Goal: Information Seeking & Learning: Learn about a topic

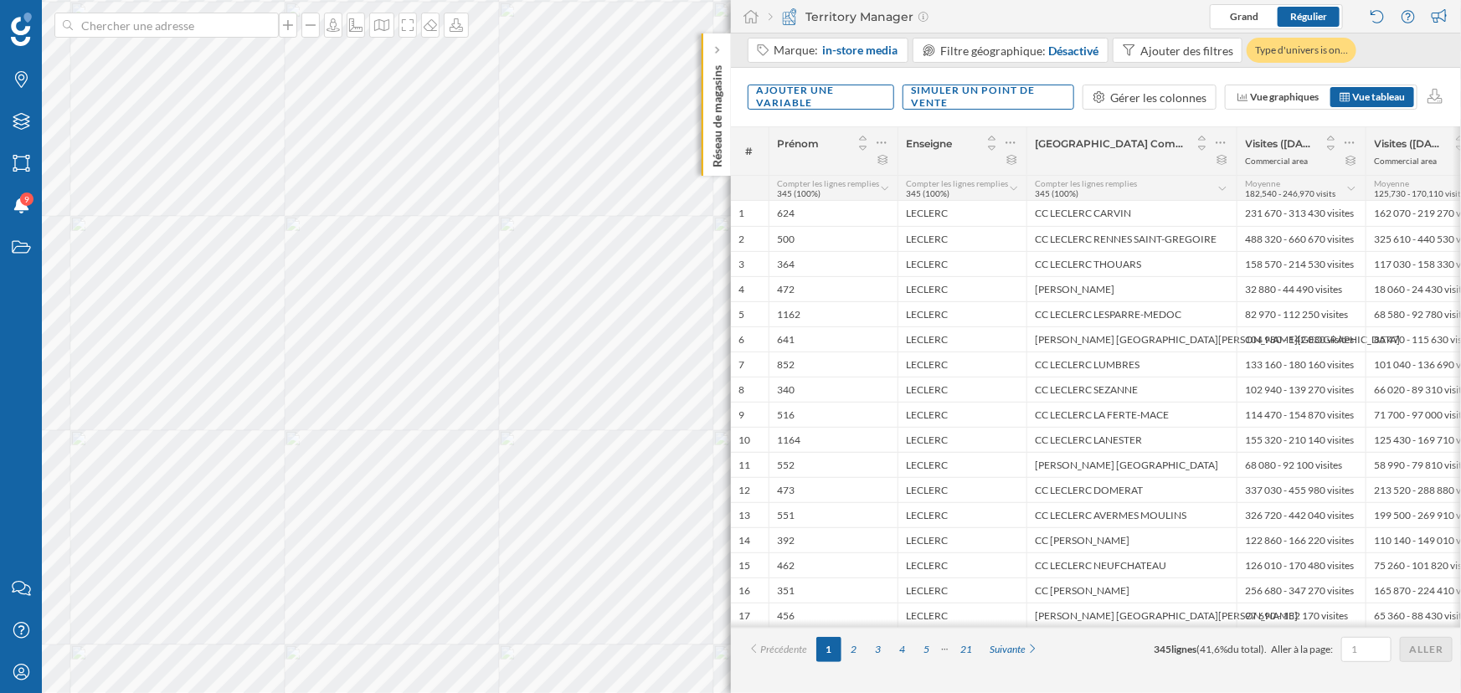
drag, startPoint x: 1515, startPoint y: 21, endPoint x: 726, endPoint y: 58, distance: 790.3
click at [726, 58] on div "Réseau de magasins" at bounding box center [716, 104] width 29 height 142
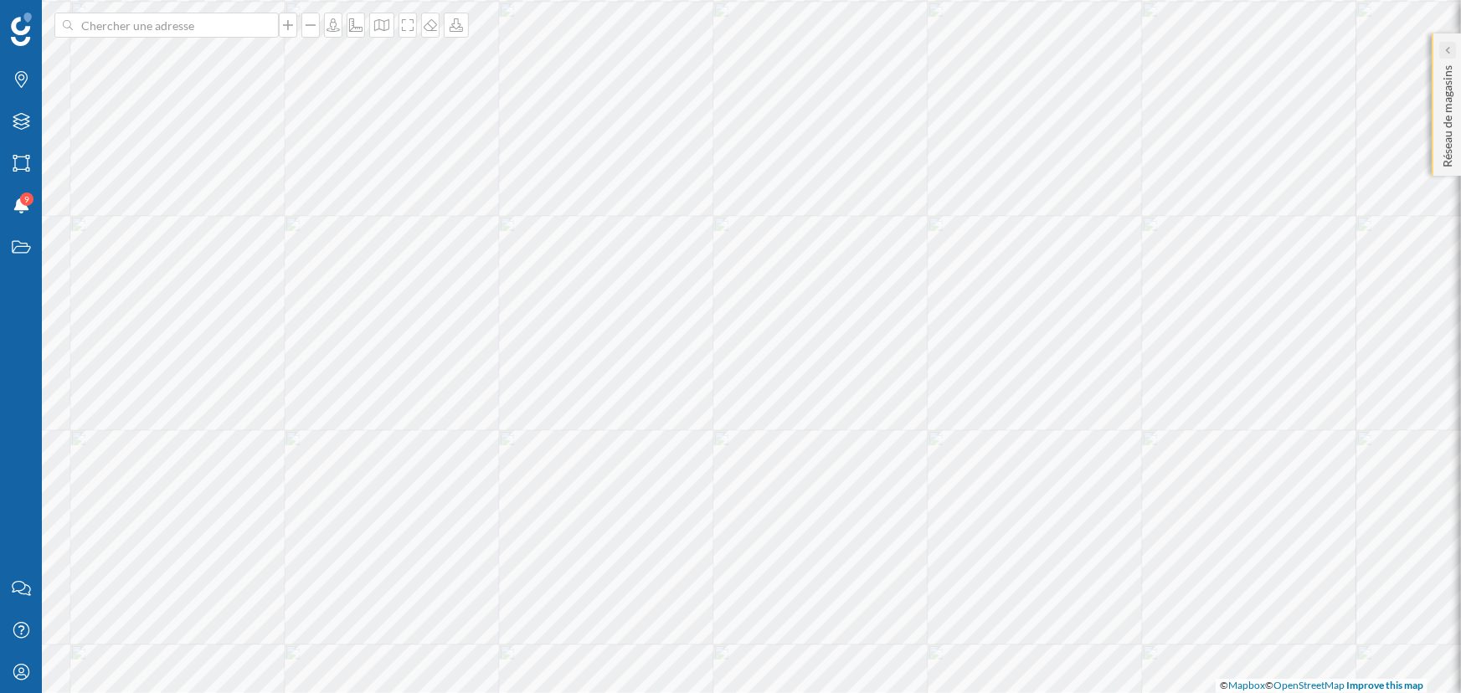
click at [1442, 46] on div at bounding box center [1447, 50] width 17 height 17
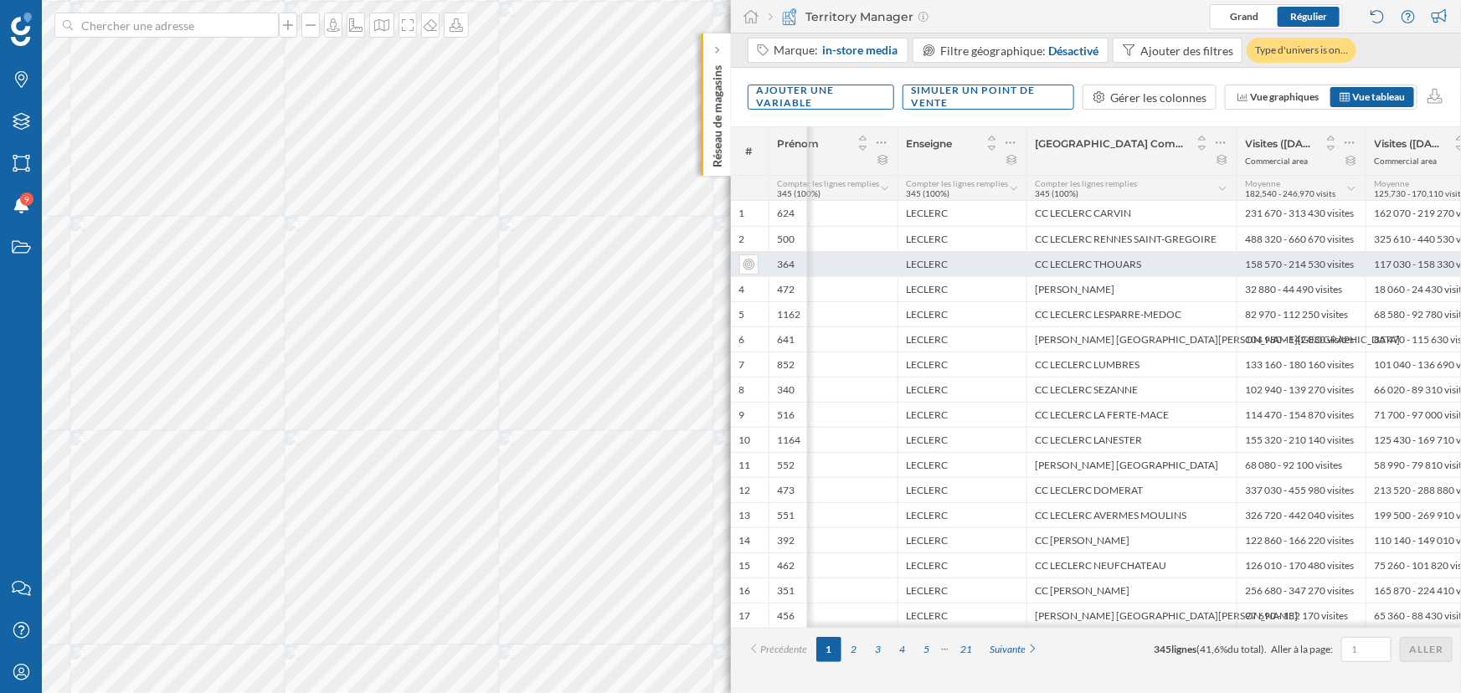
scroll to position [0, 334]
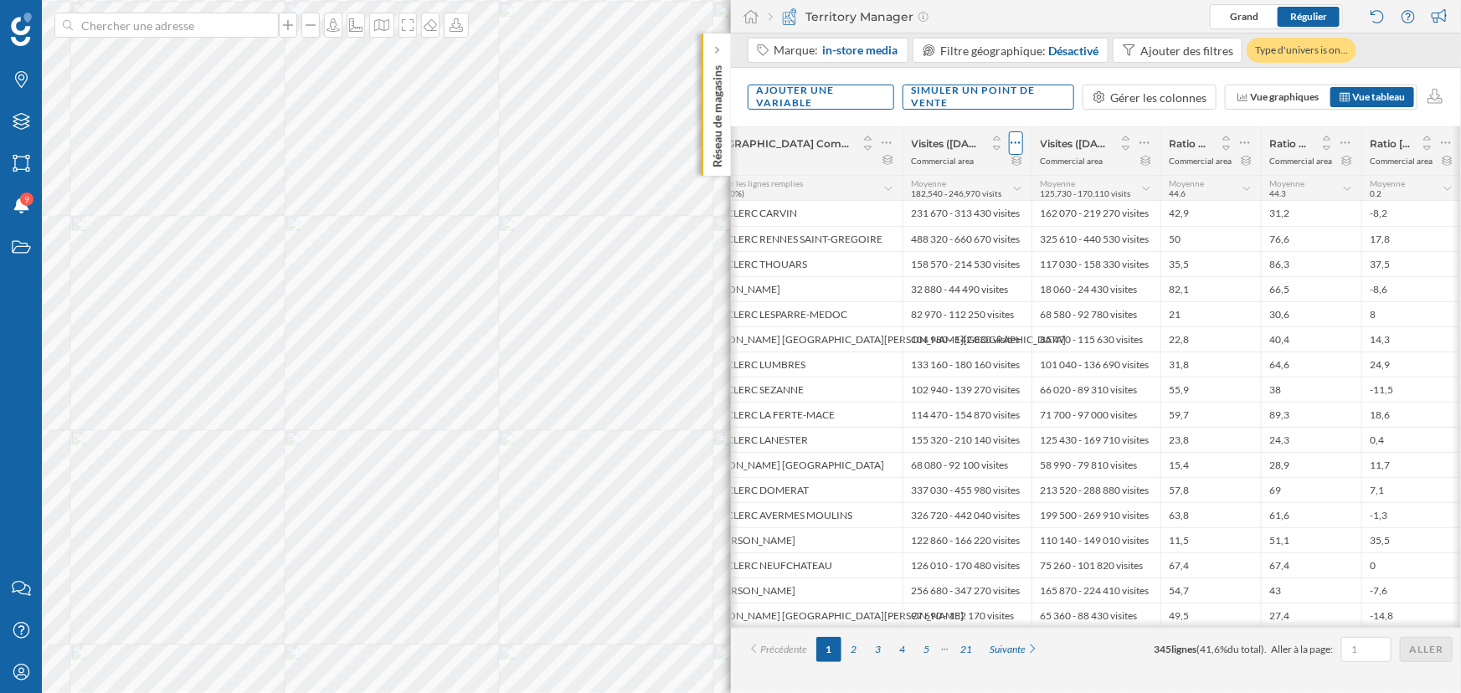
click at [1021, 142] on div at bounding box center [1016, 142] width 14 height 23
click at [954, 239] on div "Retirer la colonne" at bounding box center [939, 244] width 147 height 18
click at [1147, 145] on icon at bounding box center [1144, 143] width 11 height 17
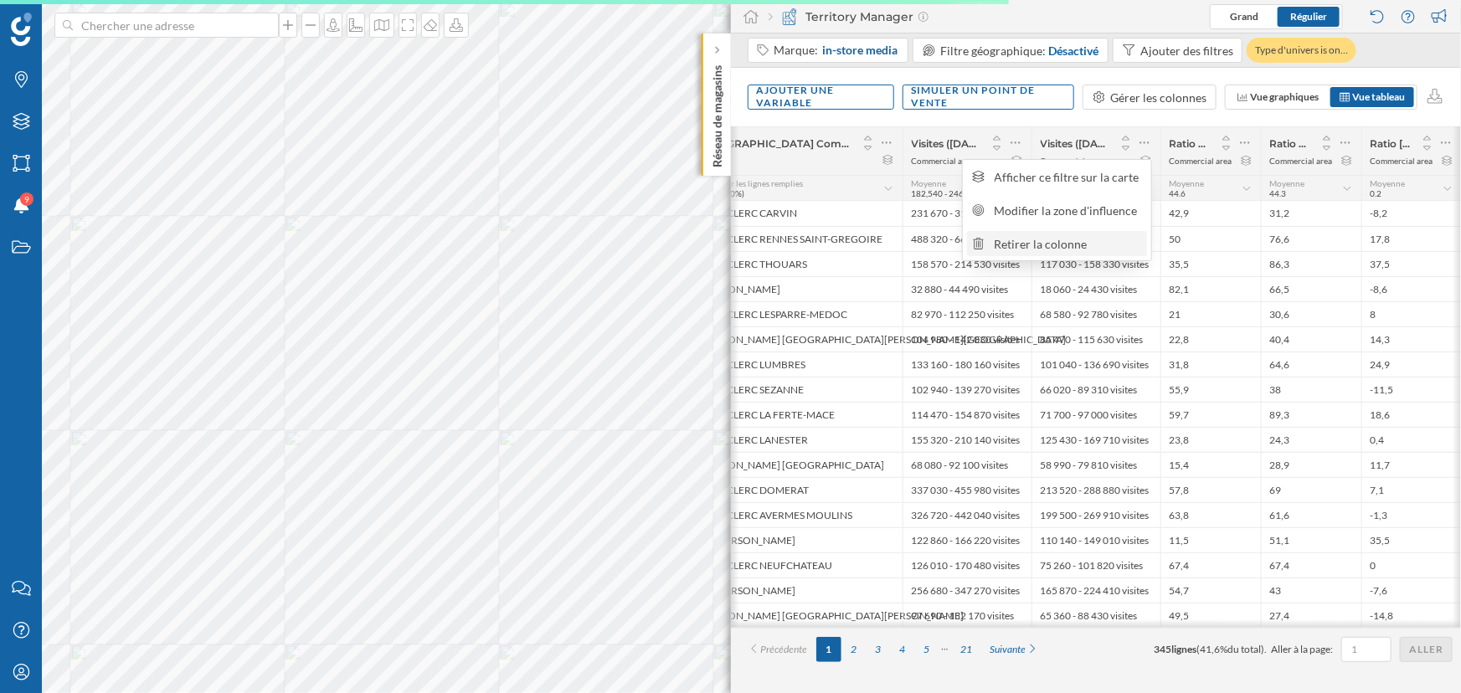
click at [1102, 241] on div "Retirer la colonne" at bounding box center [1068, 244] width 147 height 18
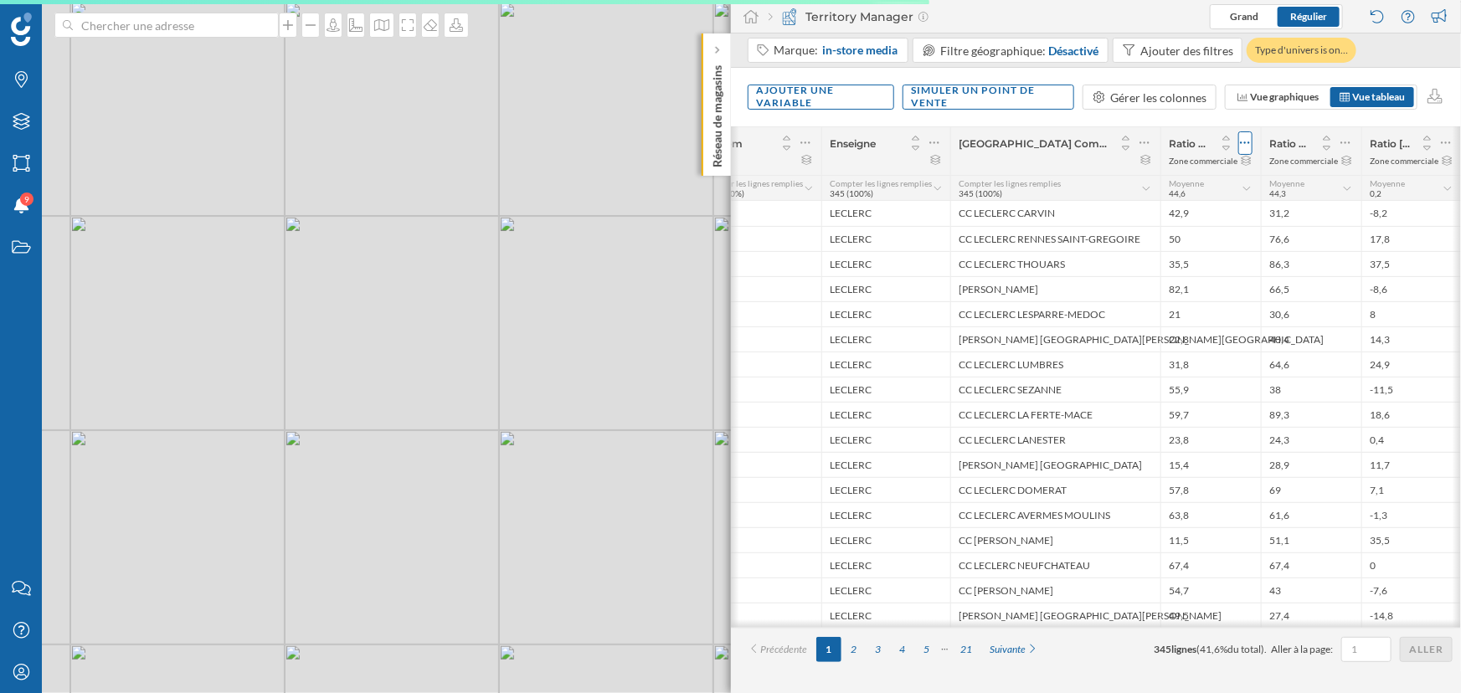
scroll to position [0, 75]
click at [1246, 142] on icon at bounding box center [1246, 143] width 10 height 3
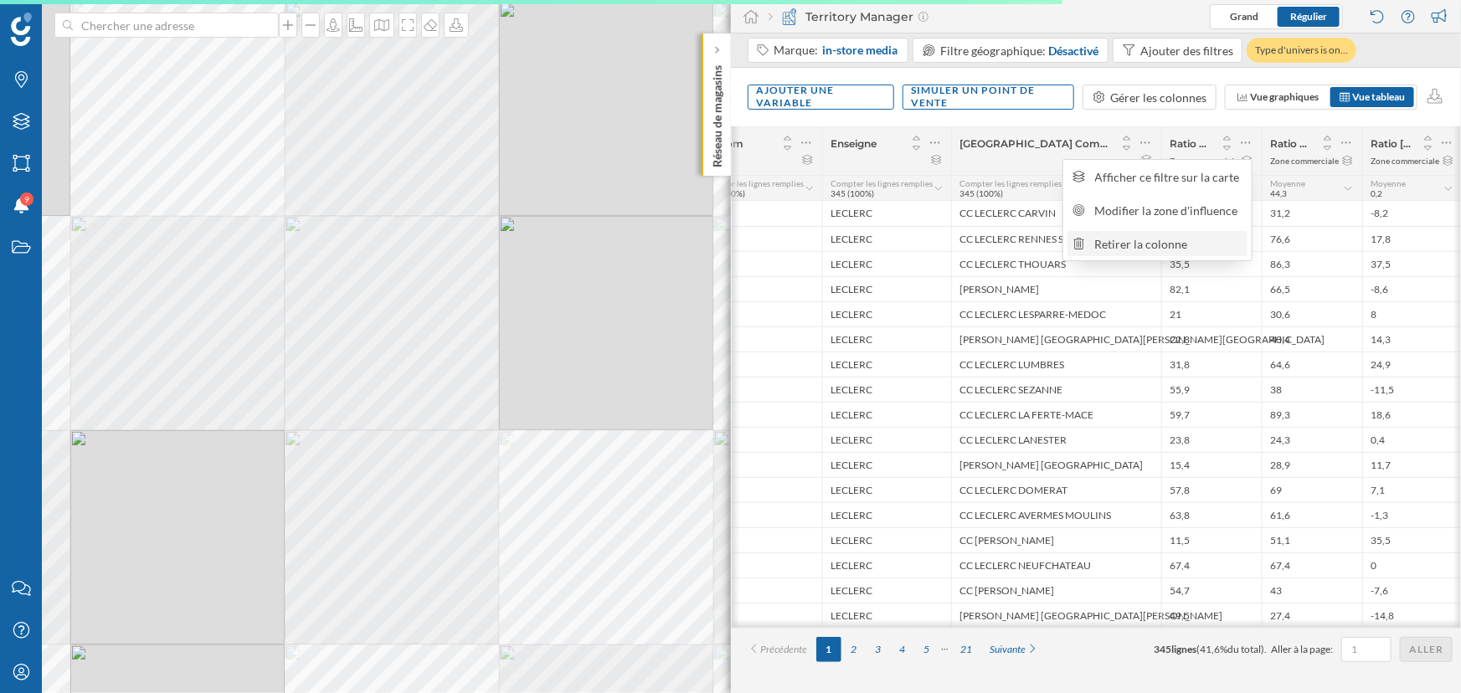
click at [1201, 248] on div "Retirer la colonne" at bounding box center [1168, 244] width 147 height 18
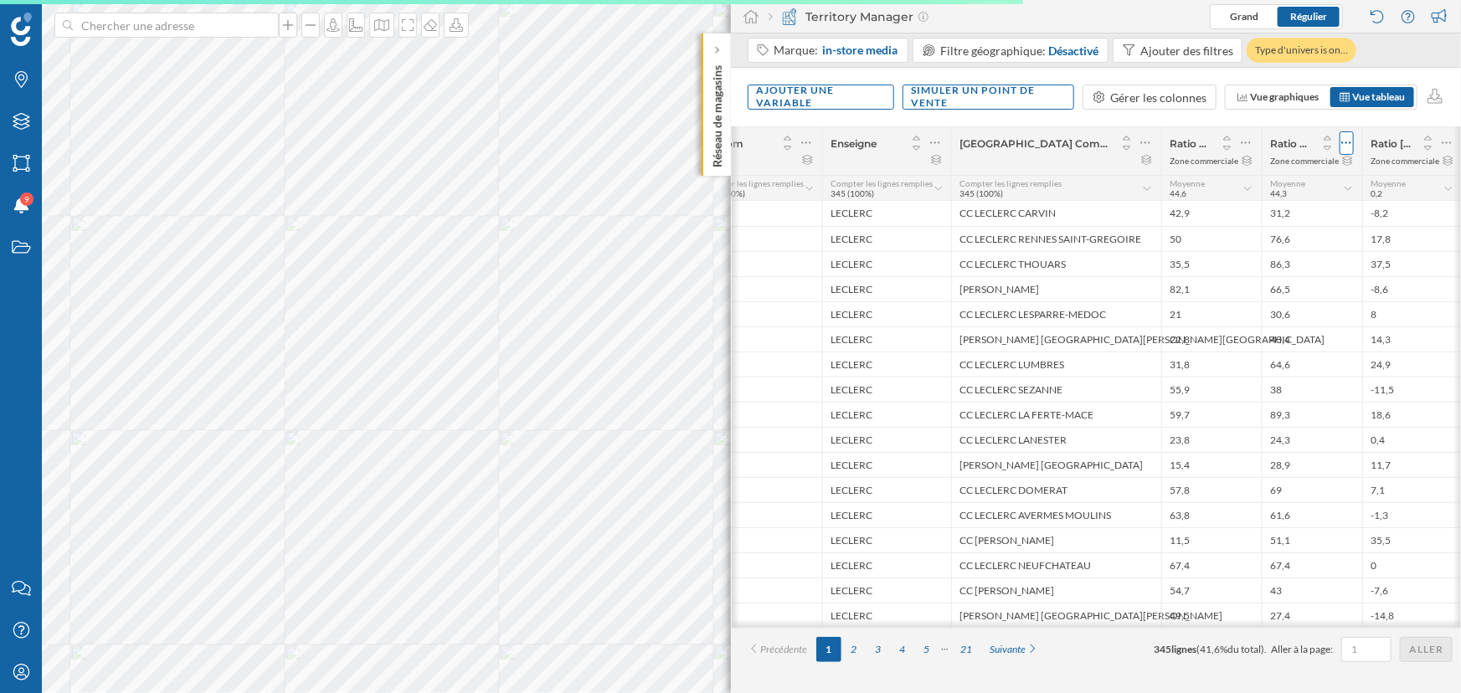
click at [1349, 141] on icon at bounding box center [1346, 143] width 11 height 17
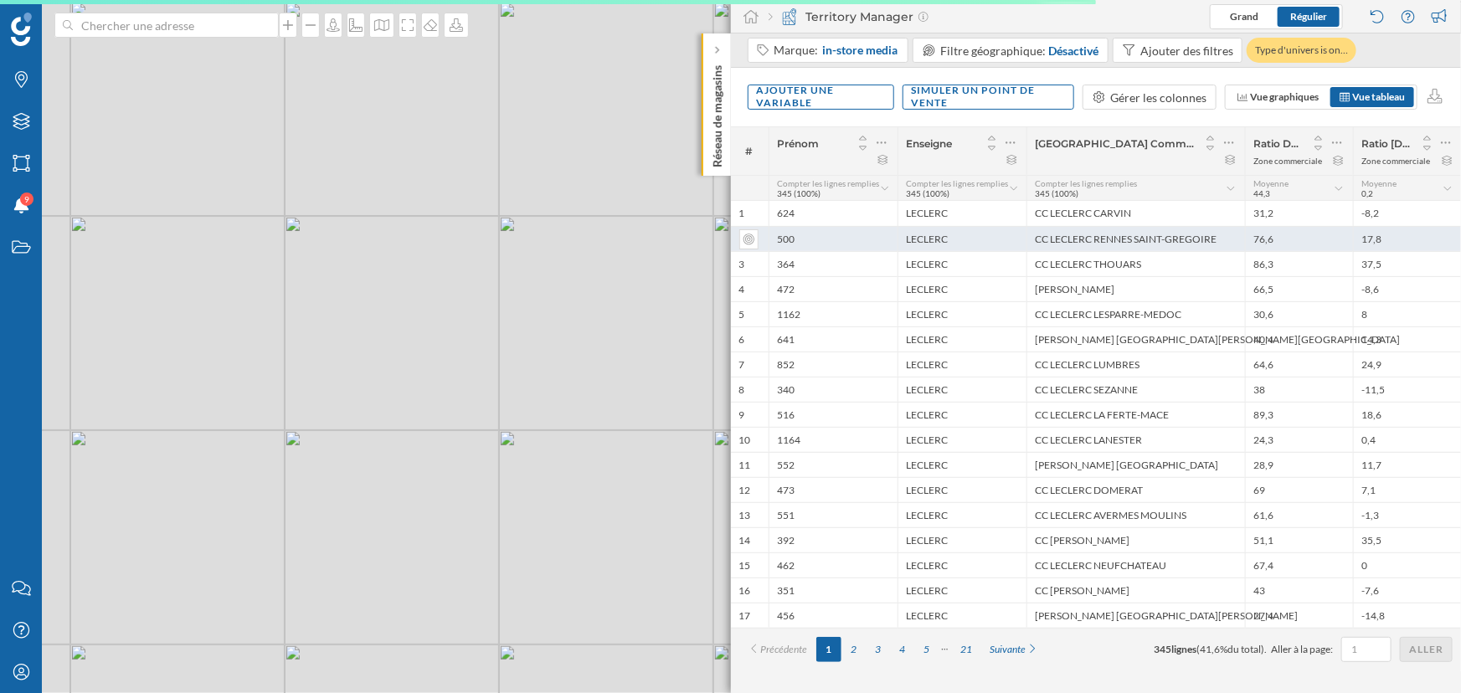
scroll to position [0, 0]
click at [1304, 243] on div "76,6" at bounding box center [1299, 238] width 108 height 25
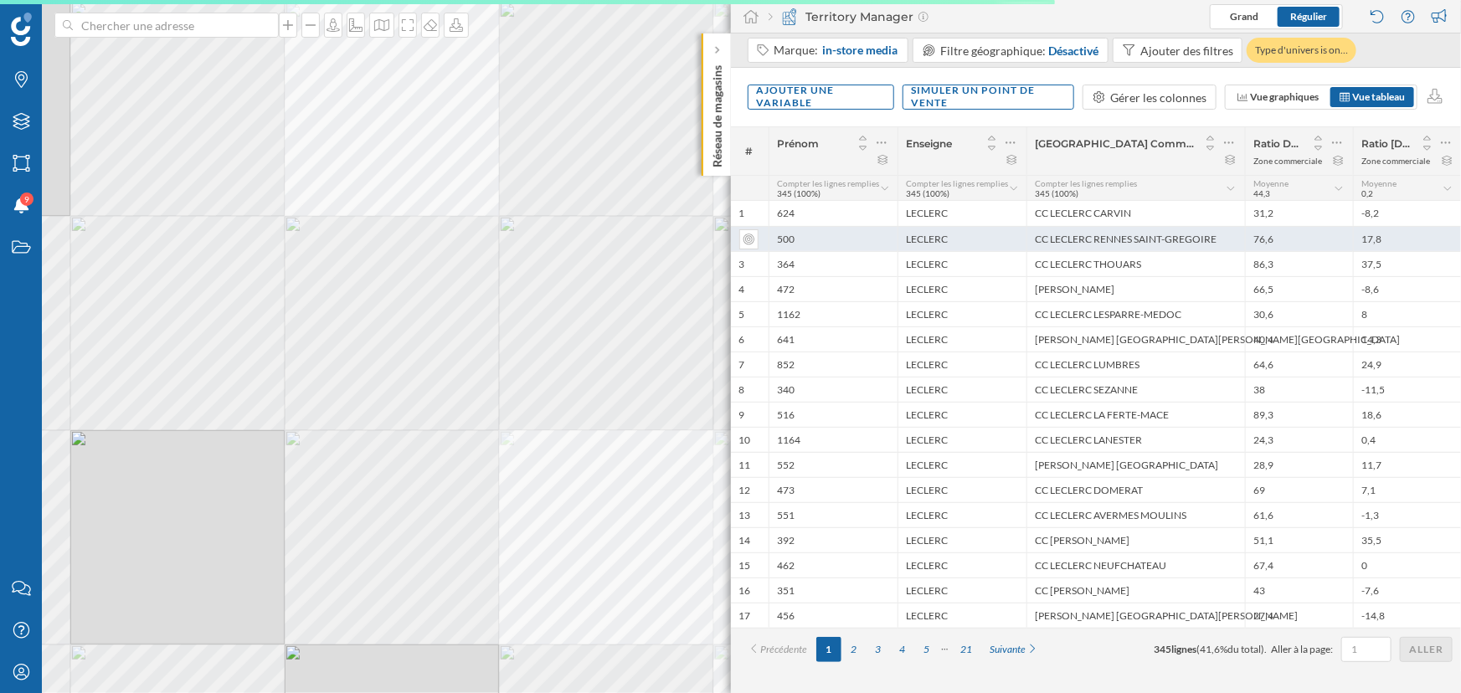
click at [1304, 243] on div "76,6" at bounding box center [1299, 238] width 108 height 25
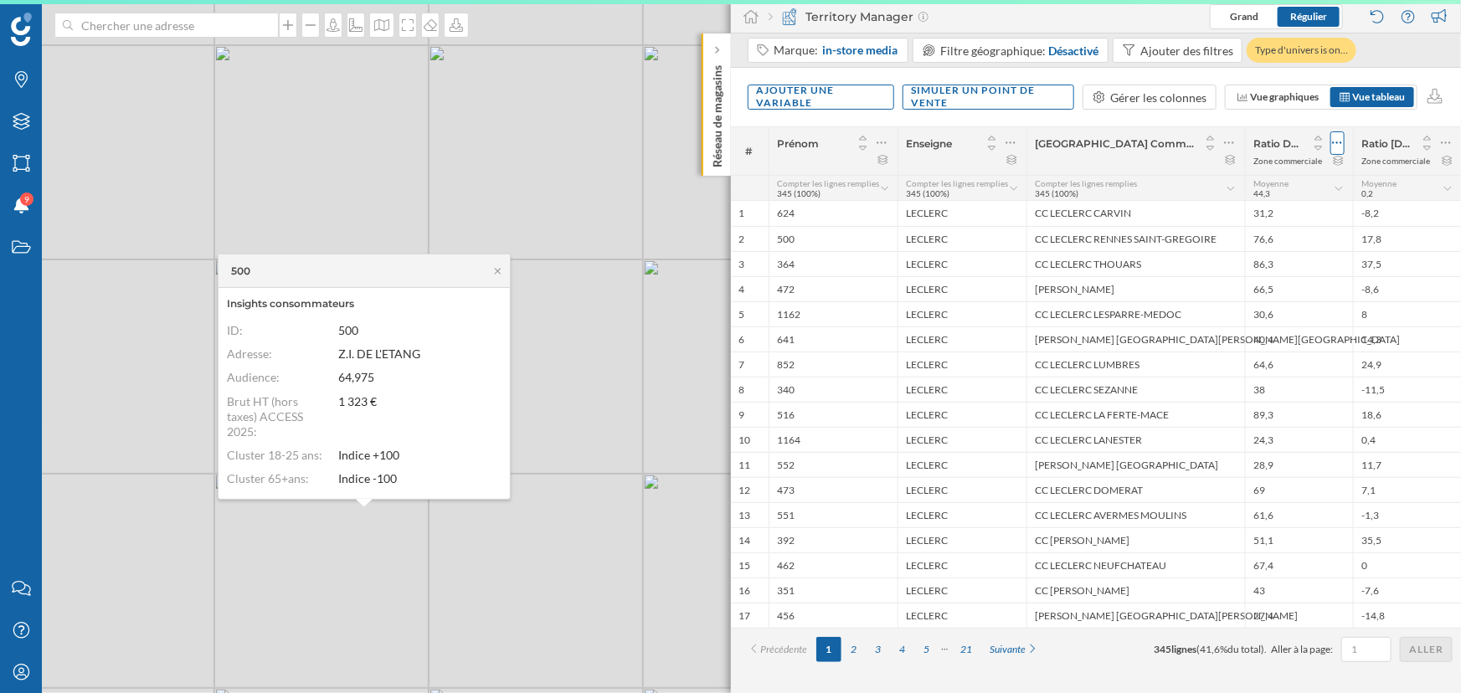
click at [1330, 143] on div at bounding box center [1337, 142] width 14 height 23
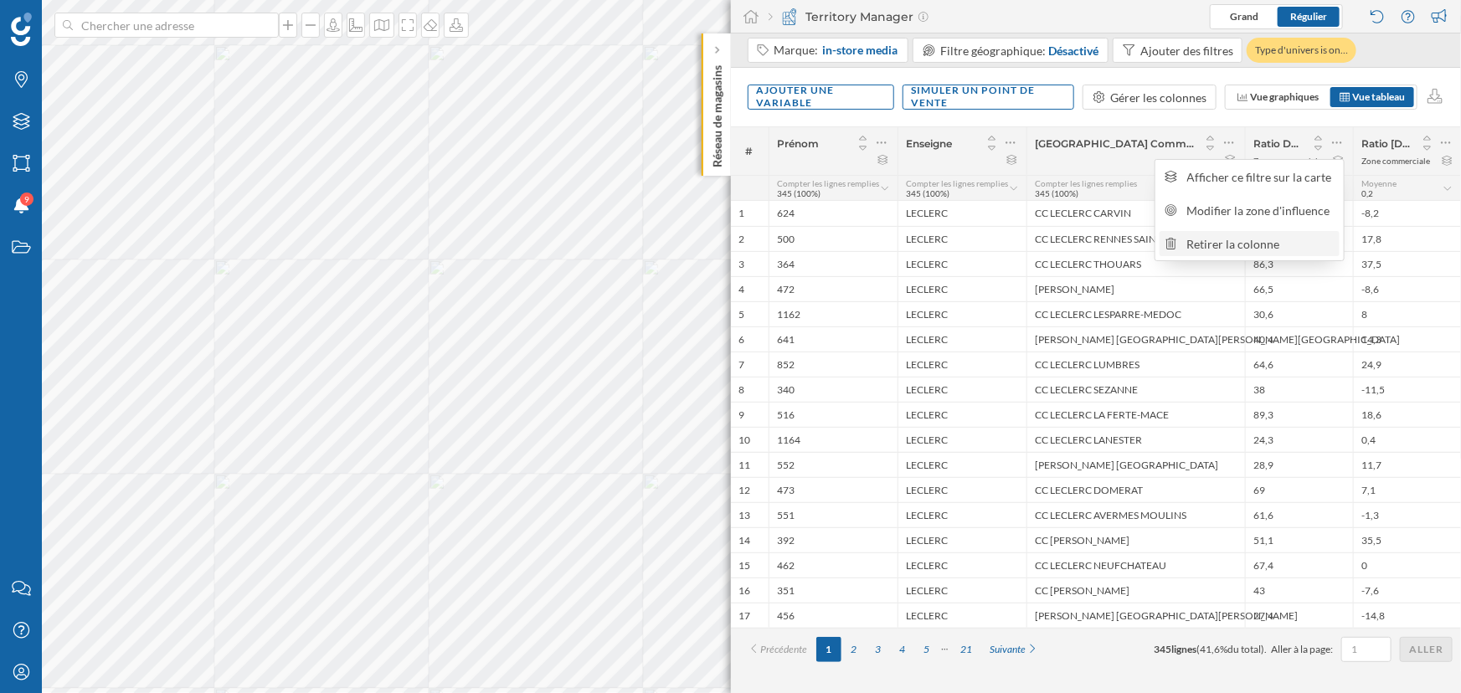
click at [1298, 237] on div "Retirer la colonne" at bounding box center [1260, 244] width 147 height 18
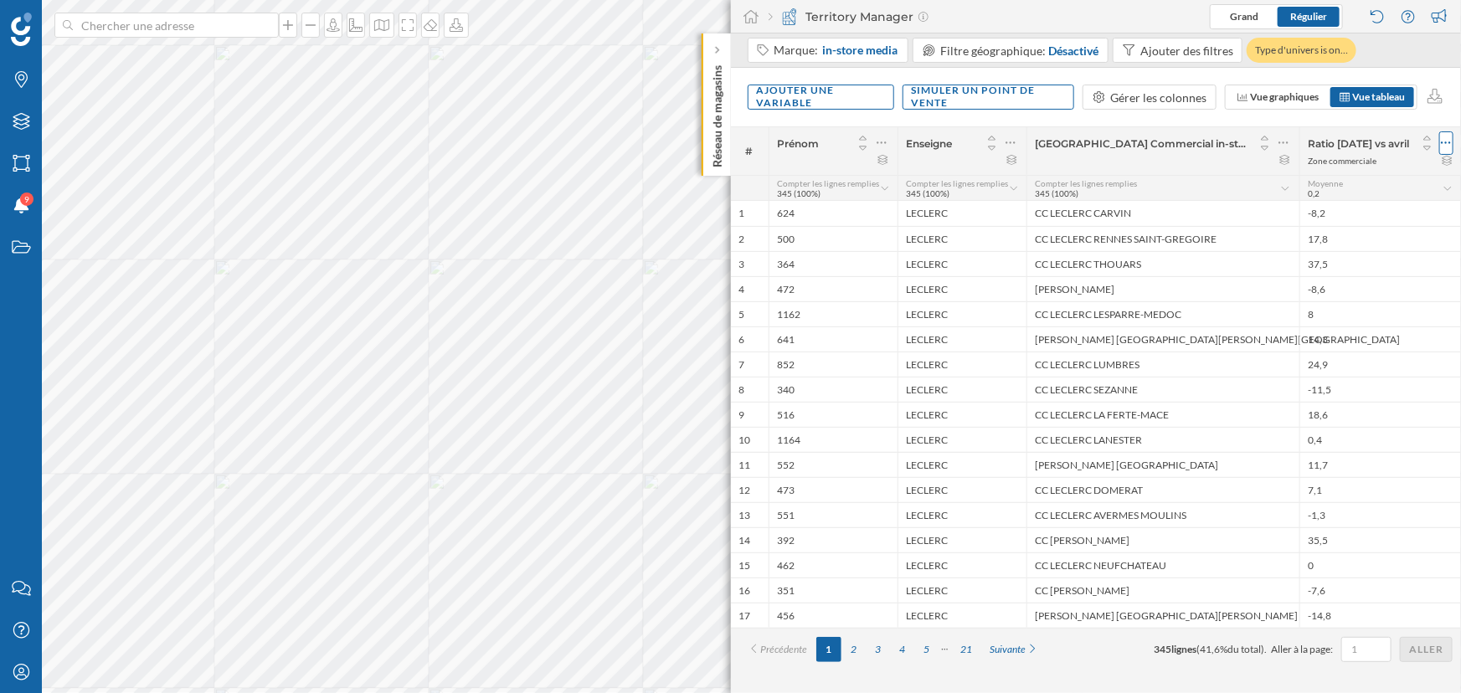
click at [1445, 142] on icon at bounding box center [1446, 143] width 10 height 3
click at [1344, 243] on div "Retirer la colonne" at bounding box center [1369, 244] width 147 height 18
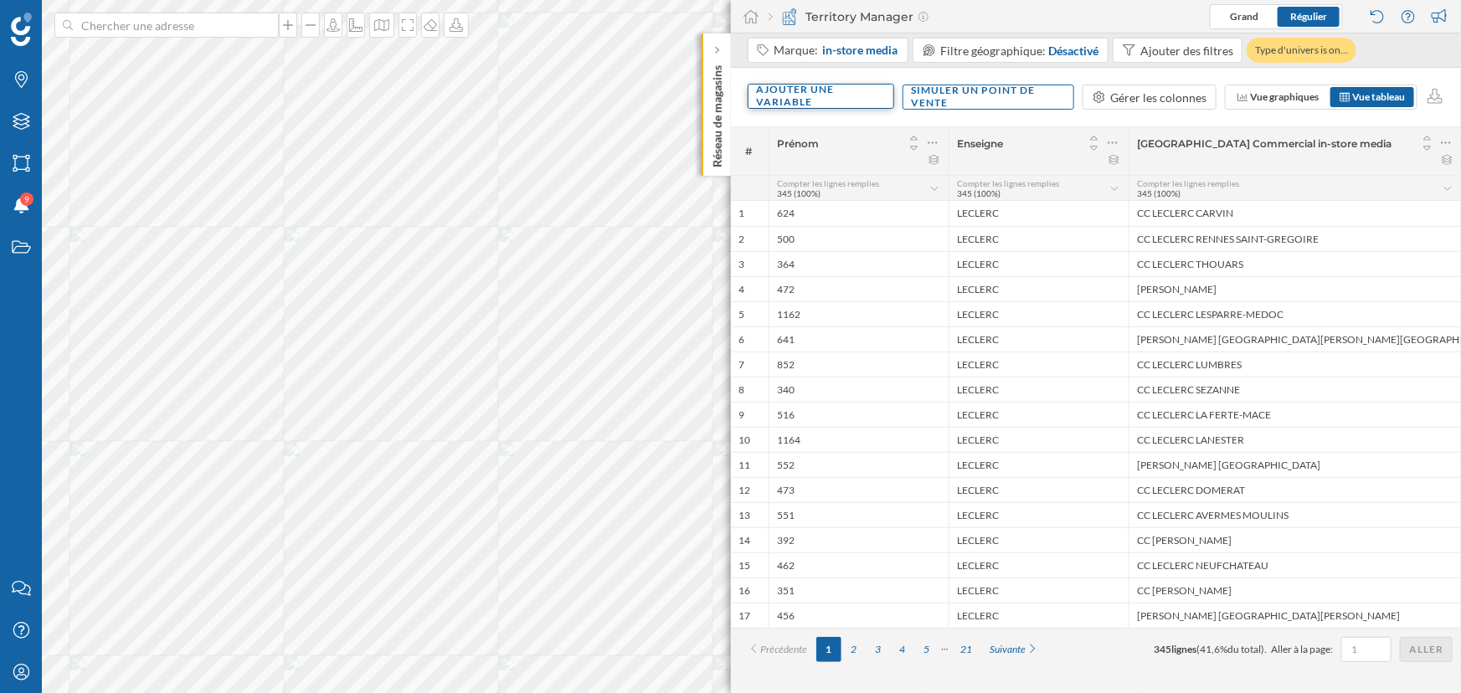
click at [820, 85] on div "Ajouter une variable" at bounding box center [821, 96] width 147 height 25
click at [823, 170] on div "Variable externe" at bounding box center [840, 166] width 167 height 18
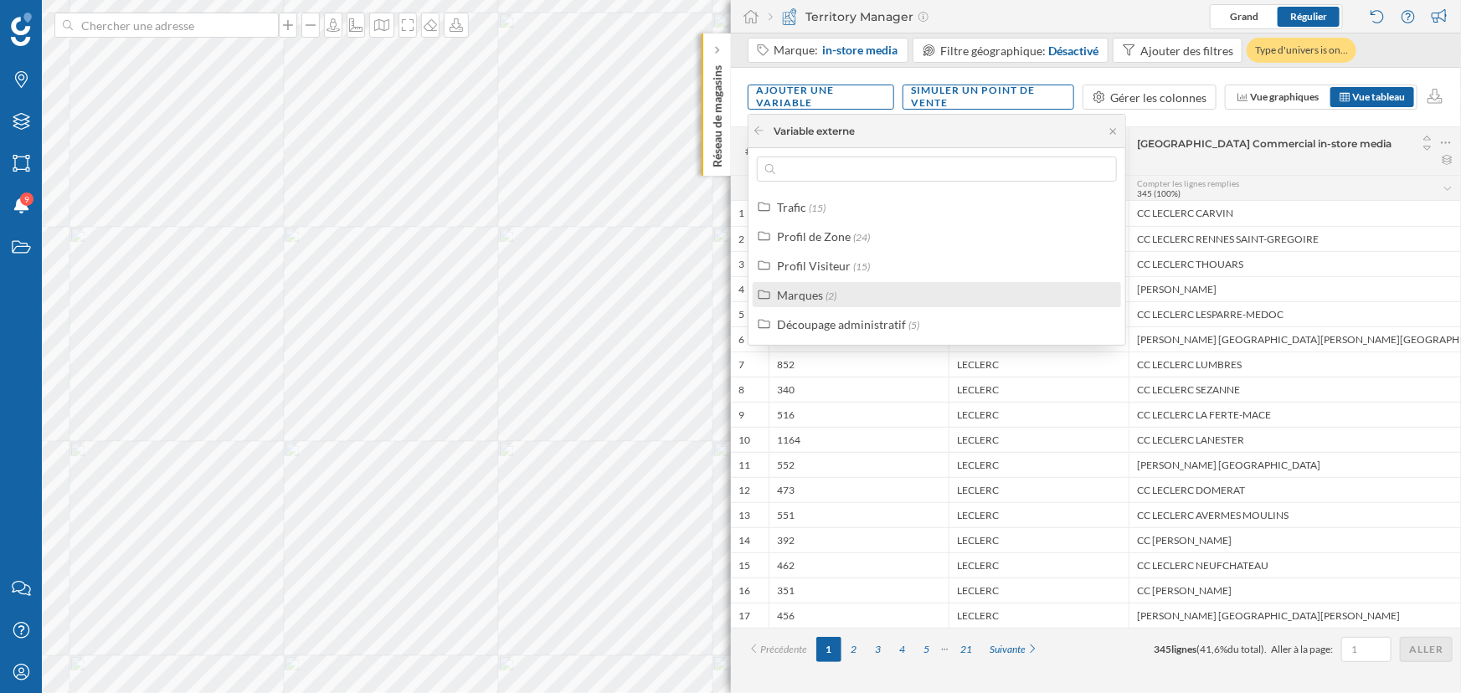
click at [821, 300] on div "Marques" at bounding box center [800, 295] width 46 height 14
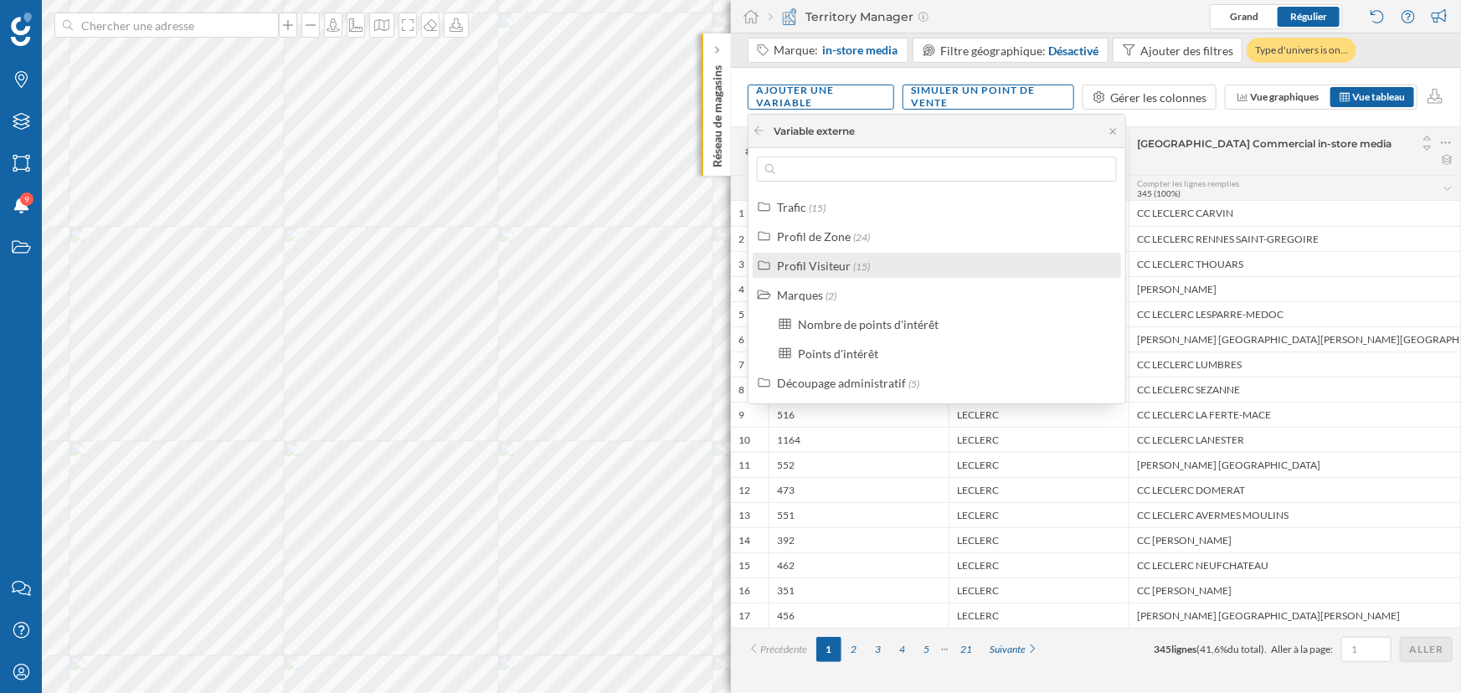
click at [826, 261] on div "Profil Visiteur" at bounding box center [814, 266] width 74 height 14
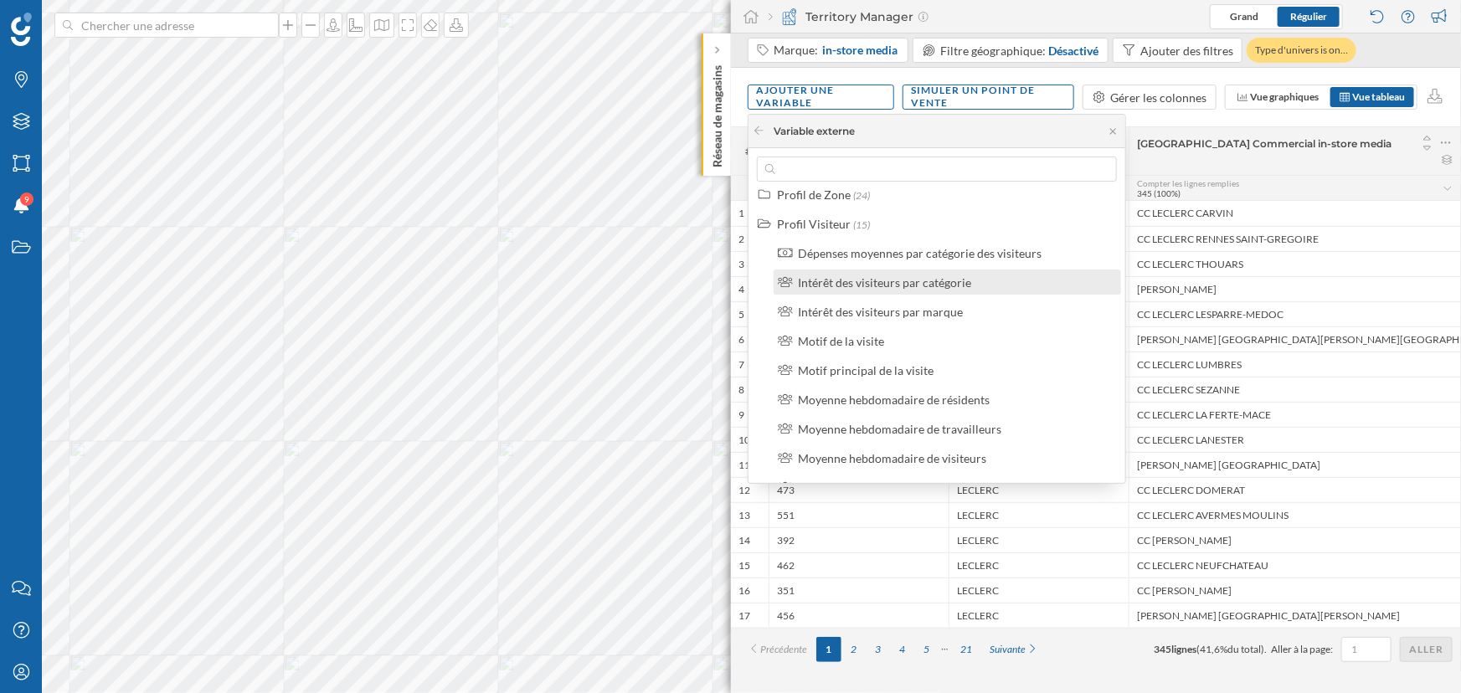
scroll to position [75, 0]
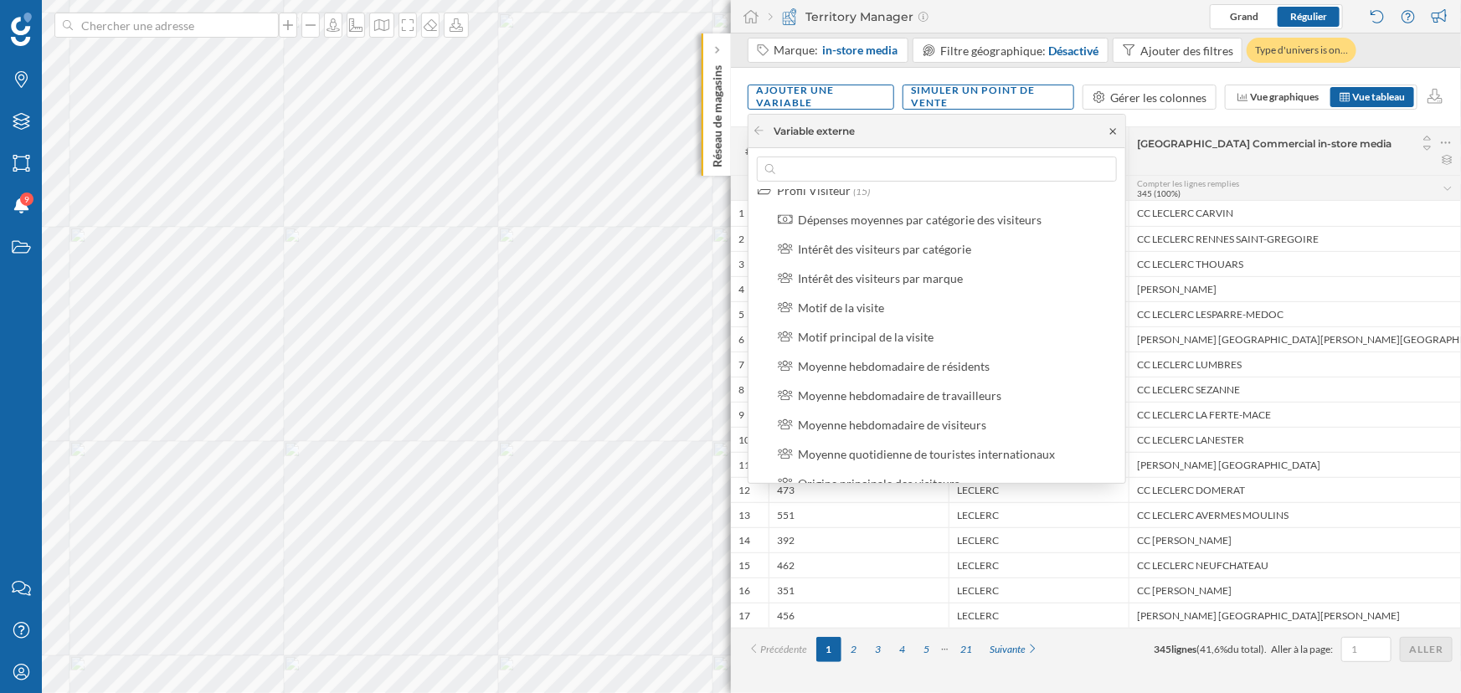
click at [1113, 130] on icon at bounding box center [1113, 131] width 6 height 6
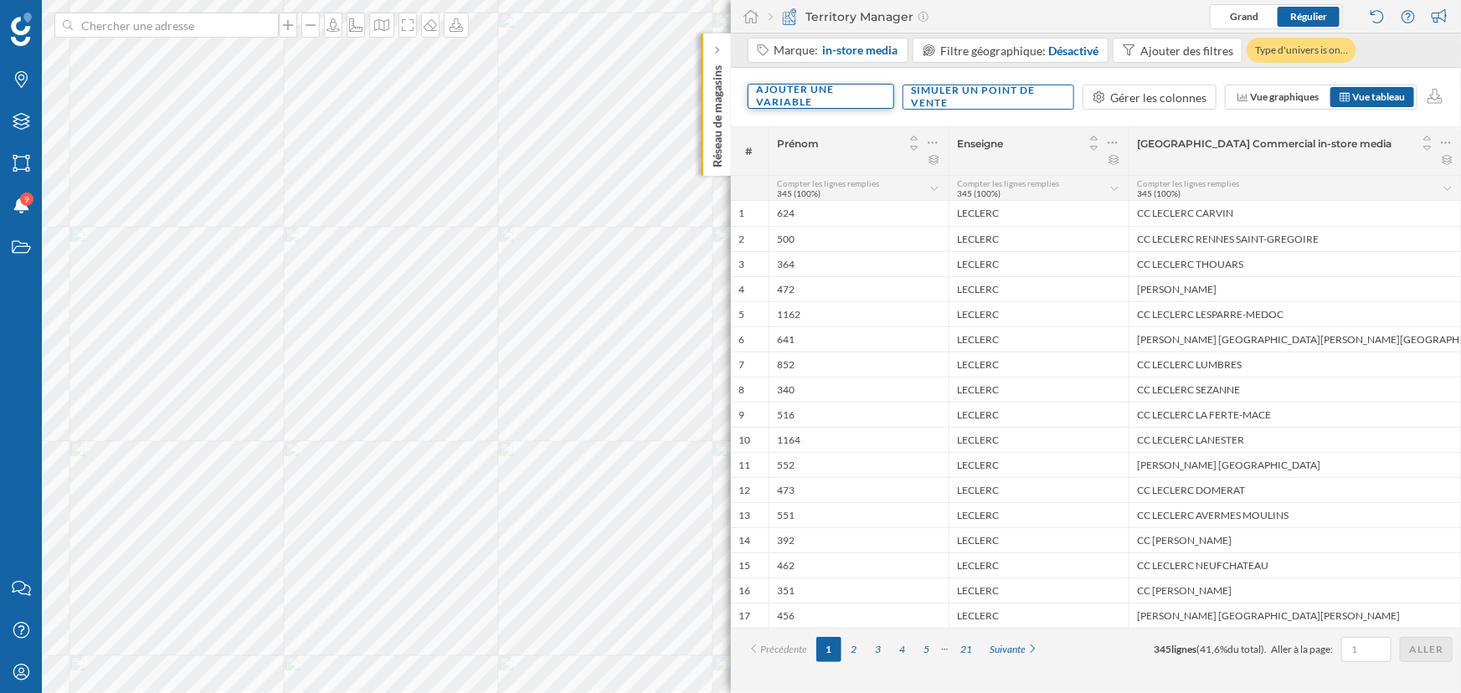
click at [836, 91] on div "Ajouter une variable" at bounding box center [821, 96] width 147 height 25
click at [827, 167] on div "Variable externe" at bounding box center [840, 166] width 167 height 18
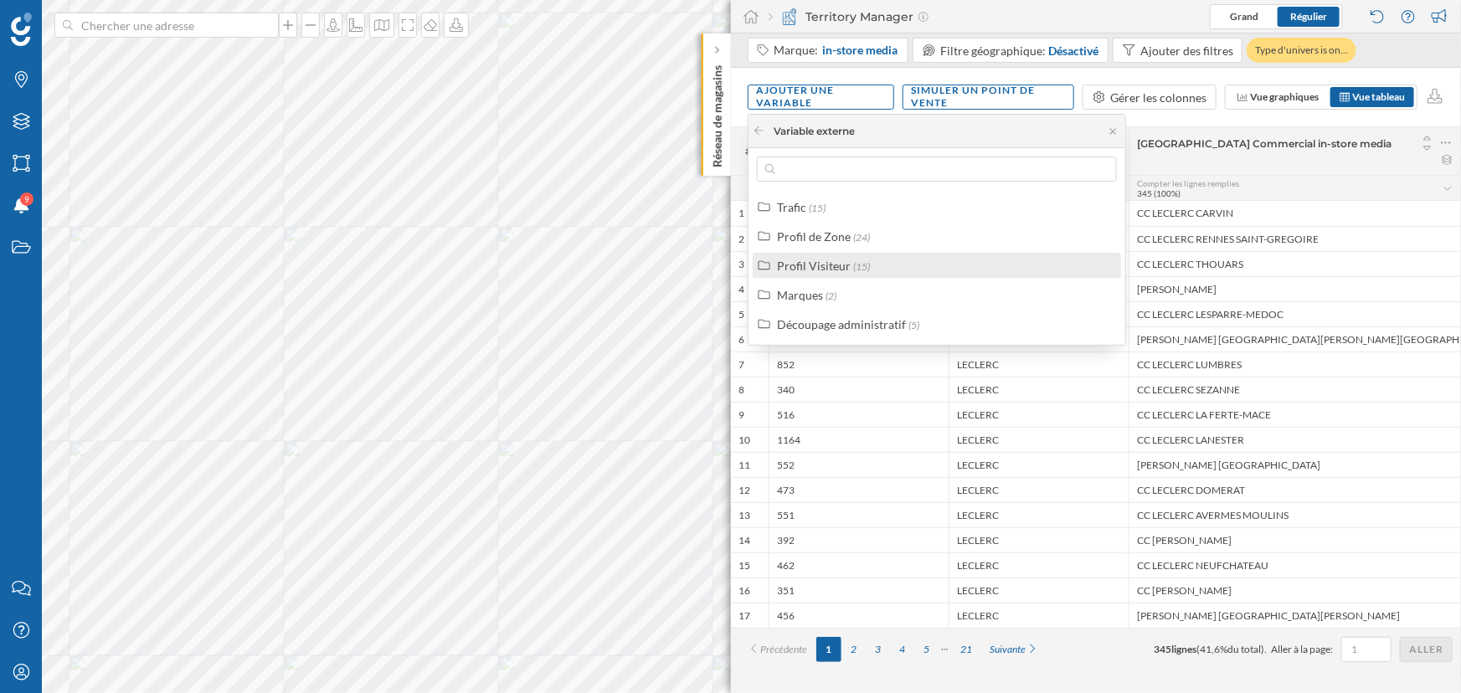
click at [843, 265] on div "Profil Visiteur" at bounding box center [814, 266] width 74 height 14
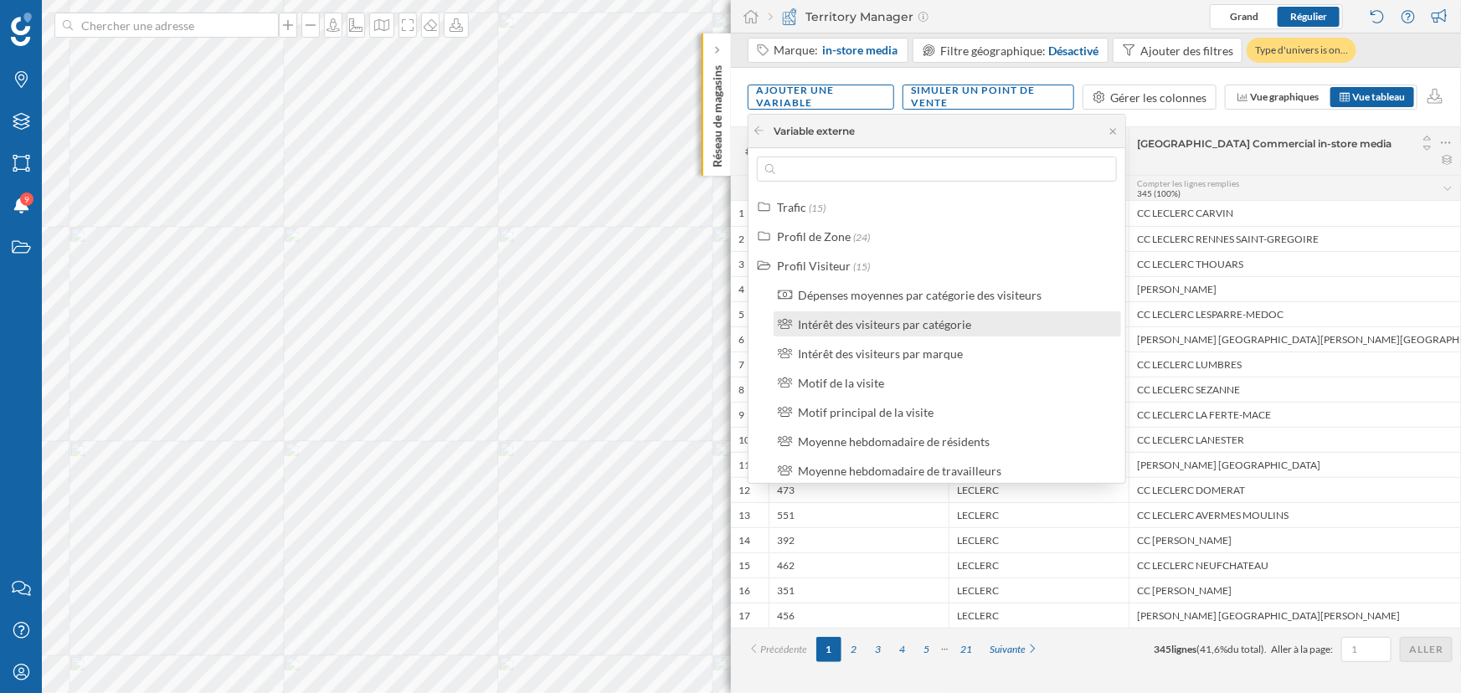
click at [976, 326] on div "Intérêt des visiteurs par catégorie" at bounding box center [954, 325] width 313 height 18
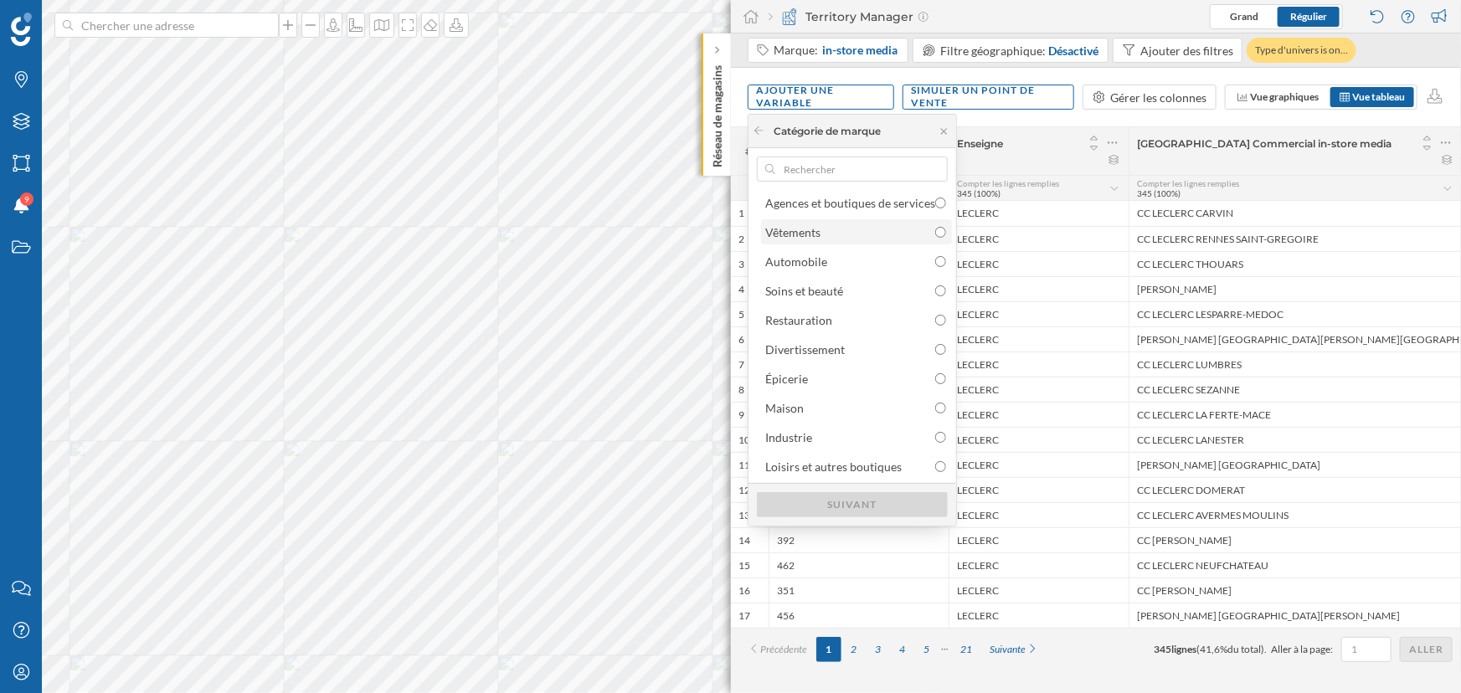
scroll to position [0, 0]
click at [761, 134] on icon at bounding box center [759, 131] width 13 height 10
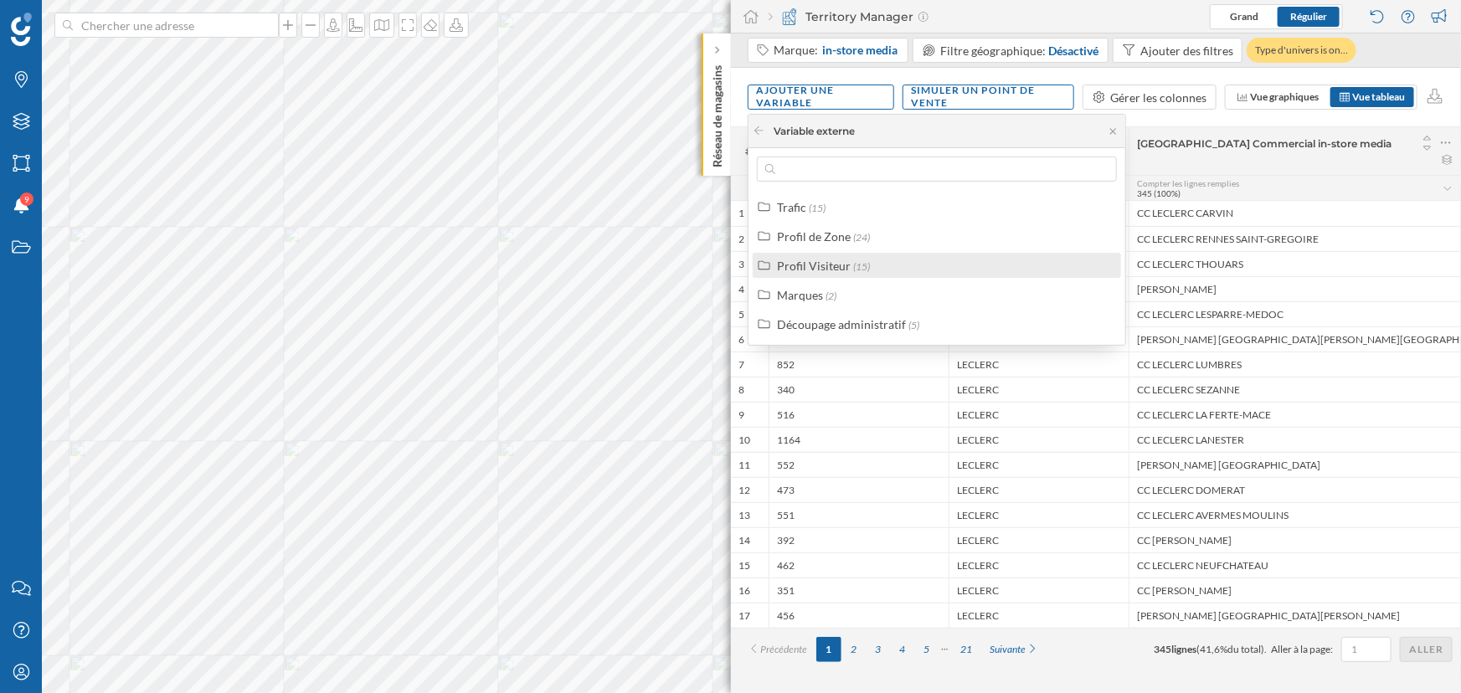
click at [861, 254] on div "Profil Visiteur (15)" at bounding box center [937, 265] width 368 height 25
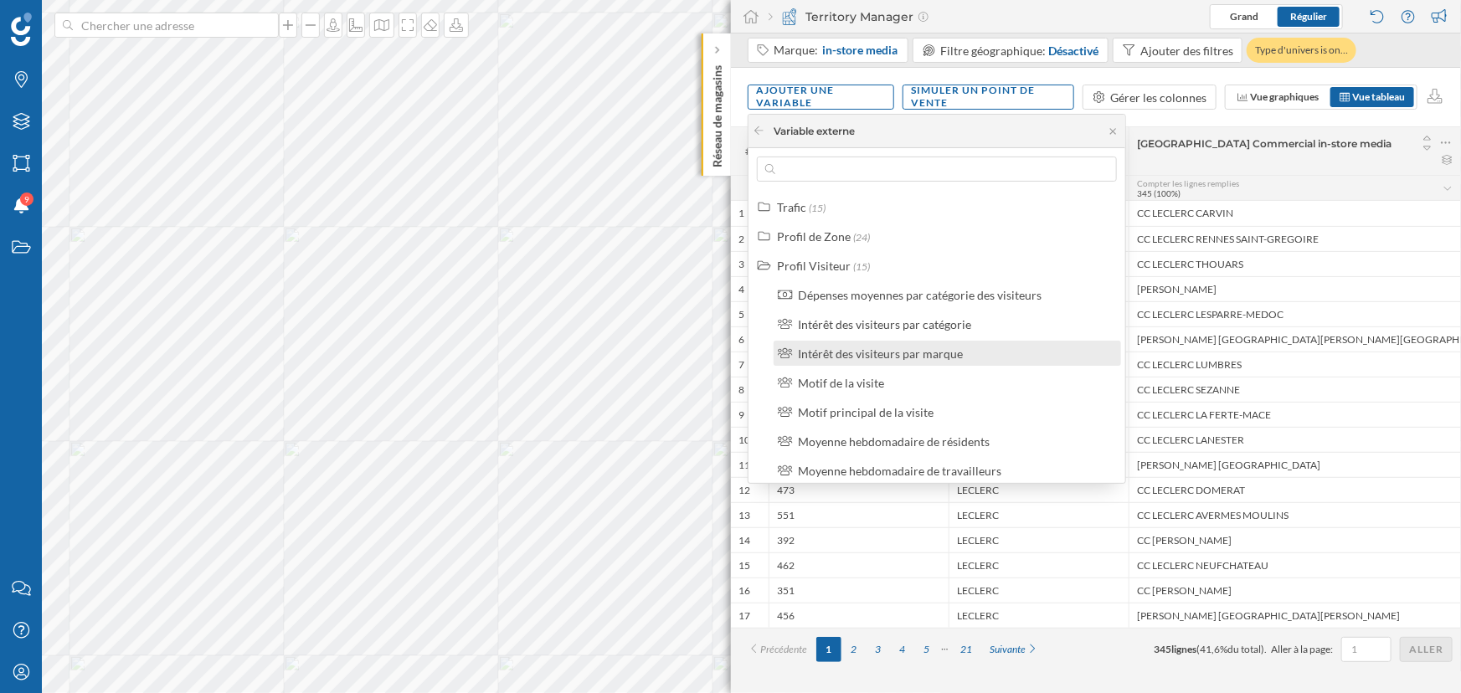
click at [863, 352] on div "Intérêt des visiteurs par marque" at bounding box center [880, 354] width 165 height 14
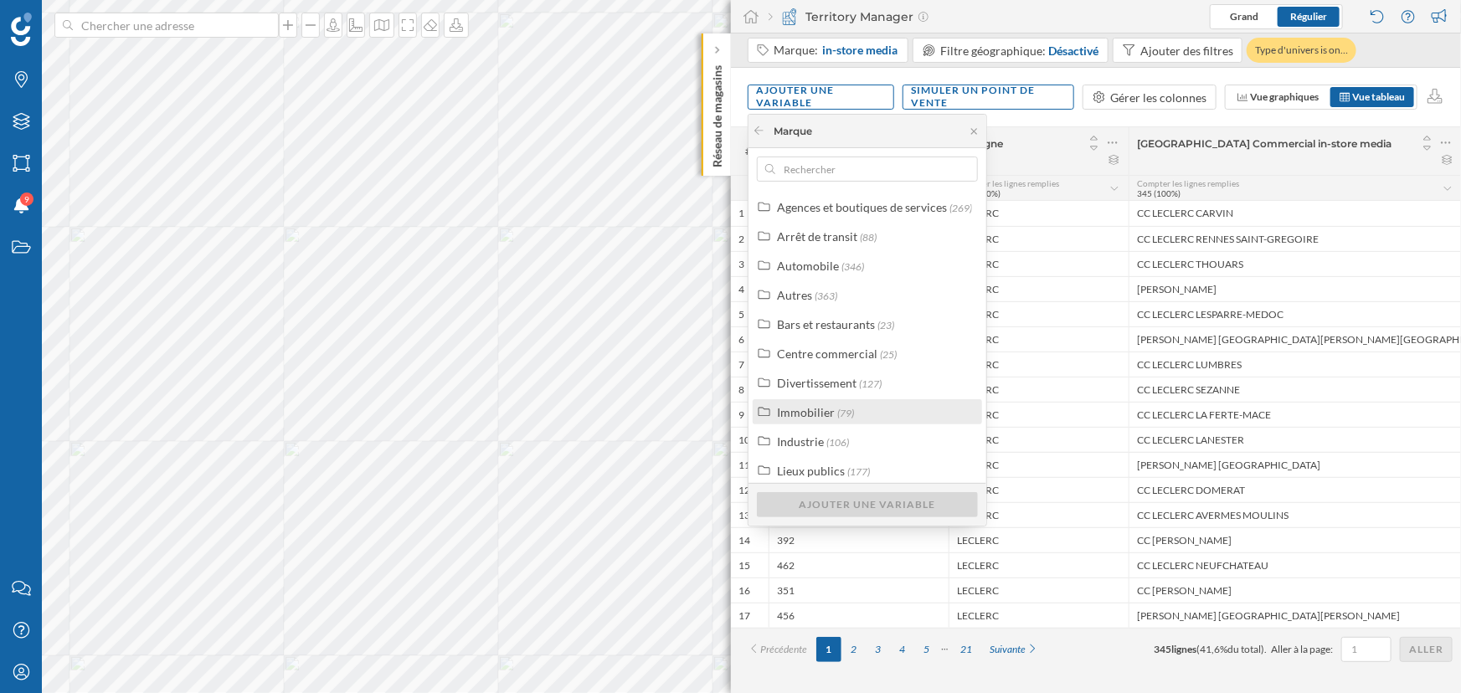
scroll to position [42, 0]
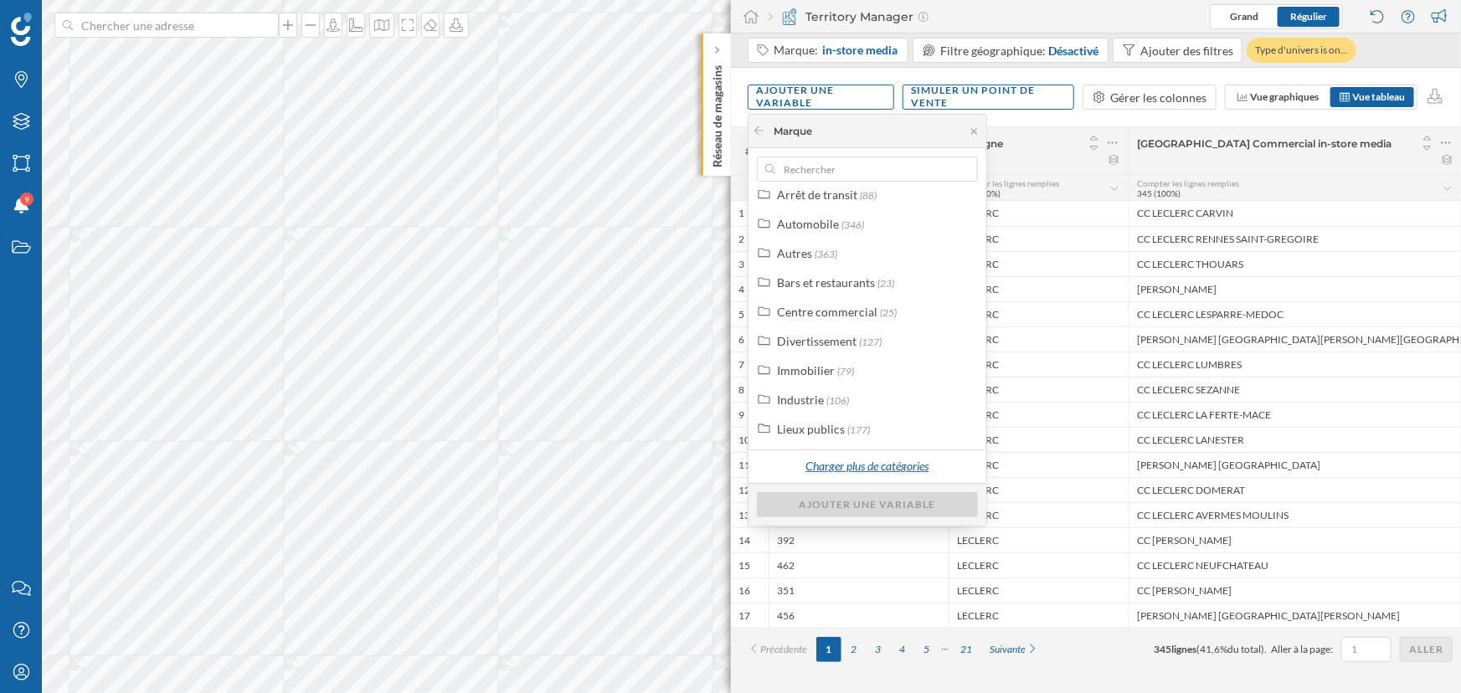
click at [835, 465] on div "Charger plus de catégories" at bounding box center [867, 467] width 144 height 25
click at [834, 452] on div "Loisirs (10)" at bounding box center [874, 459] width 195 height 18
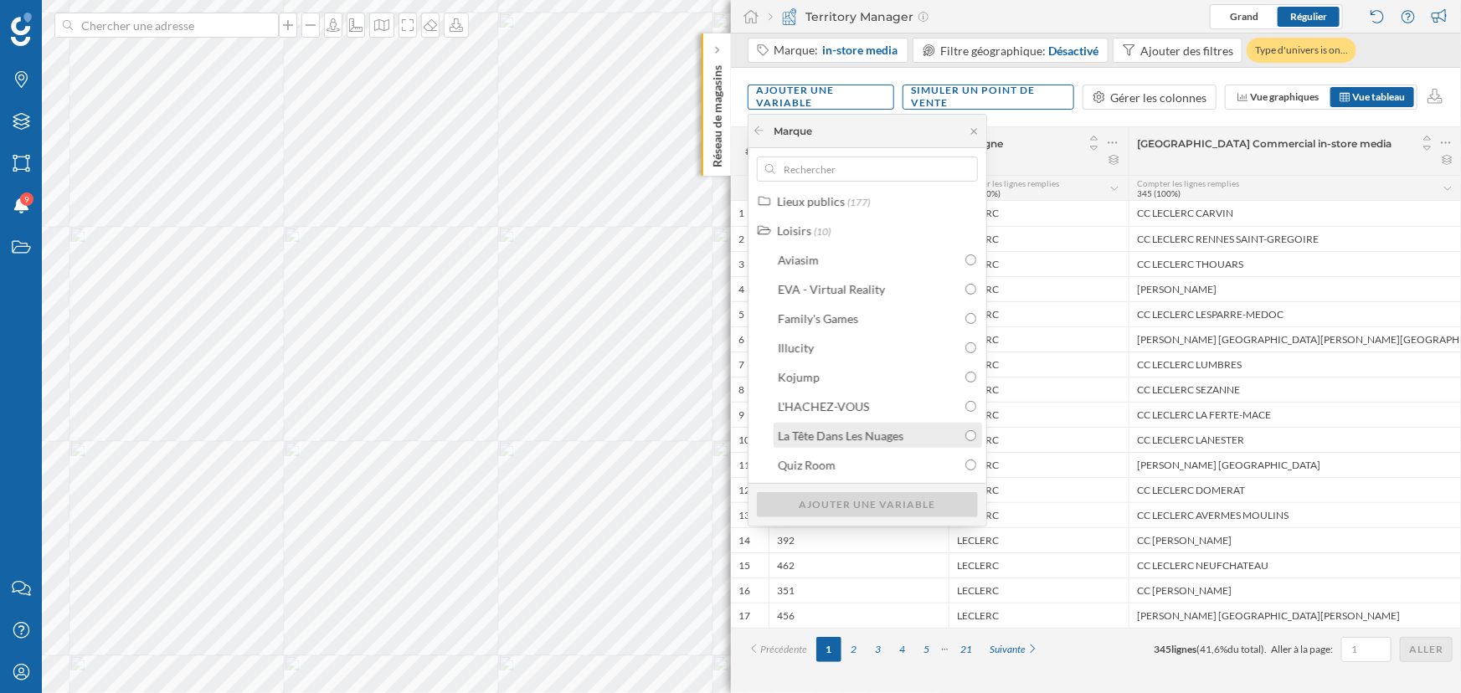
scroll to position [422, 0]
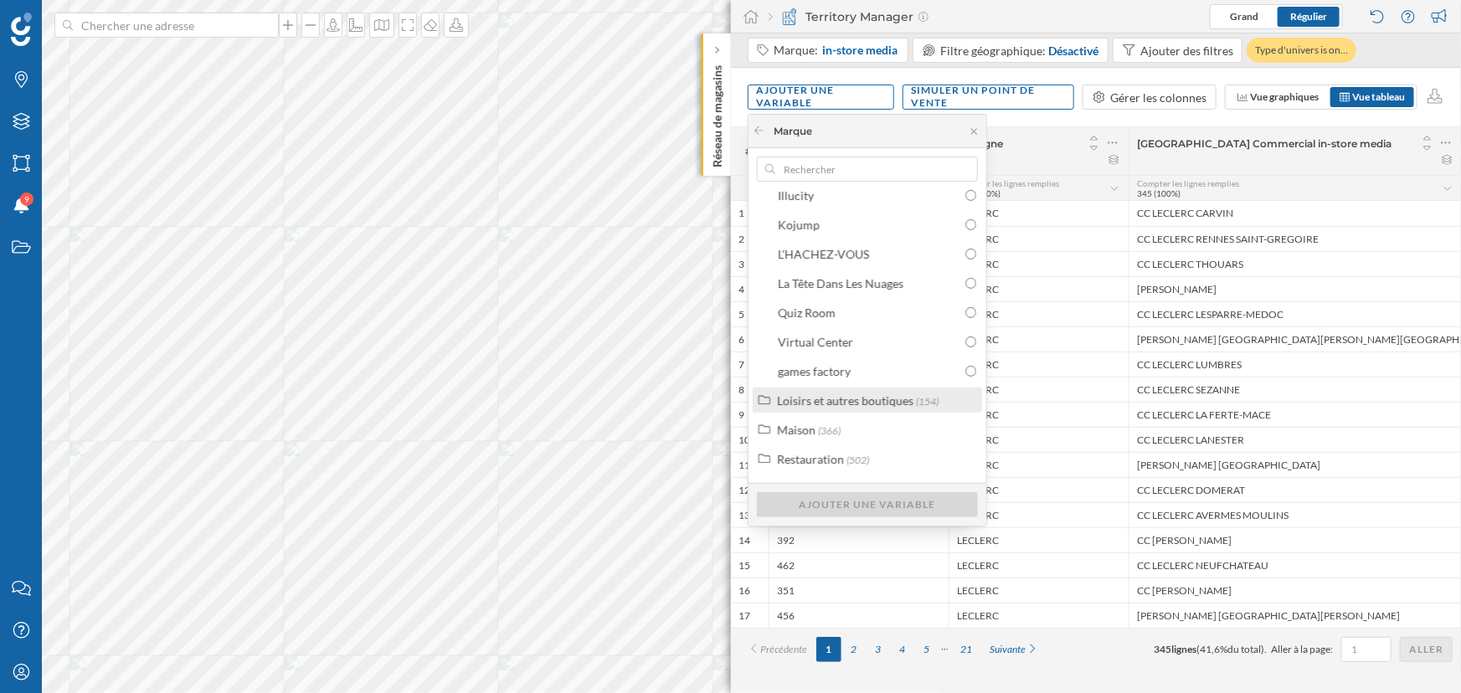
click at [878, 398] on div "Loisirs et autres boutiques" at bounding box center [845, 400] width 136 height 14
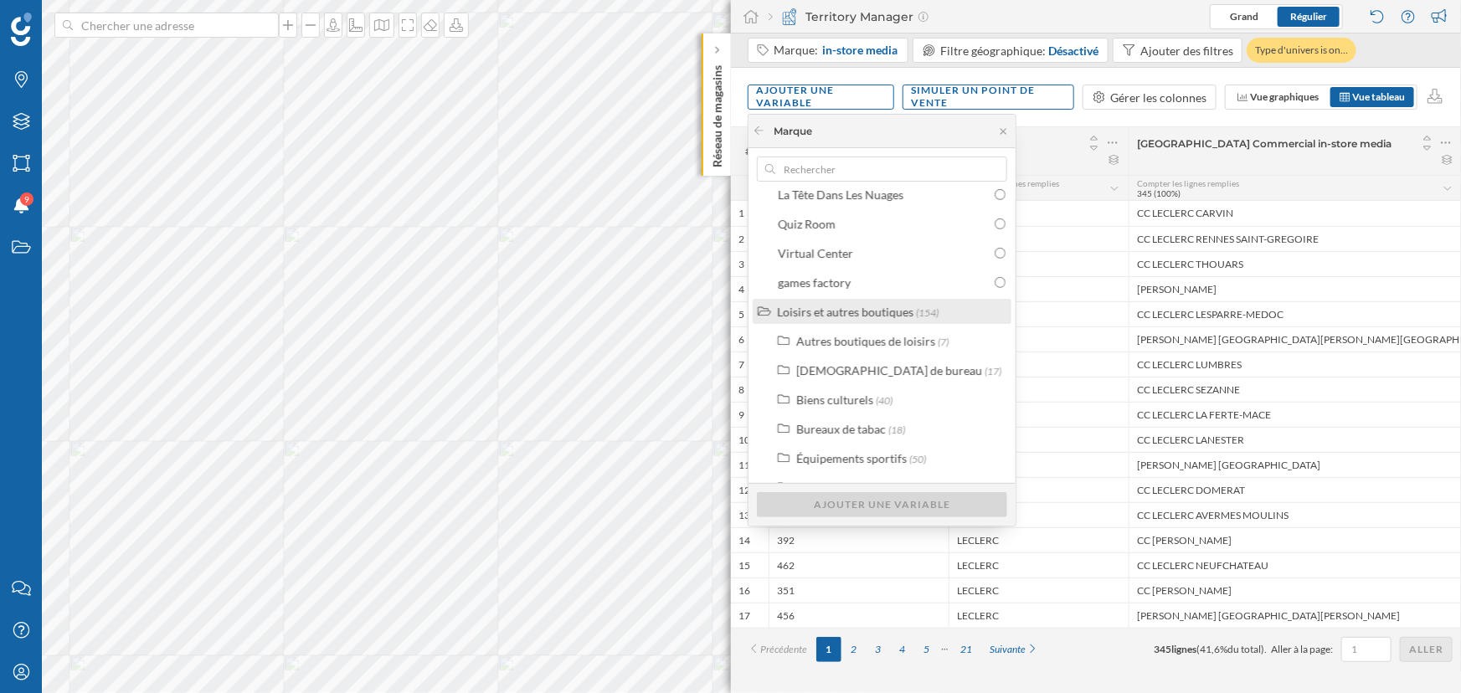
scroll to position [574, 0]
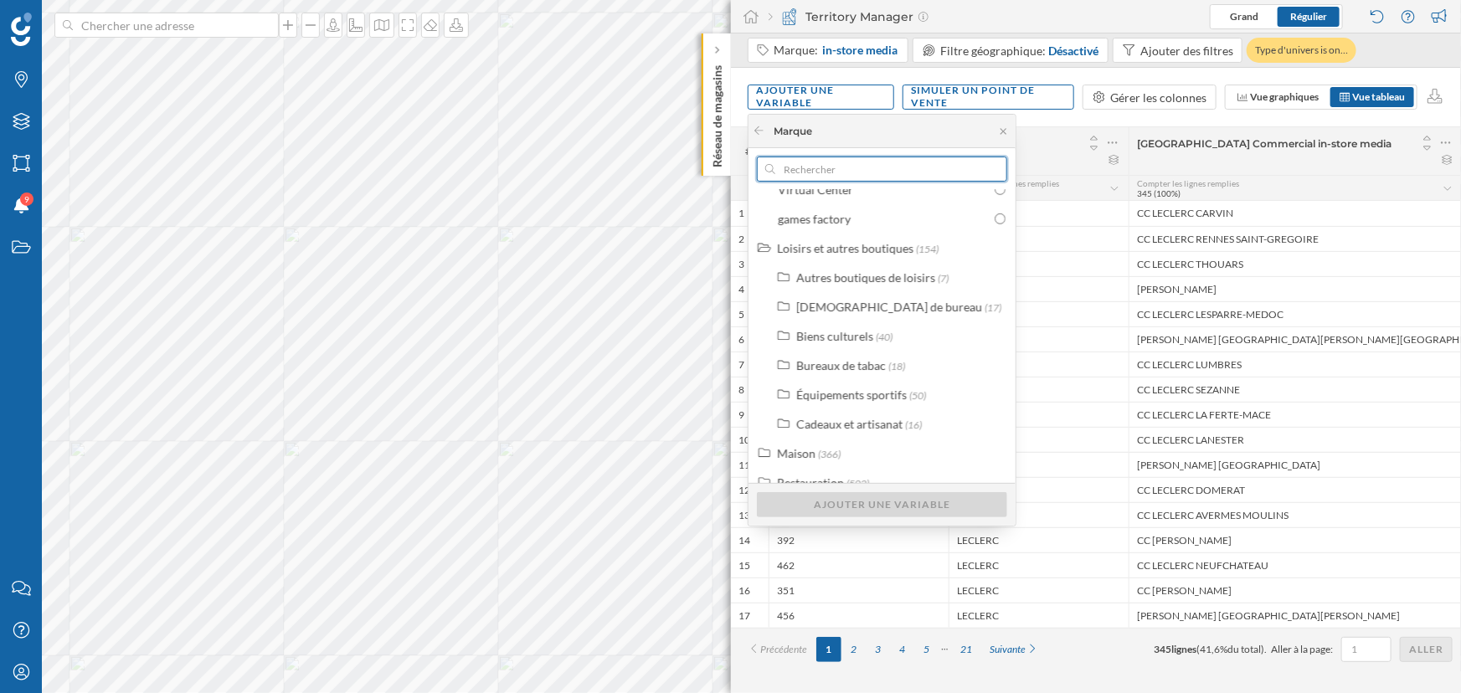
click at [832, 180] on input "text" at bounding box center [881, 169] width 213 height 25
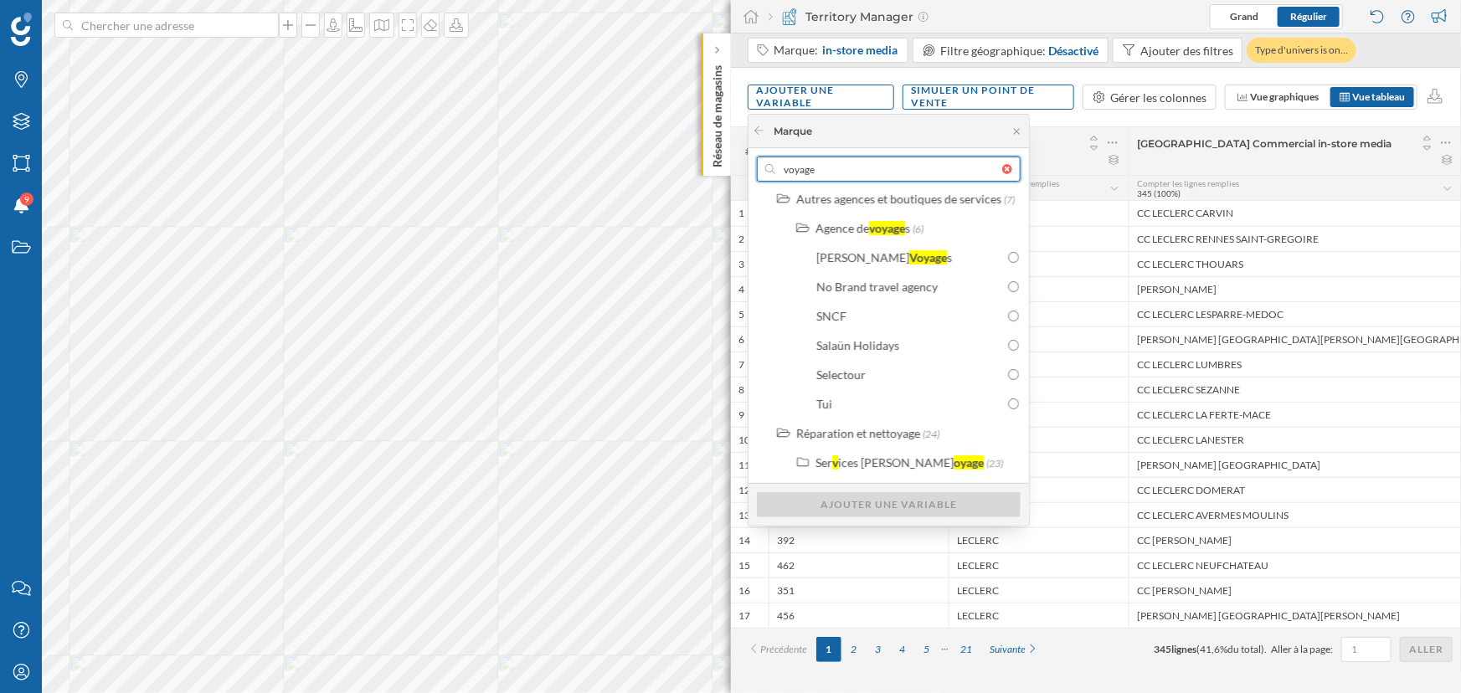
scroll to position [38, 0]
type input "voyage"
click at [755, 131] on icon at bounding box center [758, 130] width 9 height 8
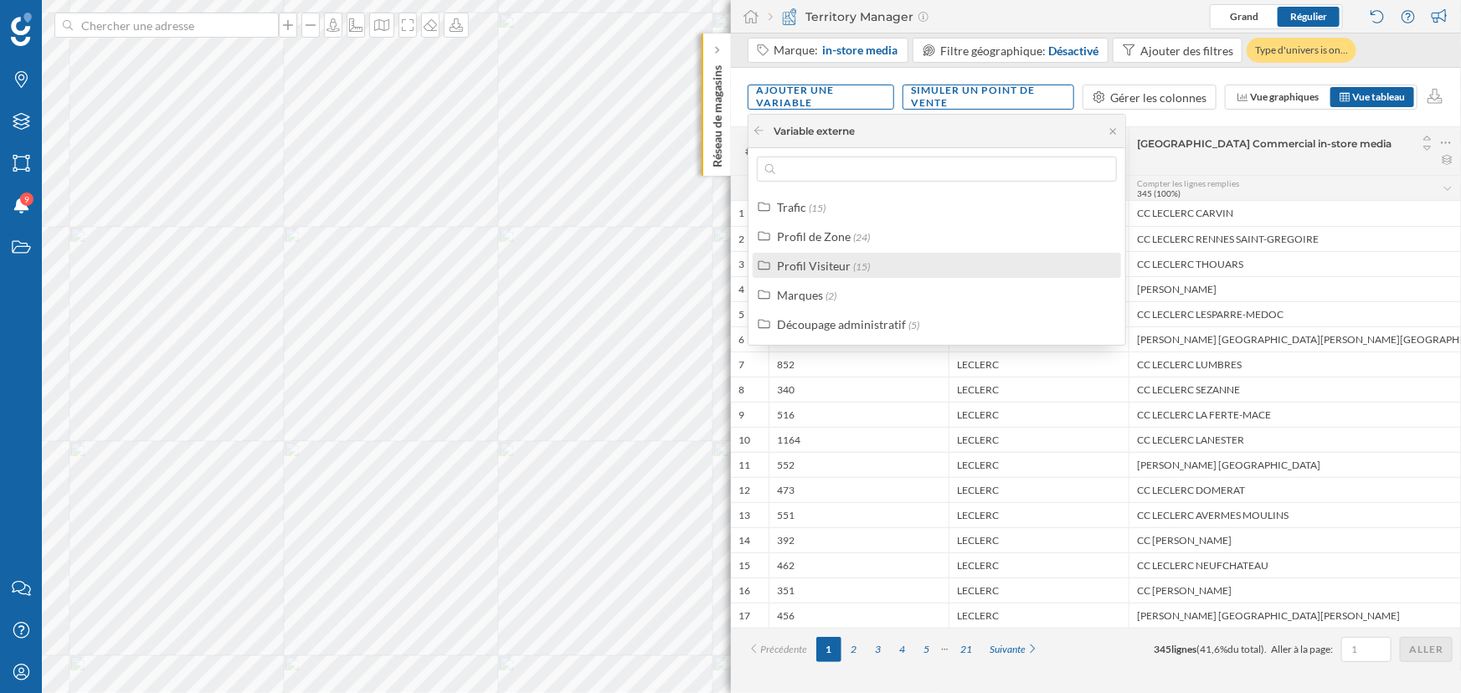
click at [809, 259] on div "Profil Visiteur" at bounding box center [814, 266] width 74 height 14
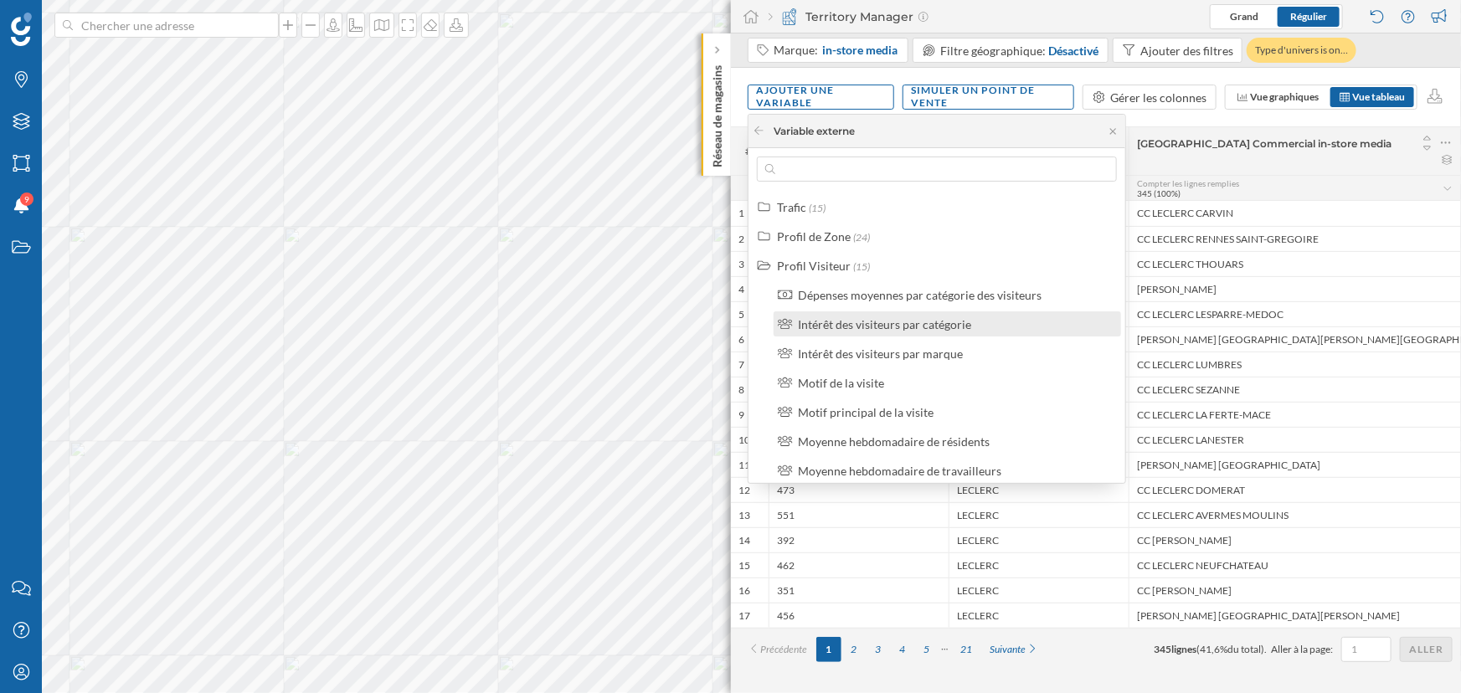
click at [835, 326] on div "Intérêt des visiteurs par catégorie" at bounding box center [884, 324] width 173 height 14
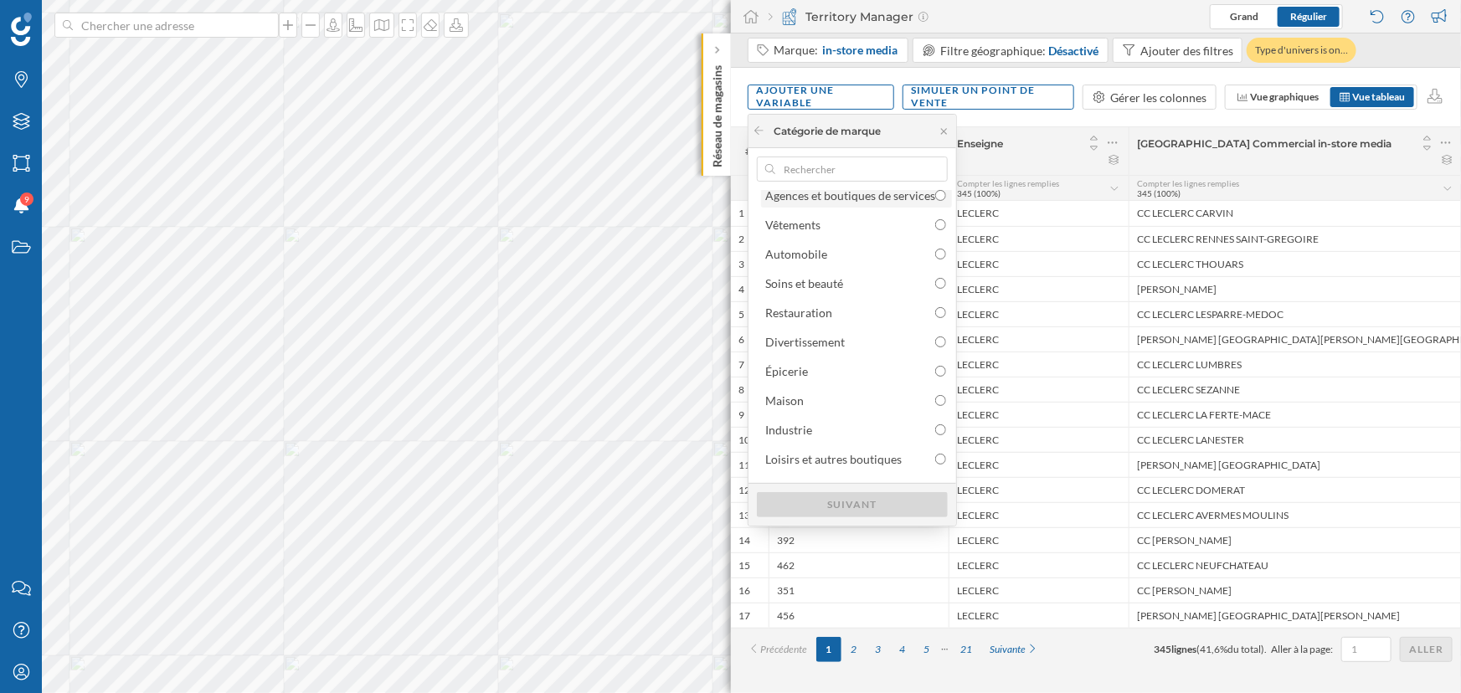
scroll to position [0, 0]
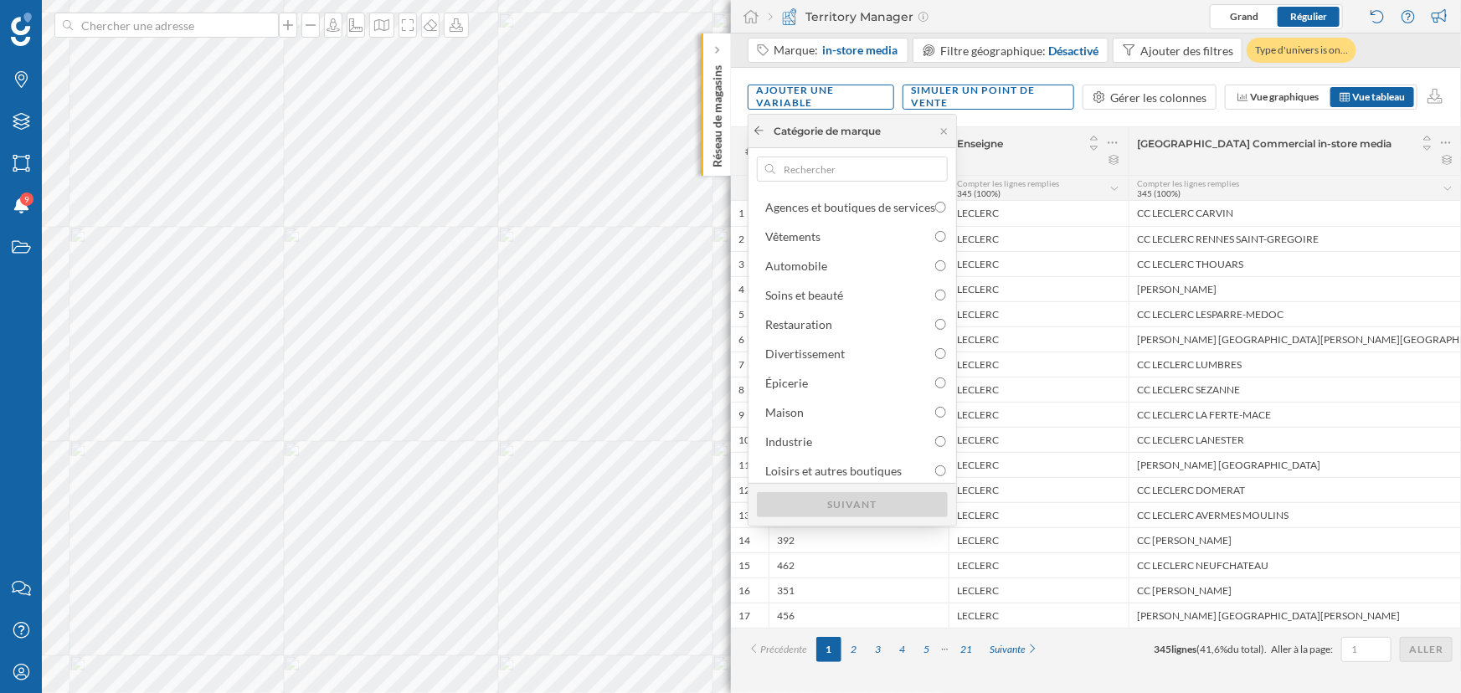
click at [761, 134] on icon at bounding box center [759, 131] width 13 height 10
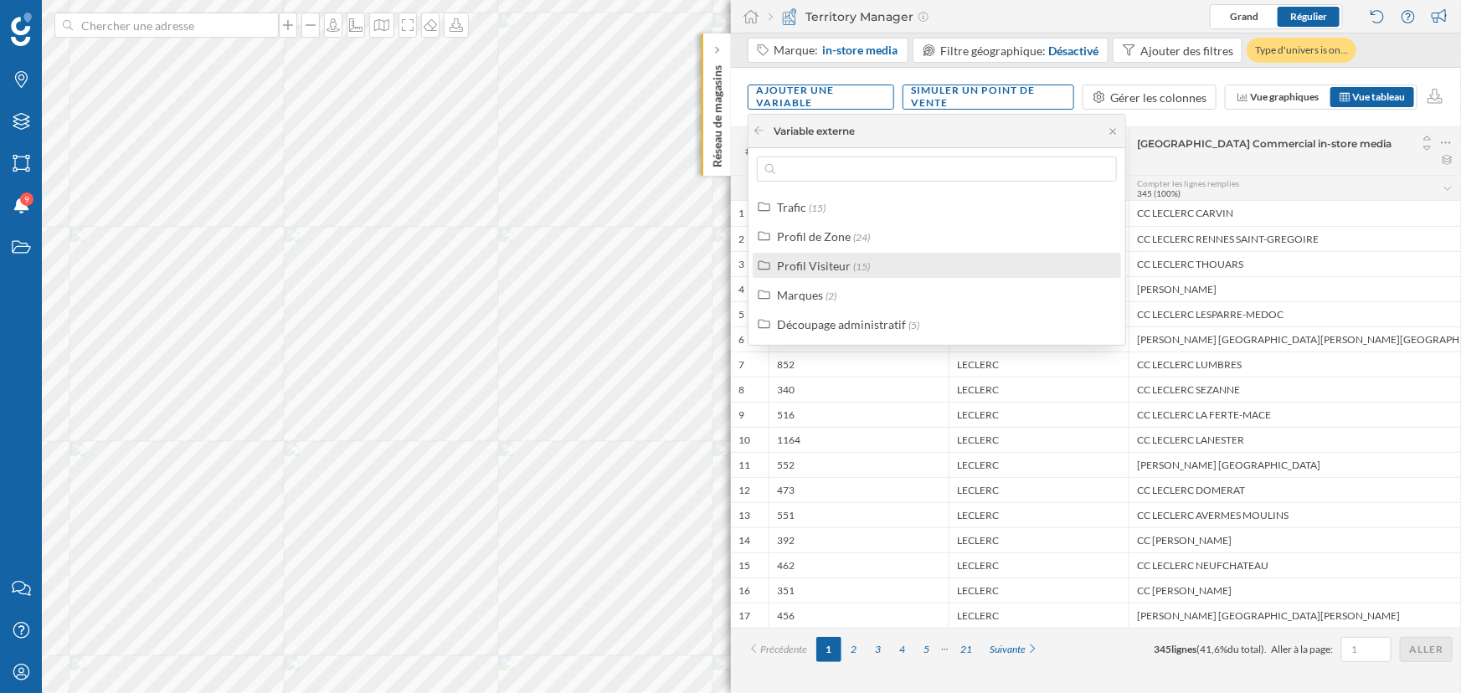
click at [809, 263] on div "Profil Visiteur" at bounding box center [814, 266] width 74 height 14
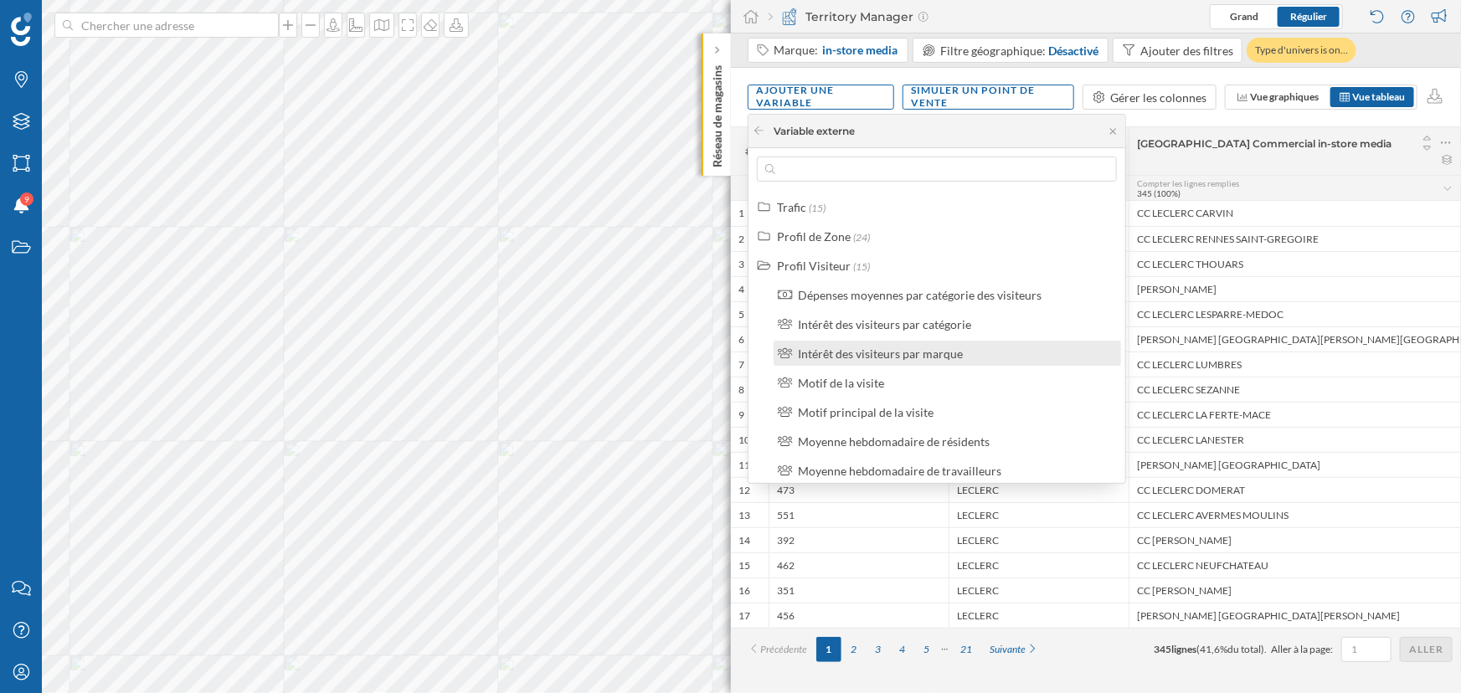
click at [973, 353] on div "Intérêt des visiteurs par marque" at bounding box center [954, 354] width 313 height 18
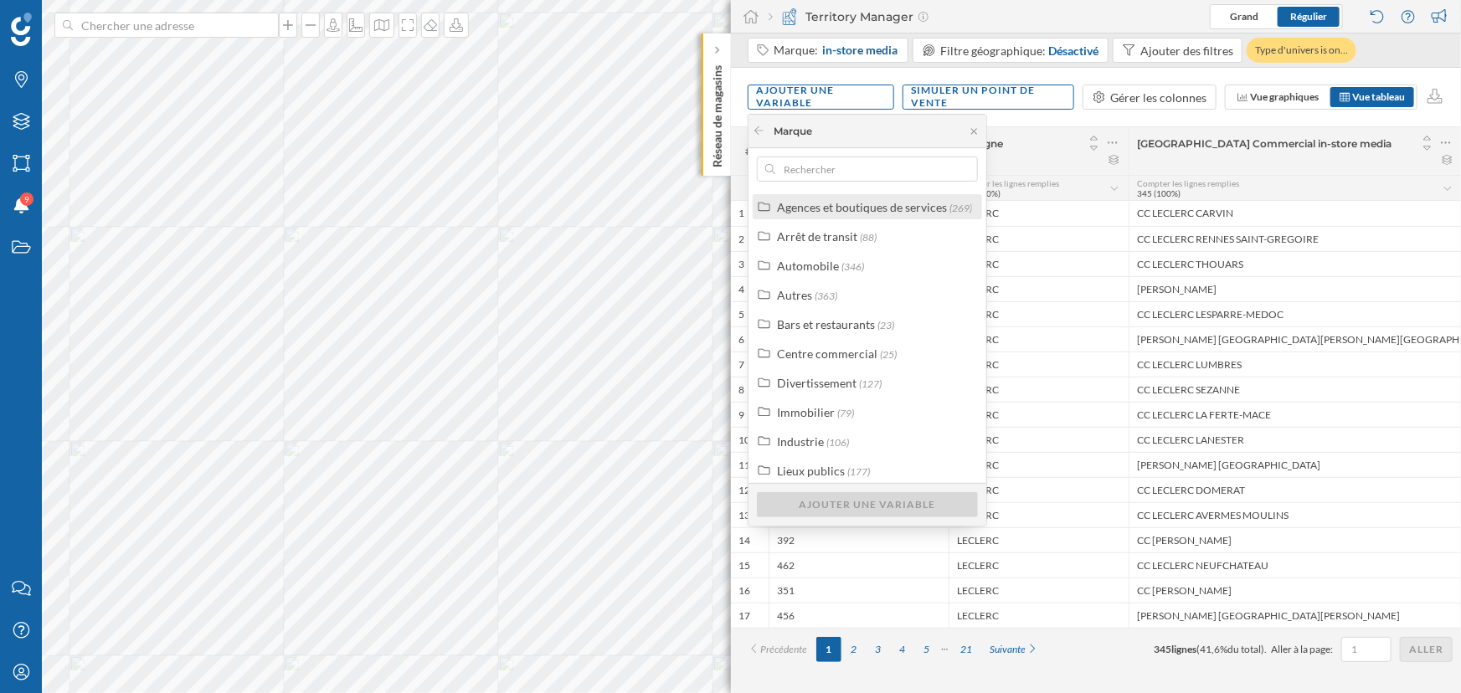
click at [938, 208] on div "Agences et boutiques de services" at bounding box center [862, 207] width 170 height 14
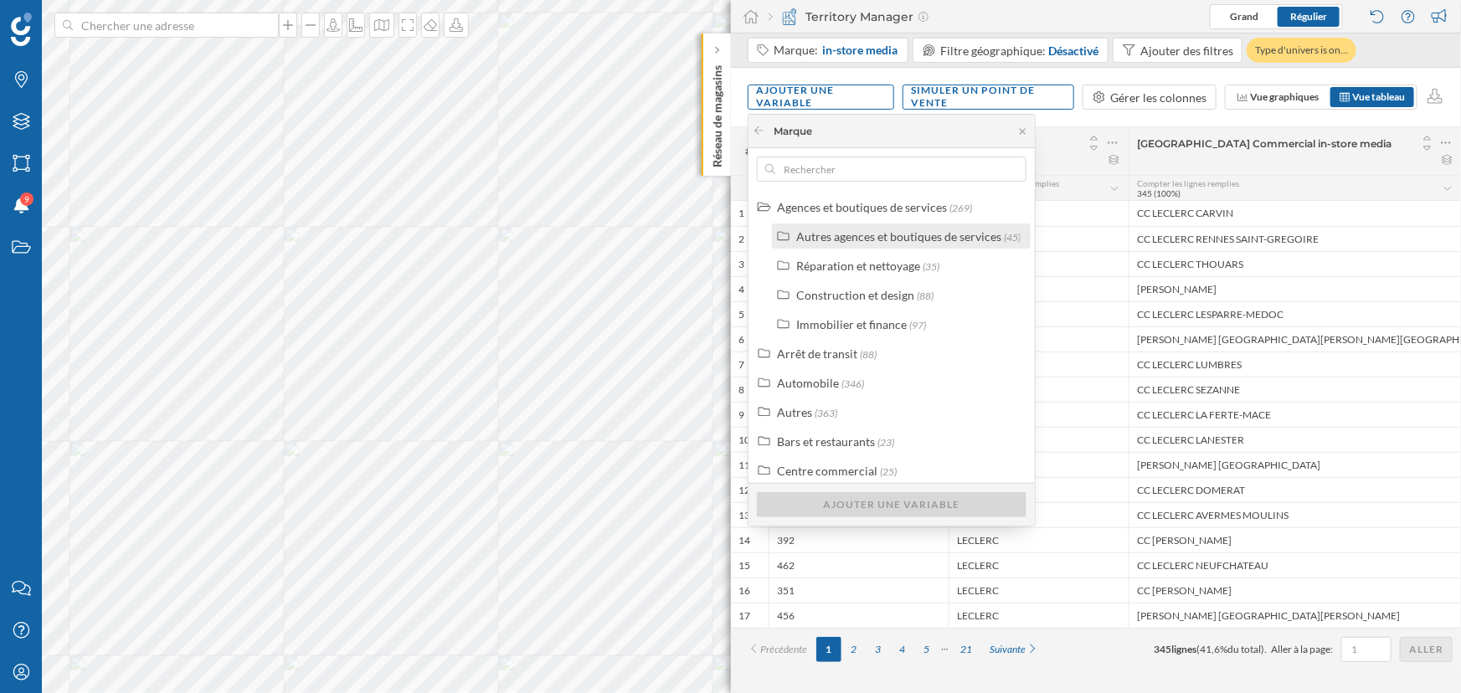
click at [994, 239] on div "Autres agences et boutiques de services" at bounding box center [898, 236] width 205 height 14
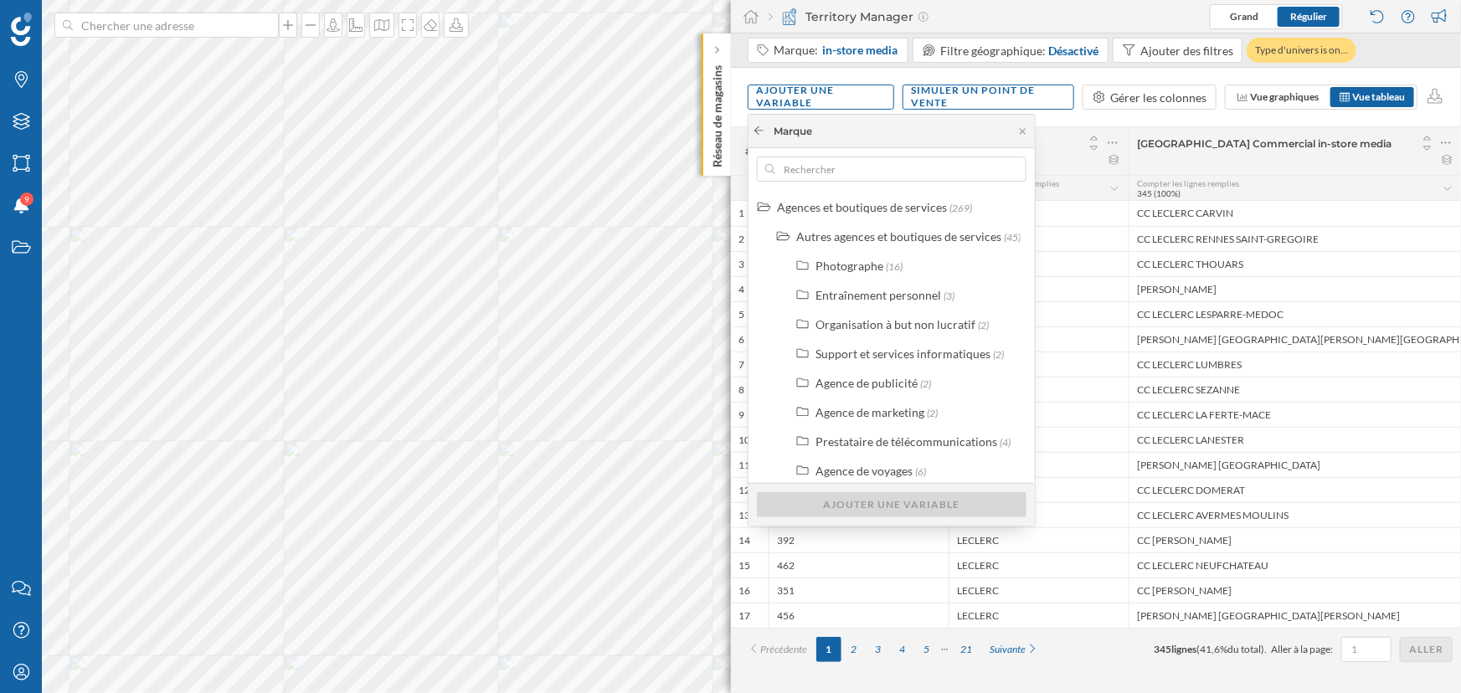
click at [760, 131] on icon at bounding box center [759, 131] width 13 height 10
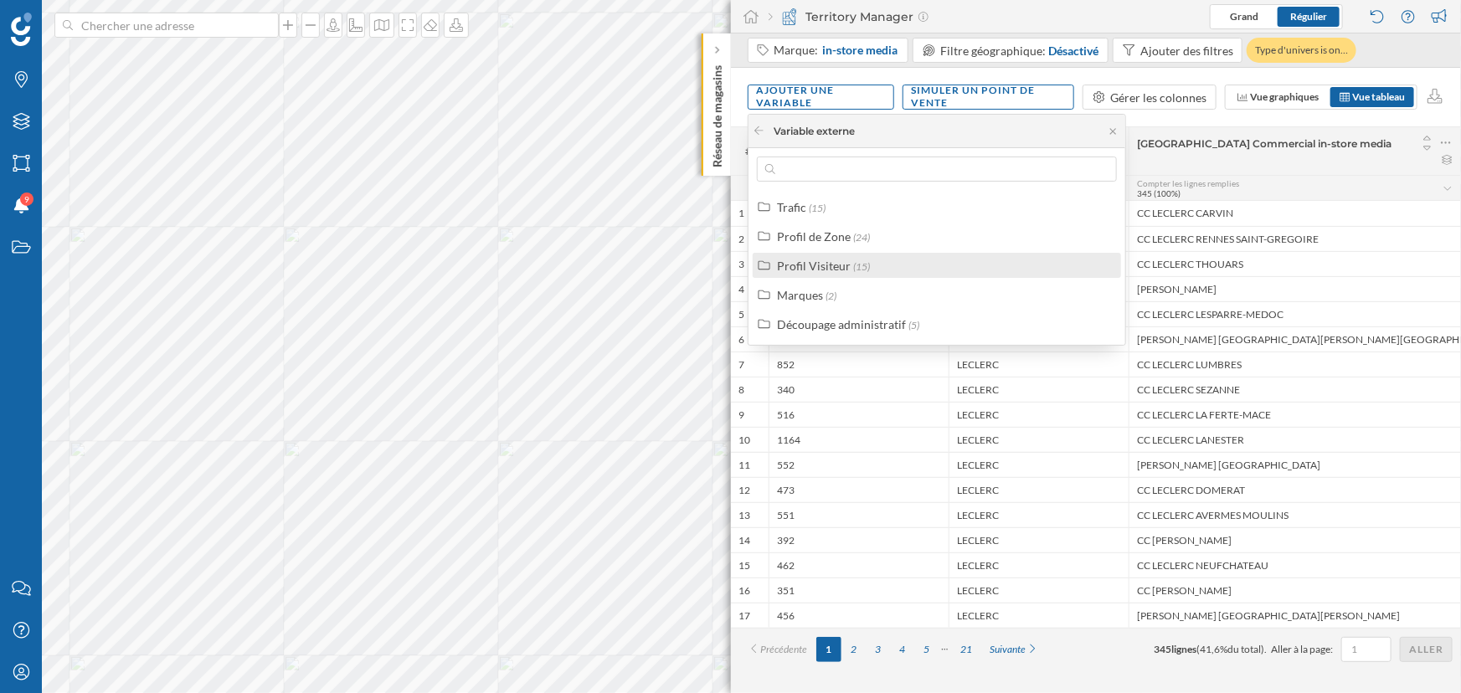
click at [786, 269] on div "Profil Visiteur" at bounding box center [814, 266] width 74 height 14
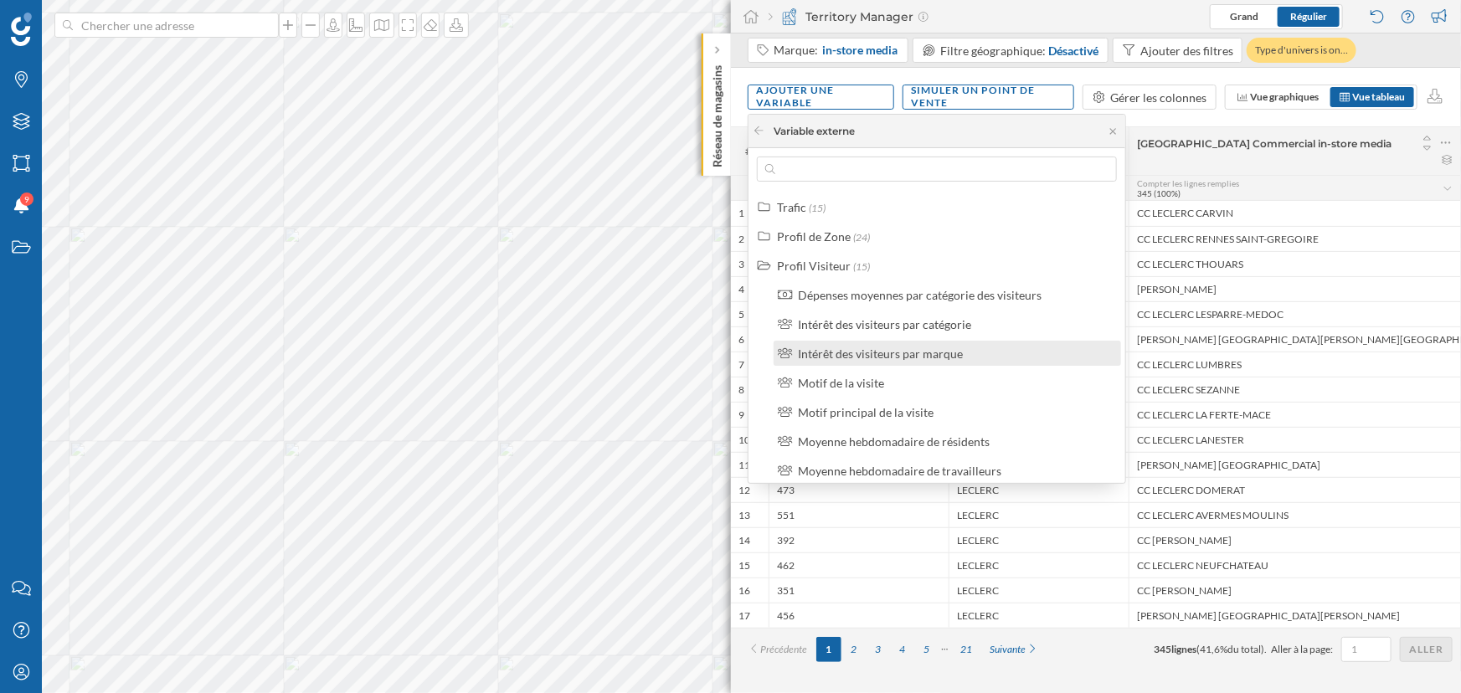
click at [842, 353] on div "Intérêt des visiteurs par marque" at bounding box center [880, 354] width 165 height 14
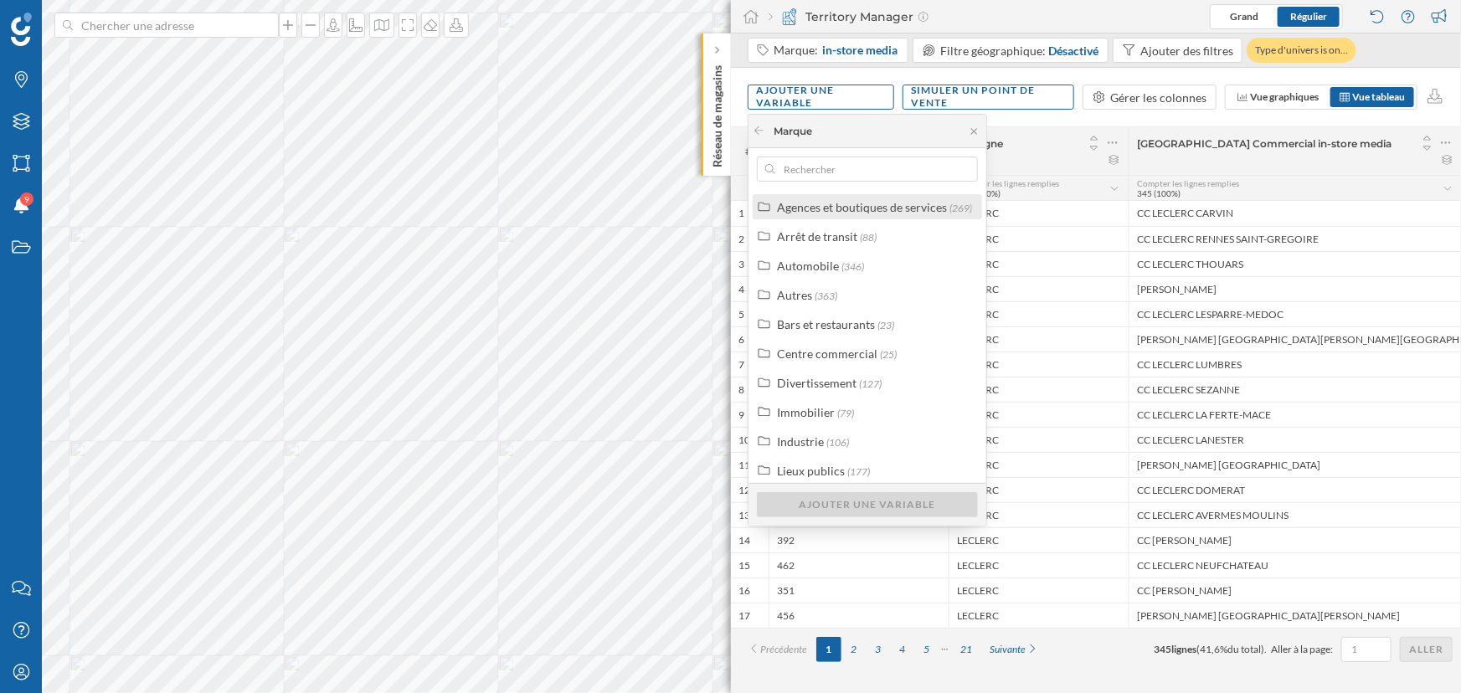
click at [846, 213] on label "Agences et boutiques de services (269)" at bounding box center [874, 207] width 195 height 18
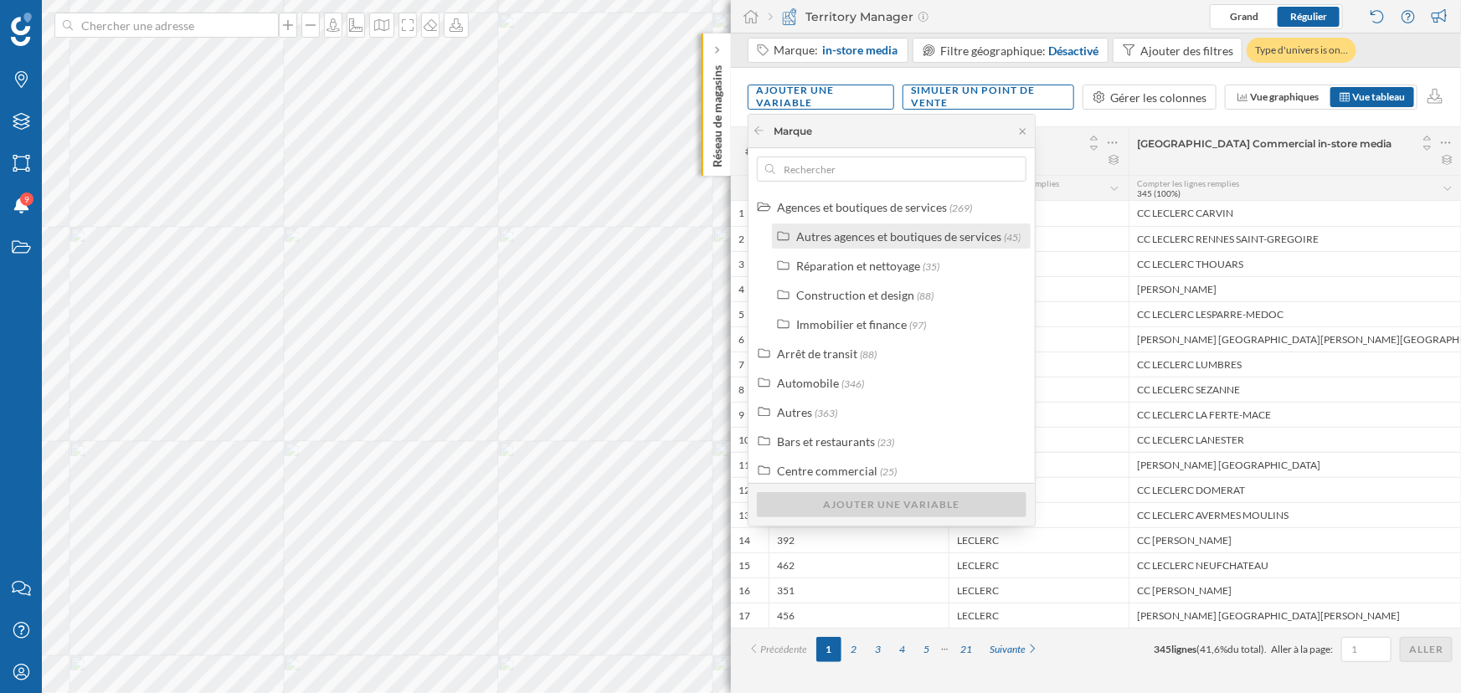
click at [861, 224] on div "Autres agences et boutiques de services (45)" at bounding box center [901, 236] width 259 height 25
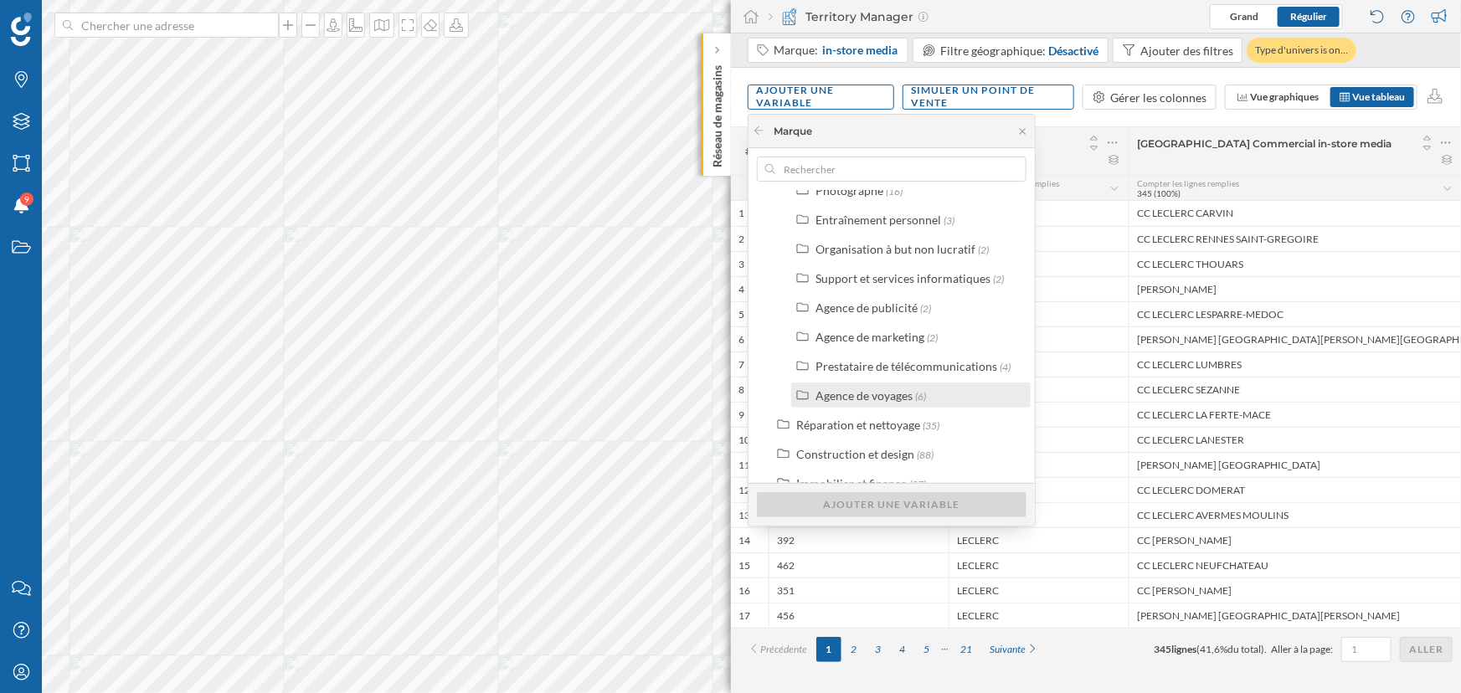
click at [871, 402] on label "Agence de voyages (6)" at bounding box center [870, 396] width 111 height 18
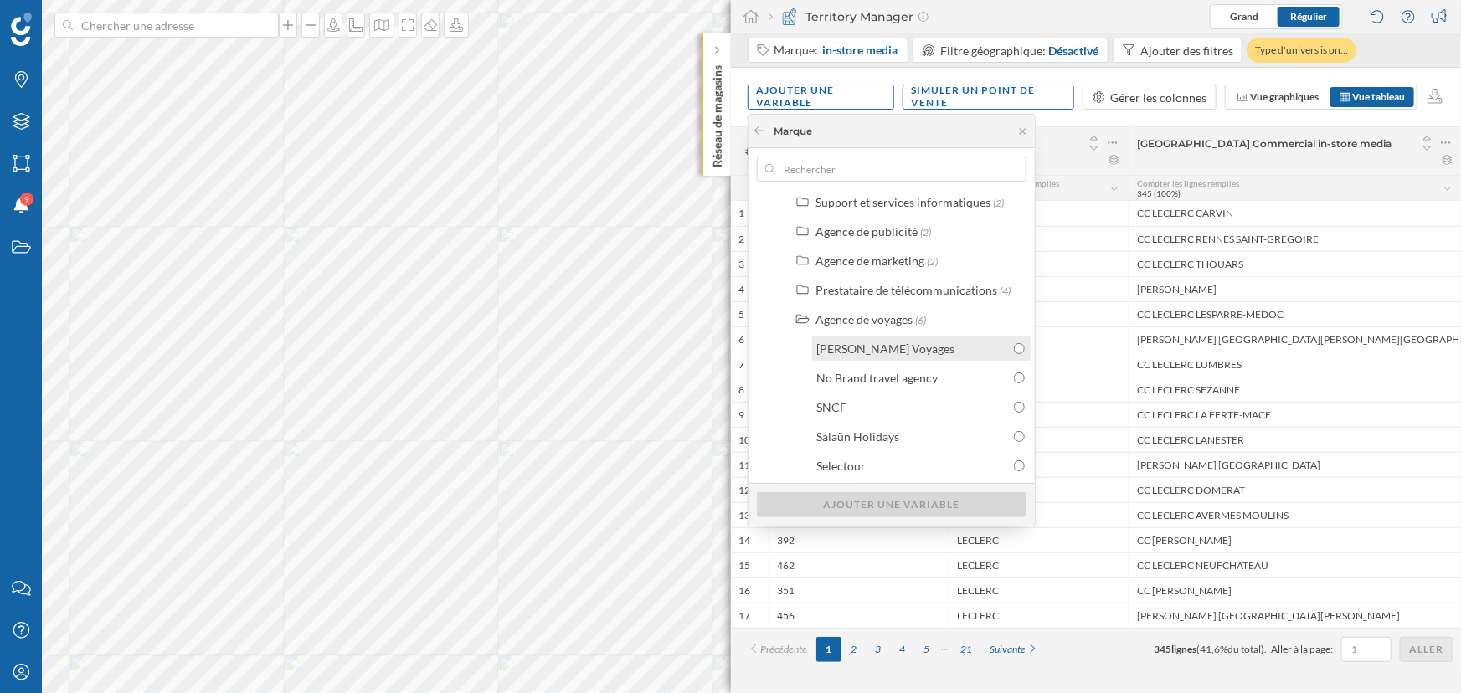
click at [870, 358] on div "[PERSON_NAME] Voyages" at bounding box center [921, 348] width 218 height 25
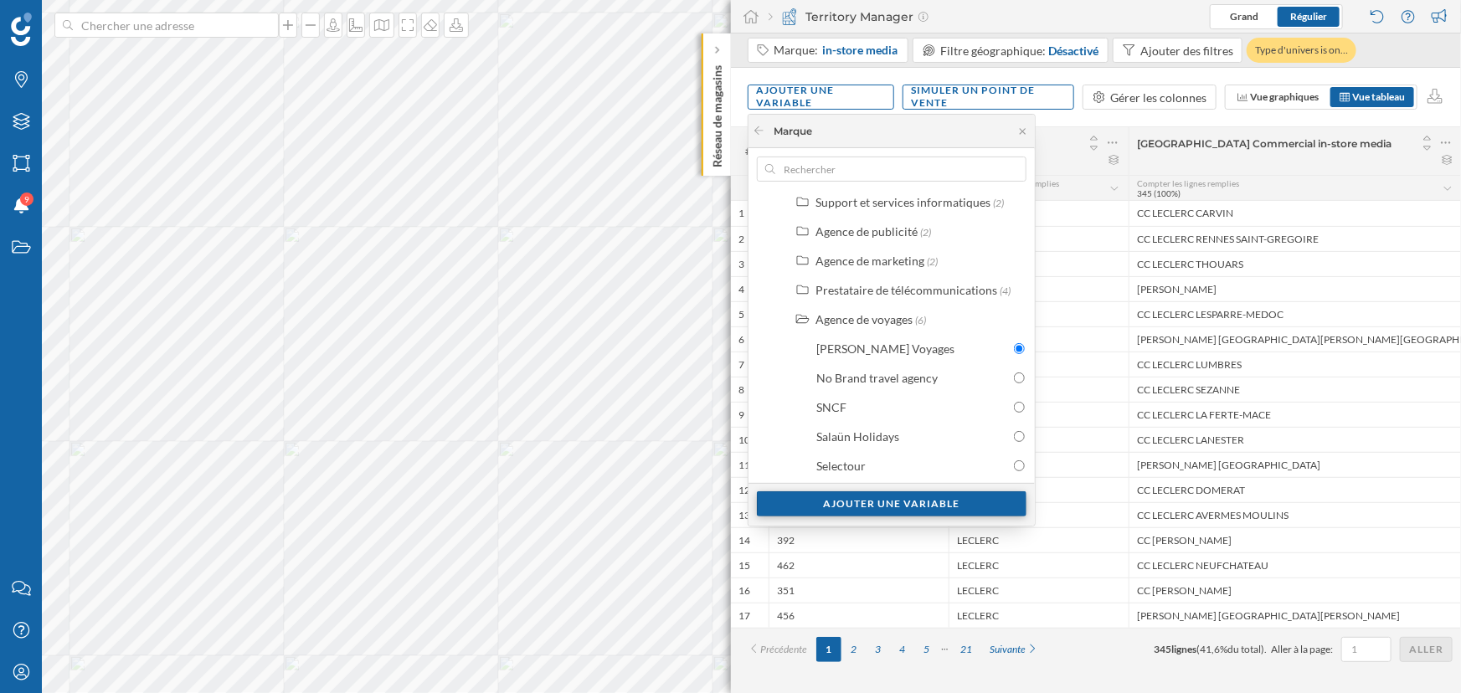
click at [909, 506] on div "Ajouter une variable" at bounding box center [892, 503] width 270 height 25
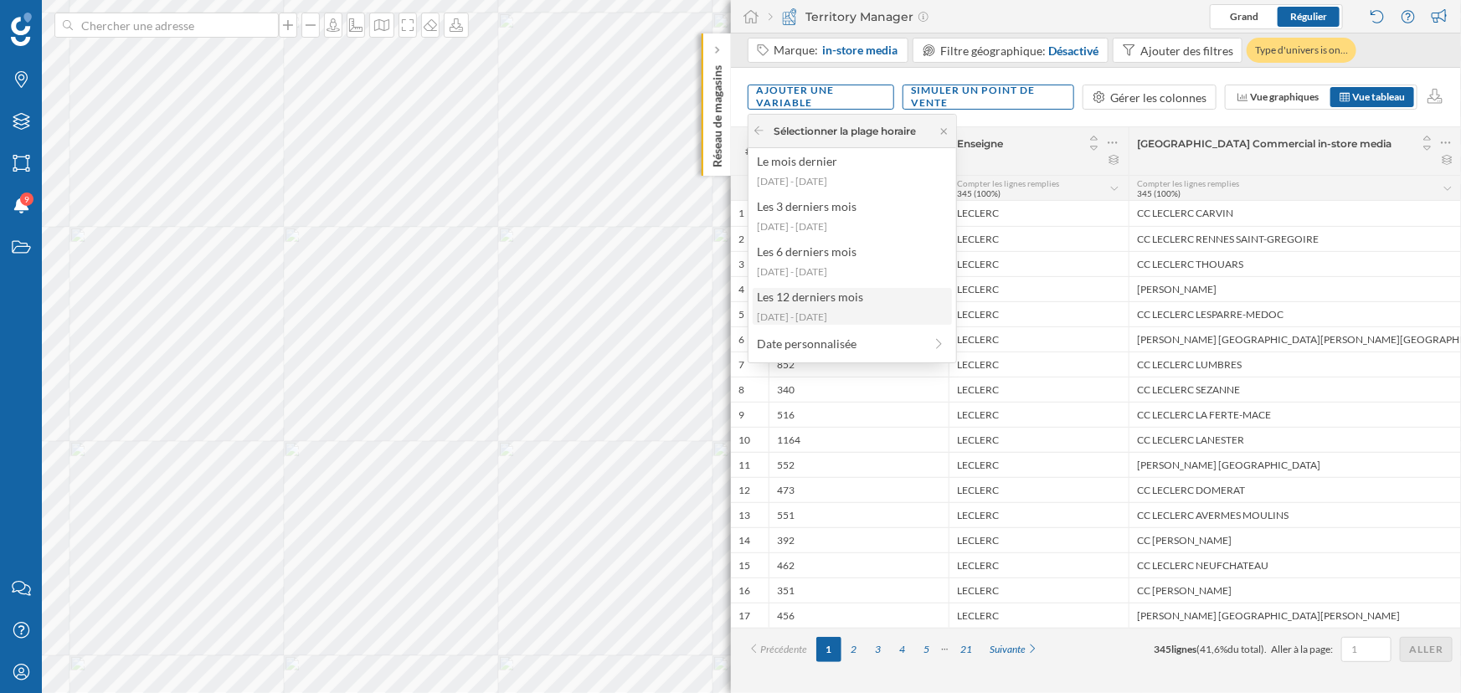
click at [820, 290] on div "Les 12 derniers mois" at bounding box center [851, 297] width 189 height 18
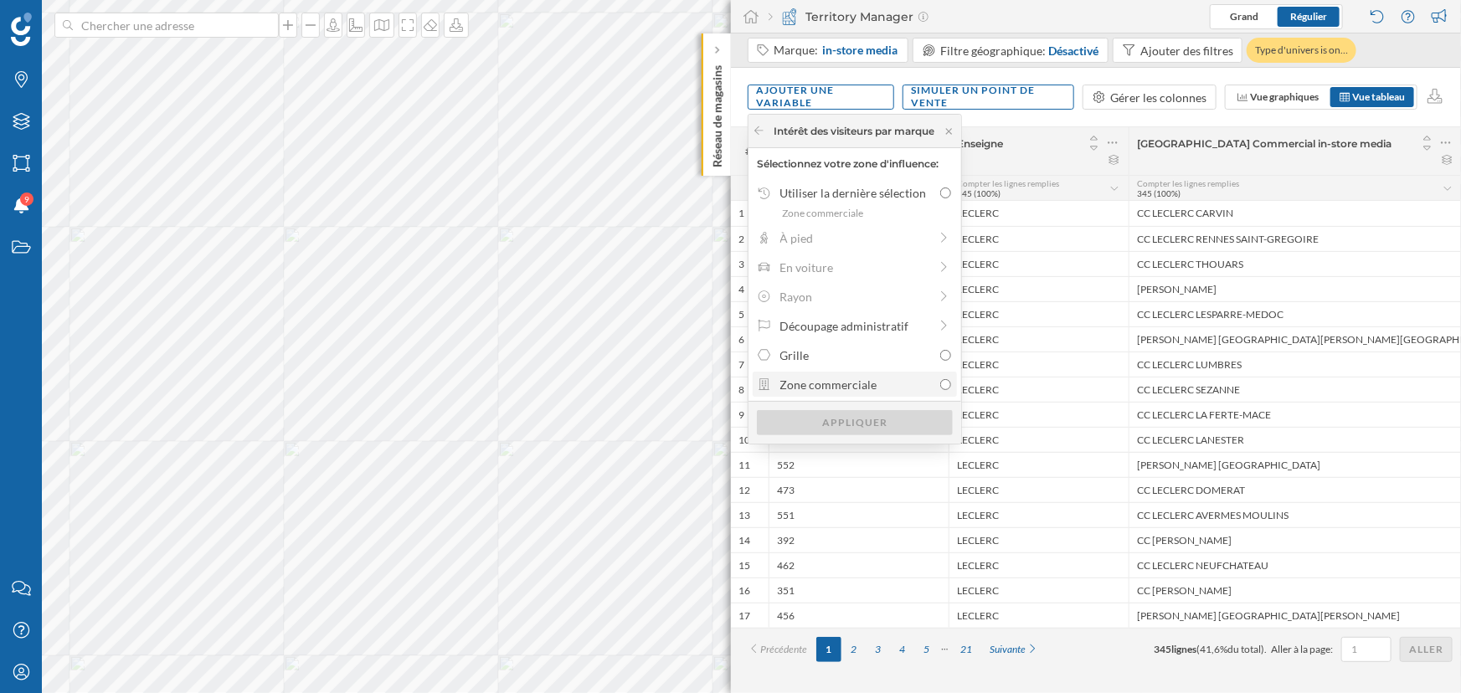
click at [835, 383] on div "Zone commerciale" at bounding box center [856, 385] width 152 height 18
click at [940, 383] on input "Zone commerciale" at bounding box center [945, 384] width 11 height 11
radio input "true"
click at [839, 418] on div "Appliquer" at bounding box center [855, 421] width 196 height 25
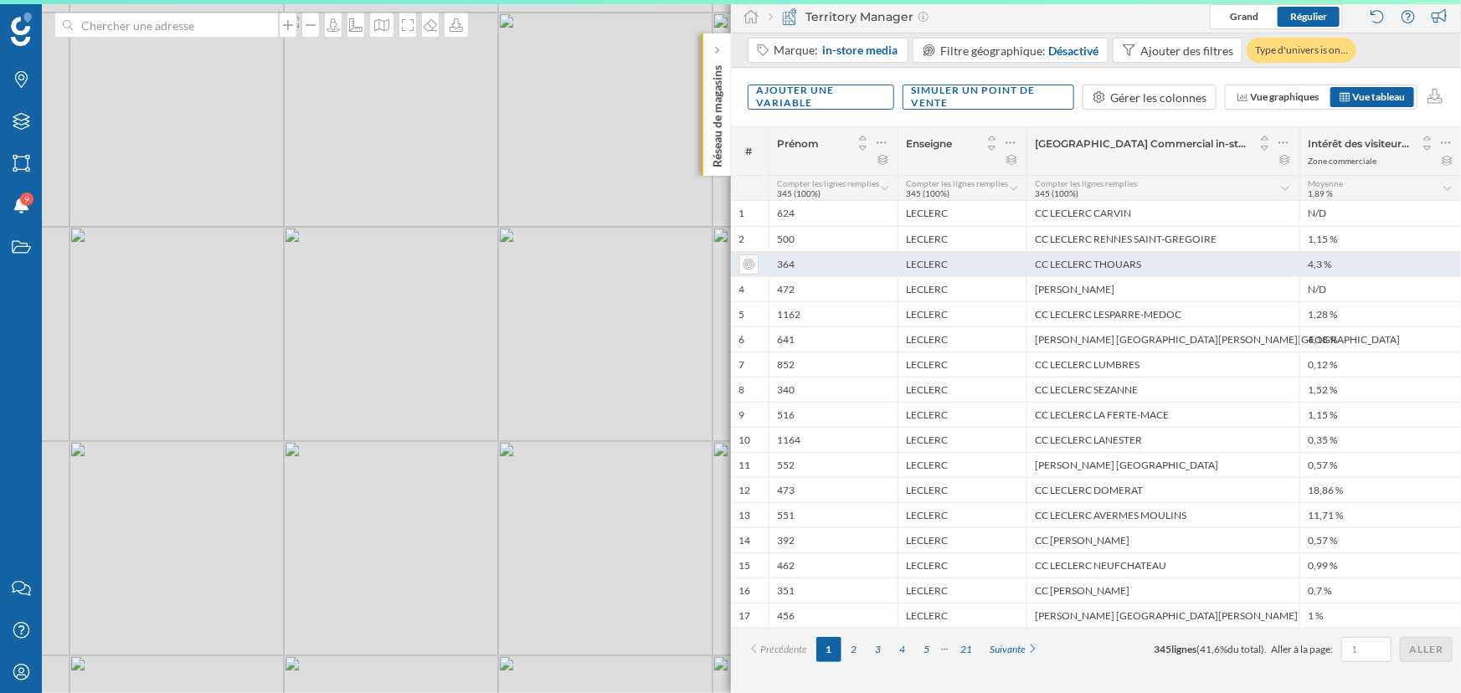
scroll to position [0, 0]
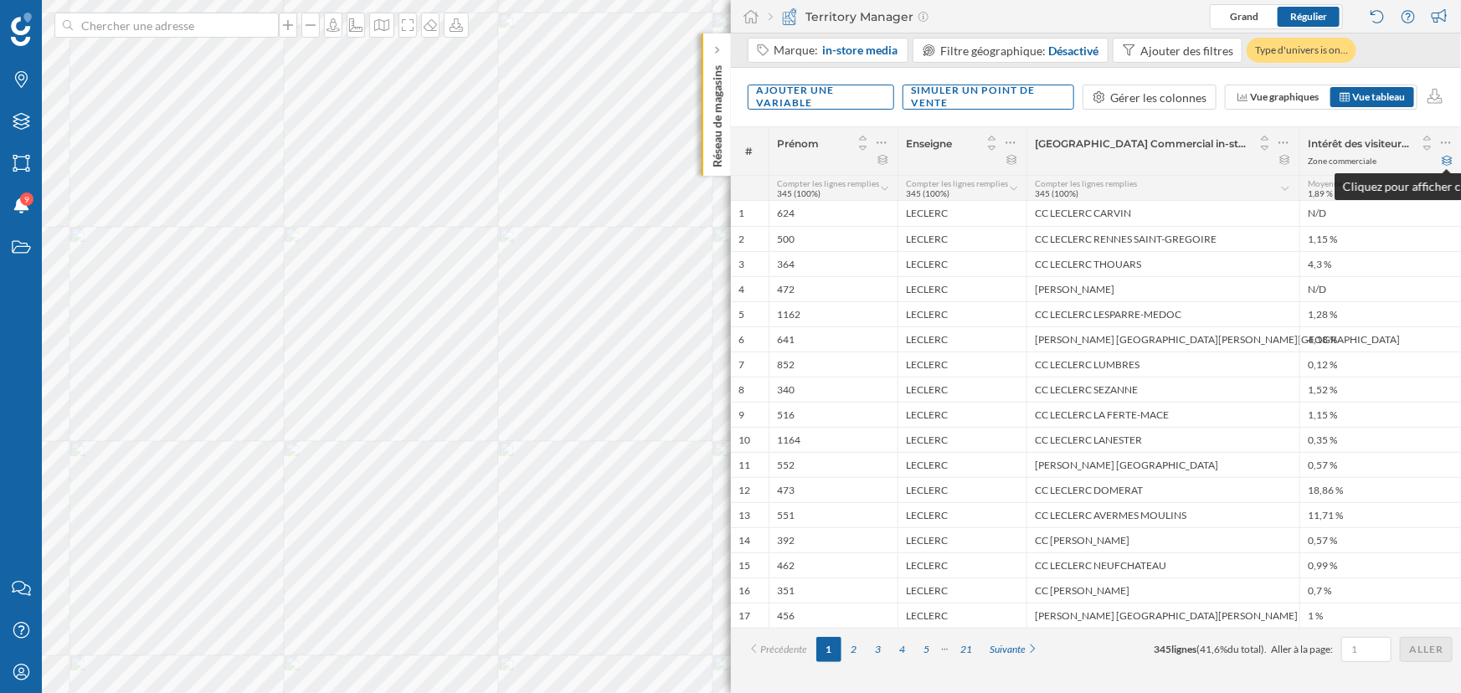
click at [1445, 161] on icon at bounding box center [1447, 161] width 13 height 10
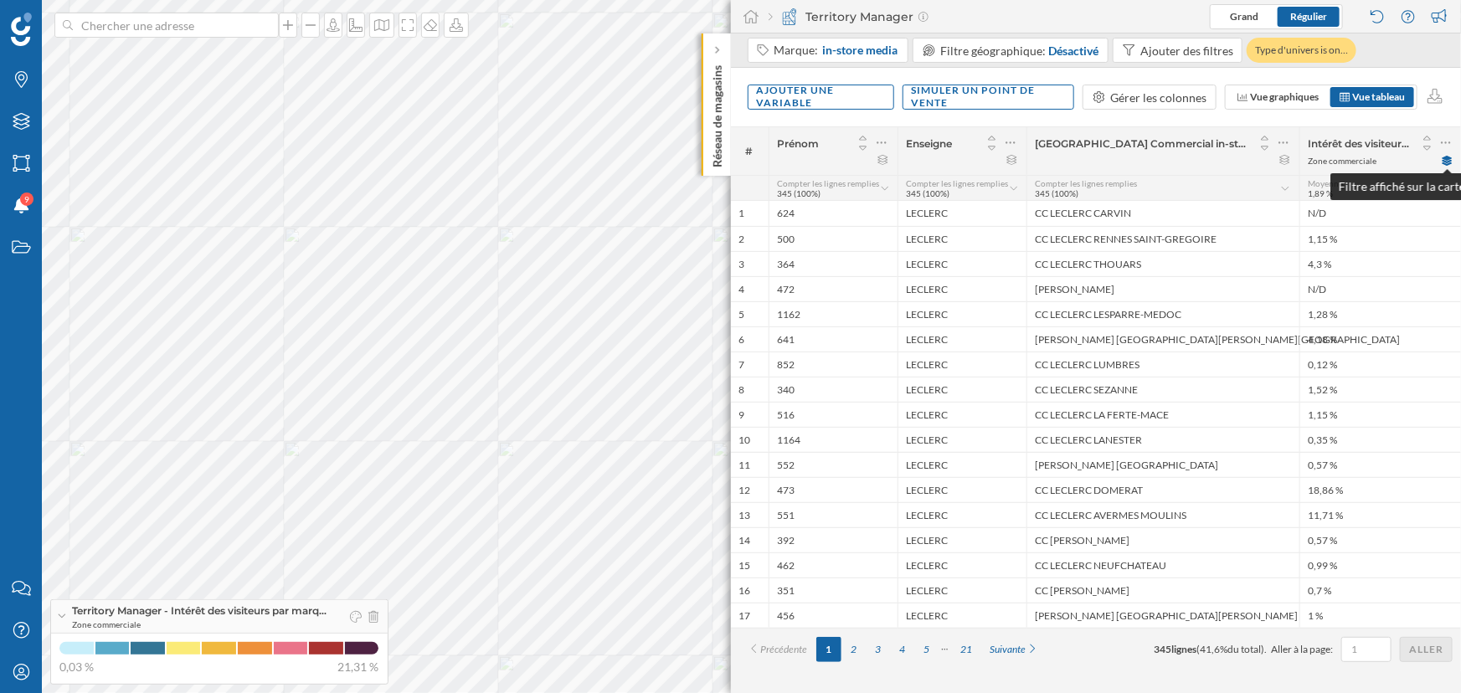
click at [1443, 161] on icon at bounding box center [1447, 161] width 10 height 10
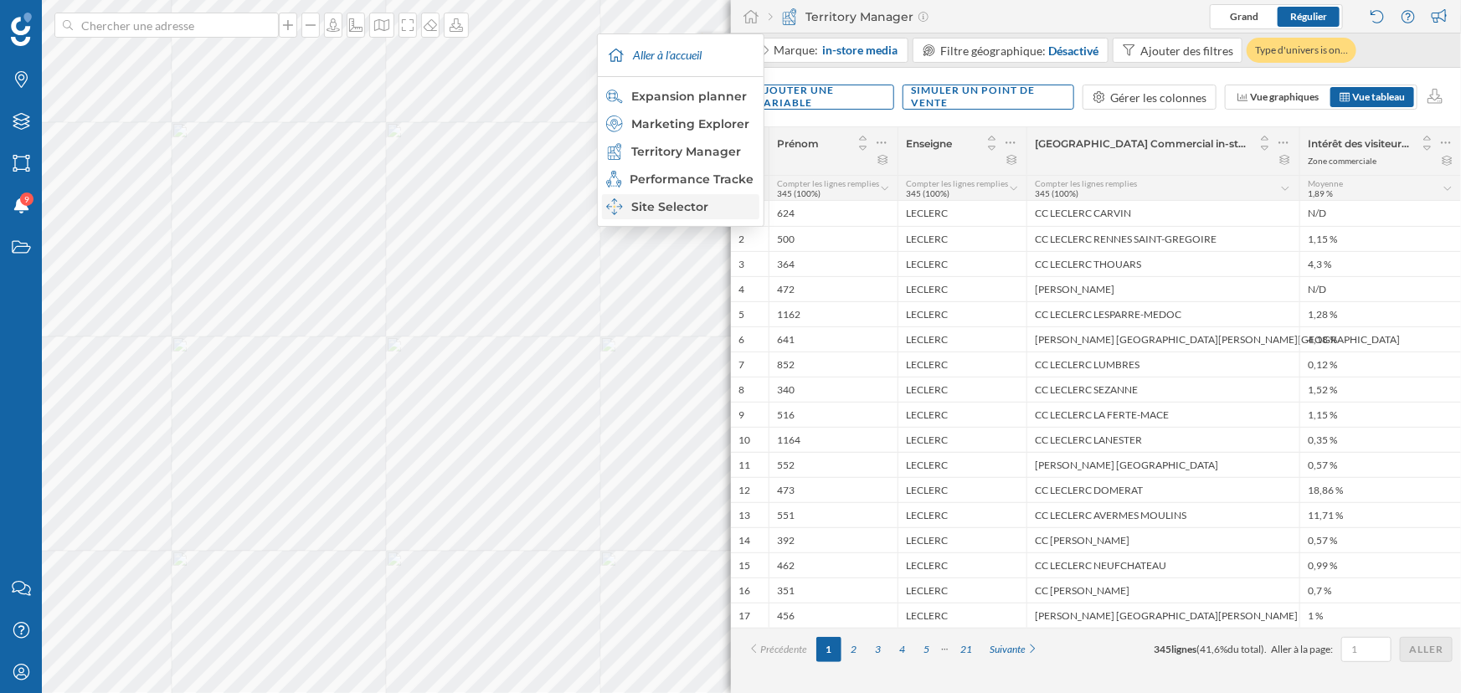
click at [707, 201] on div "Site Selector" at bounding box center [679, 206] width 147 height 17
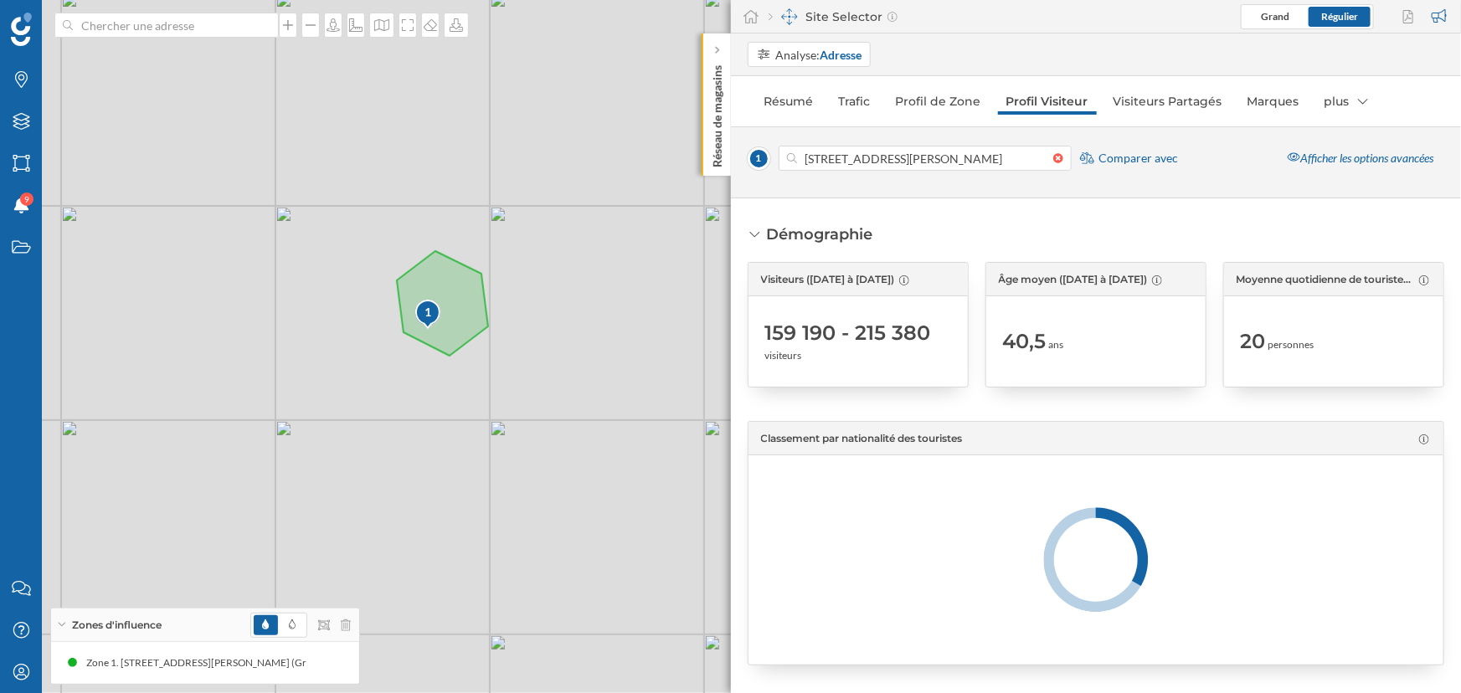
drag, startPoint x: 506, startPoint y: 220, endPoint x: 511, endPoint y: 262, distance: 42.2
click at [511, 262] on div "1 © Mapbox © OpenStreetMap Improve this map" at bounding box center [730, 346] width 1461 height 693
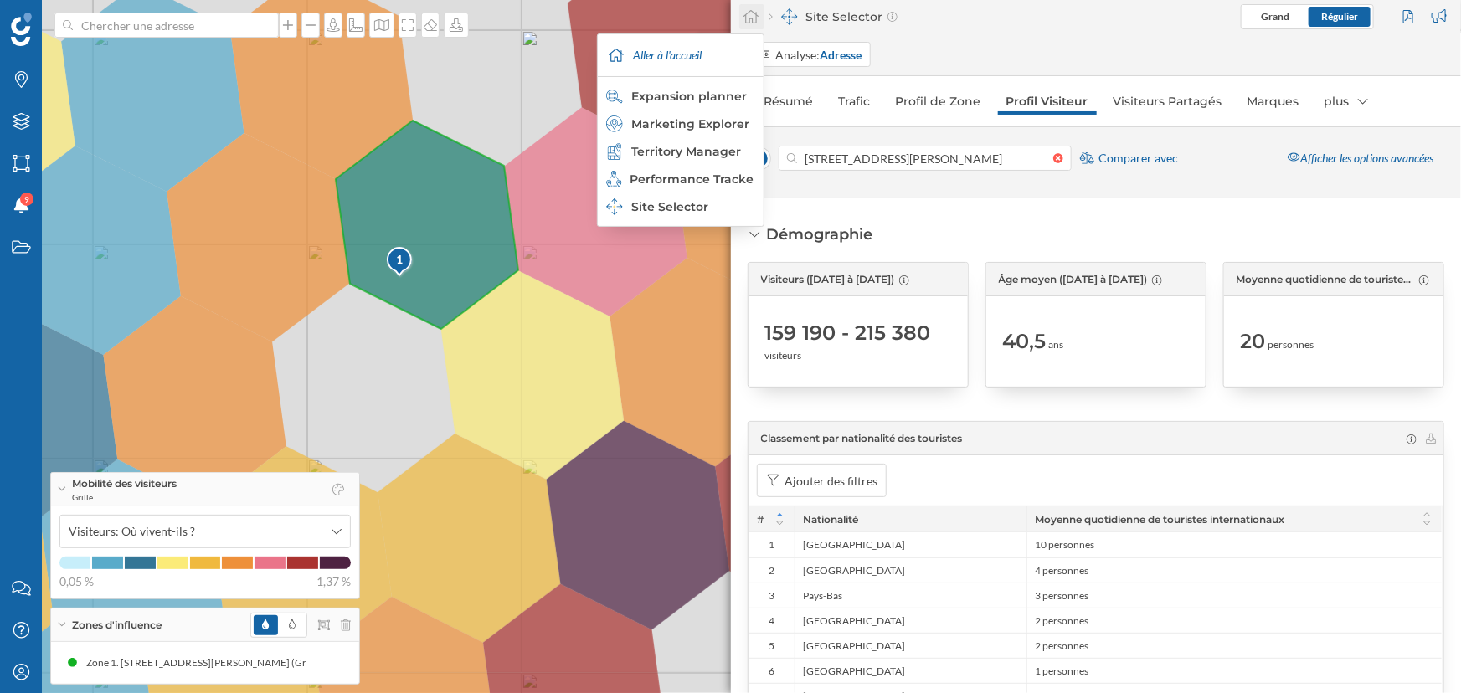
click at [755, 17] on icon at bounding box center [751, 16] width 17 height 15
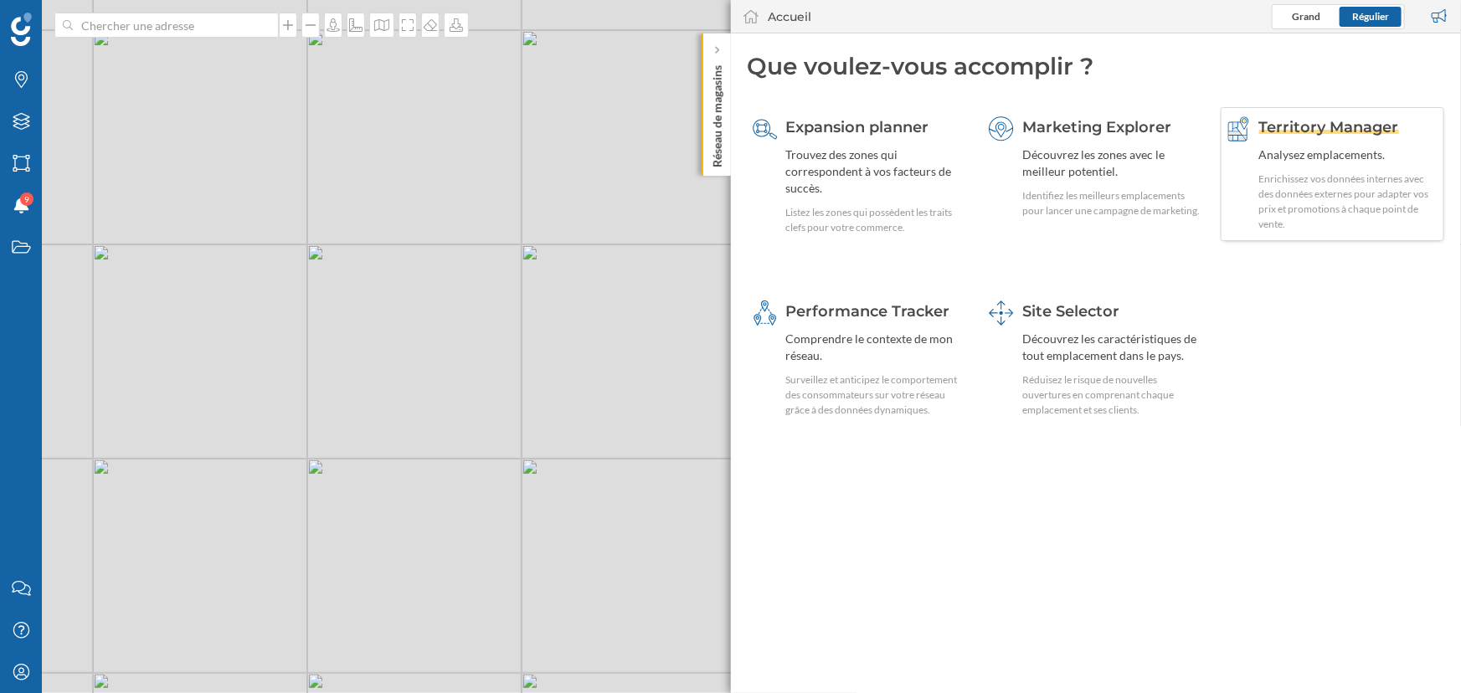
click at [1287, 180] on div "Enrichissez vos données internes avec des données externes pour adapter vos pri…" at bounding box center [1349, 202] width 181 height 60
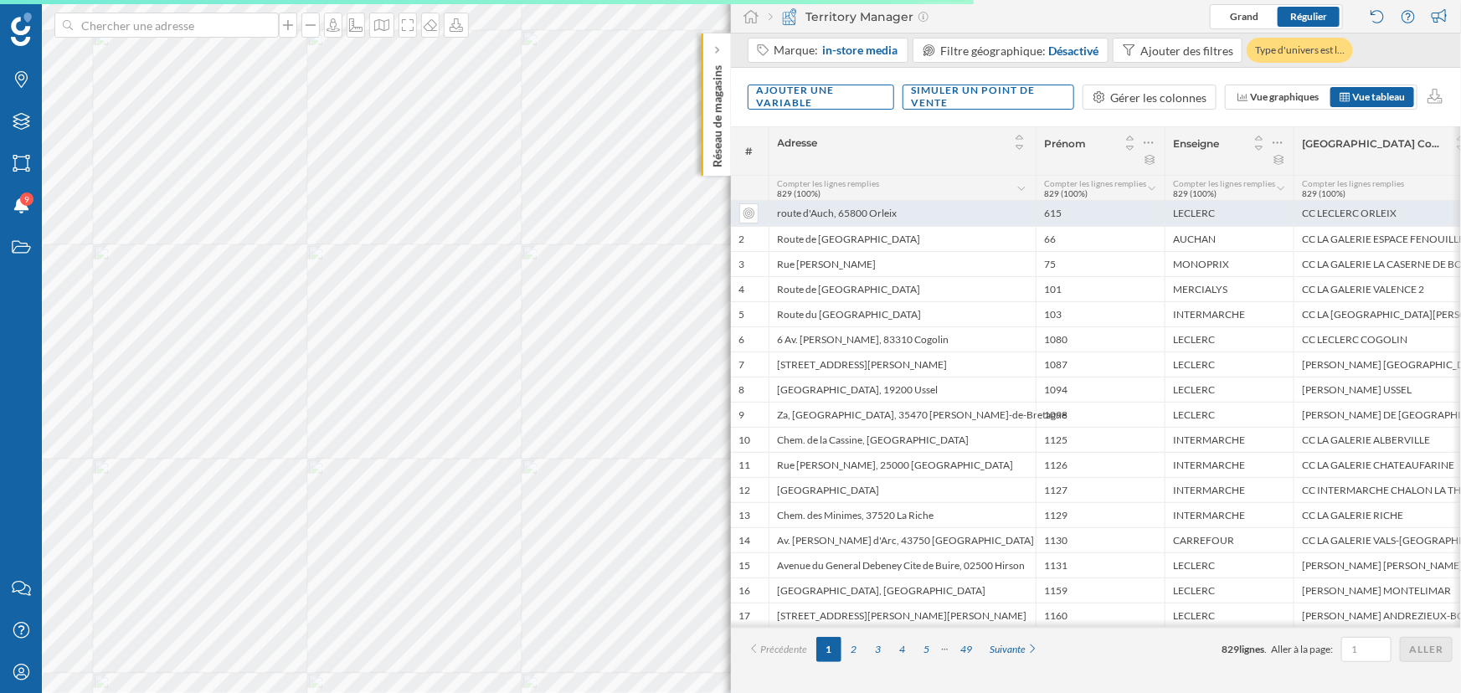
scroll to position [0, 134]
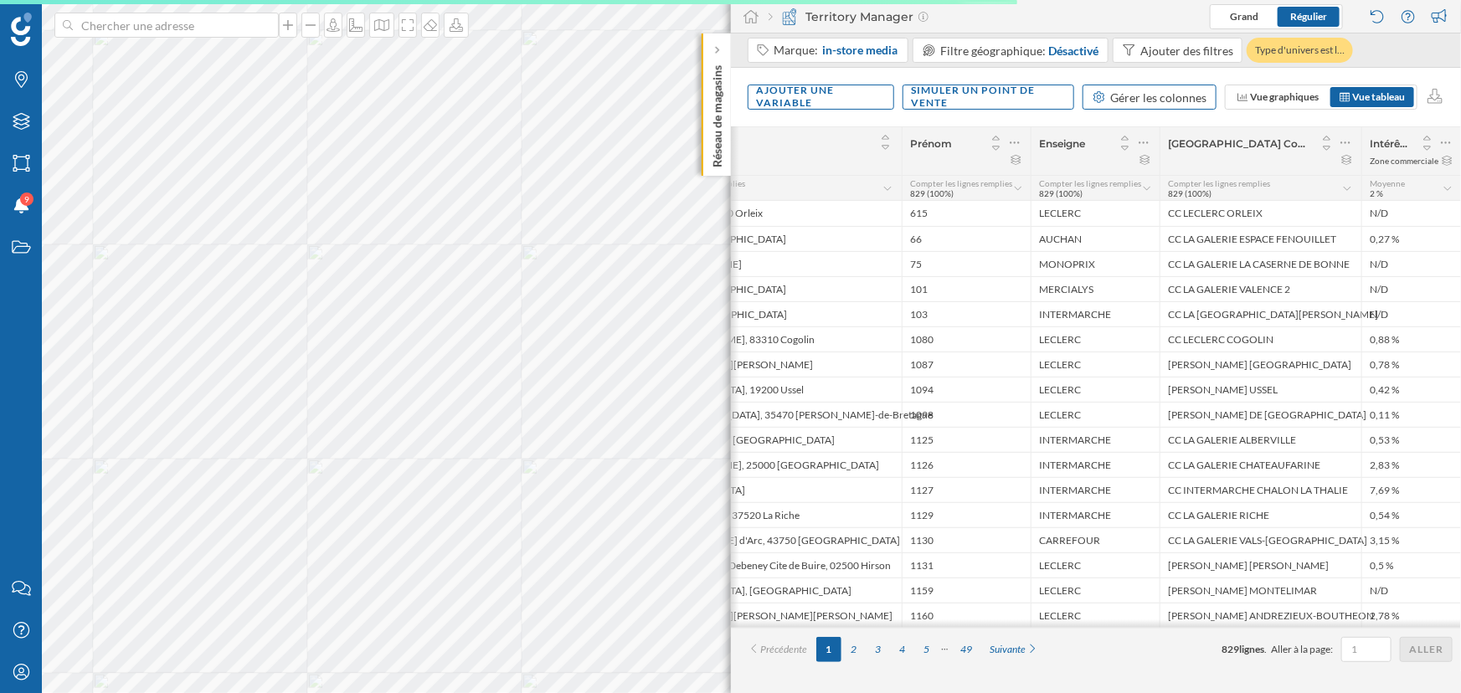
click at [1177, 98] on div "Gérer les colonnes" at bounding box center [1159, 98] width 96 height 18
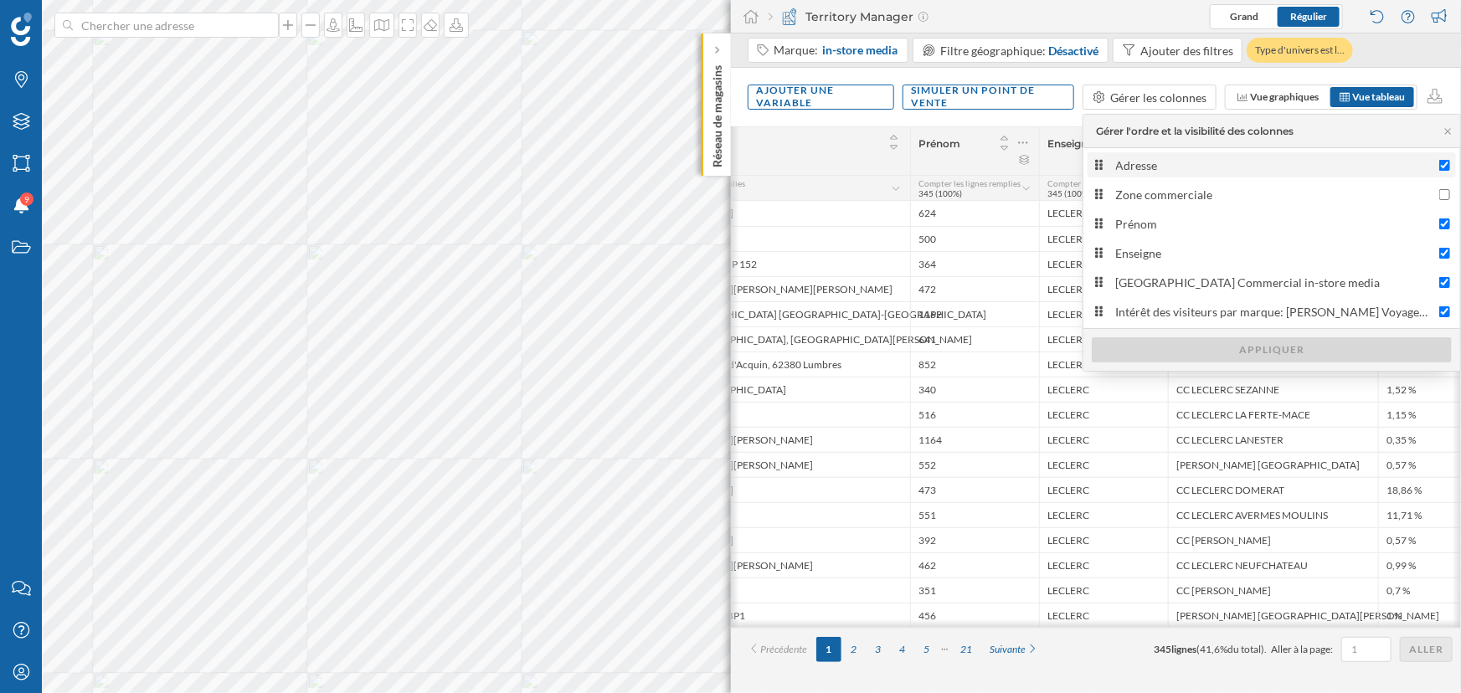
click at [1180, 162] on div "Adresse" at bounding box center [1273, 166] width 315 height 18
click at [1439, 162] on input "Adresse" at bounding box center [1444, 165] width 11 height 11
checkbox input "false"
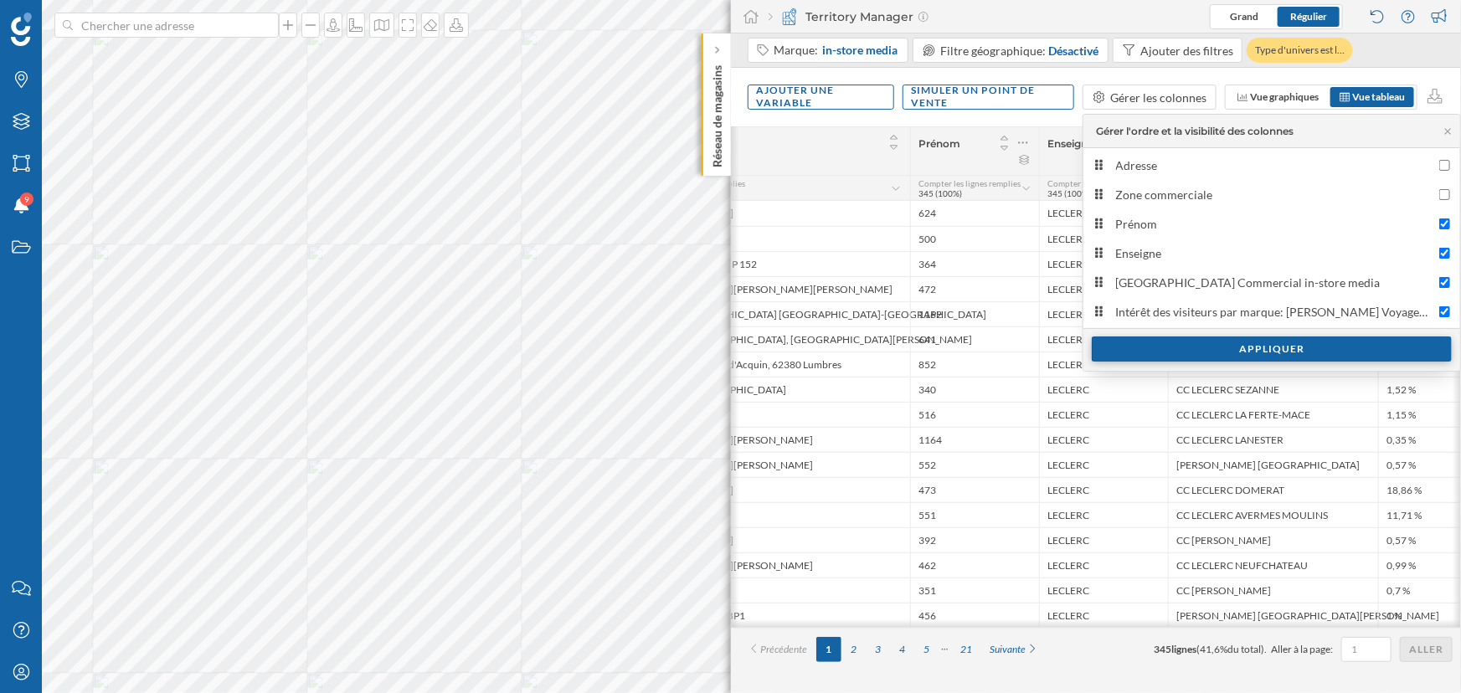
click at [1233, 350] on div "Appliquer" at bounding box center [1272, 349] width 360 height 25
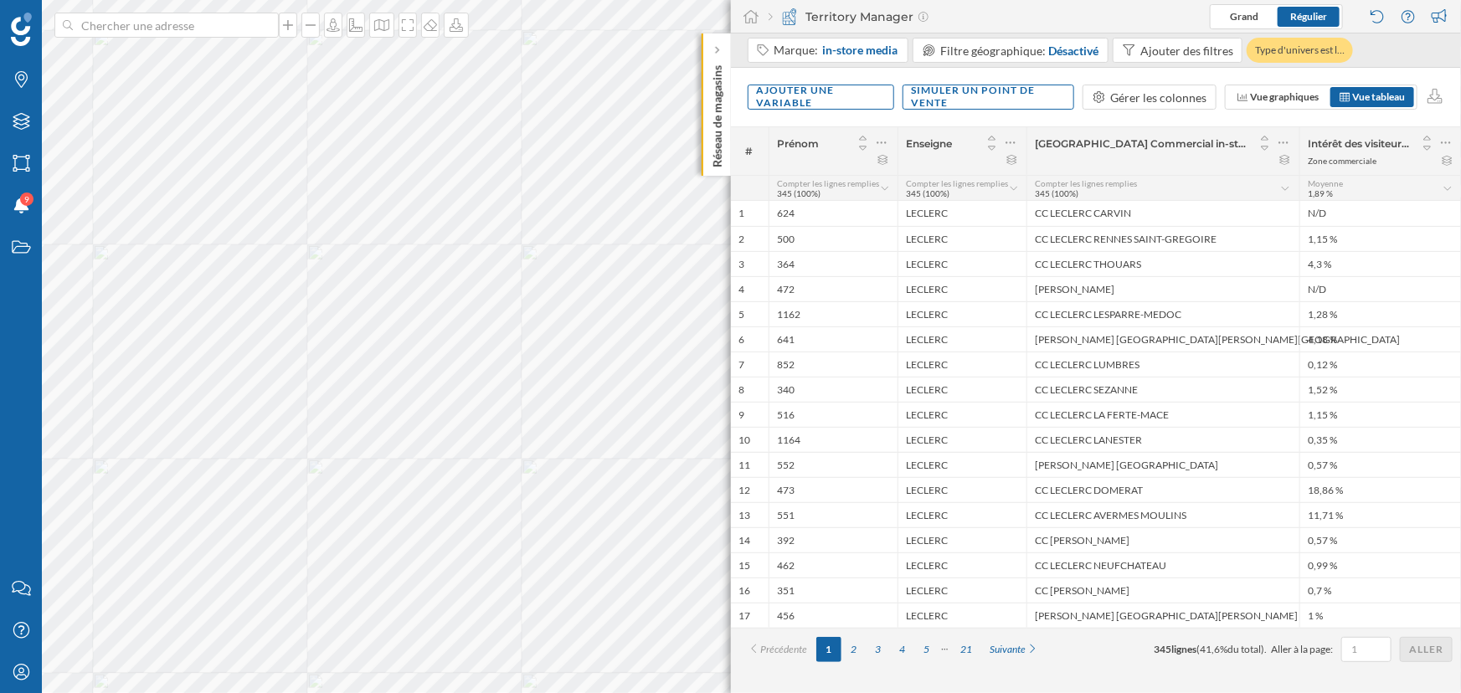
scroll to position [0, 0]
click at [840, 91] on div "Ajouter une variable" at bounding box center [821, 96] width 147 height 25
click at [830, 164] on div "Variable externe" at bounding box center [840, 166] width 167 height 18
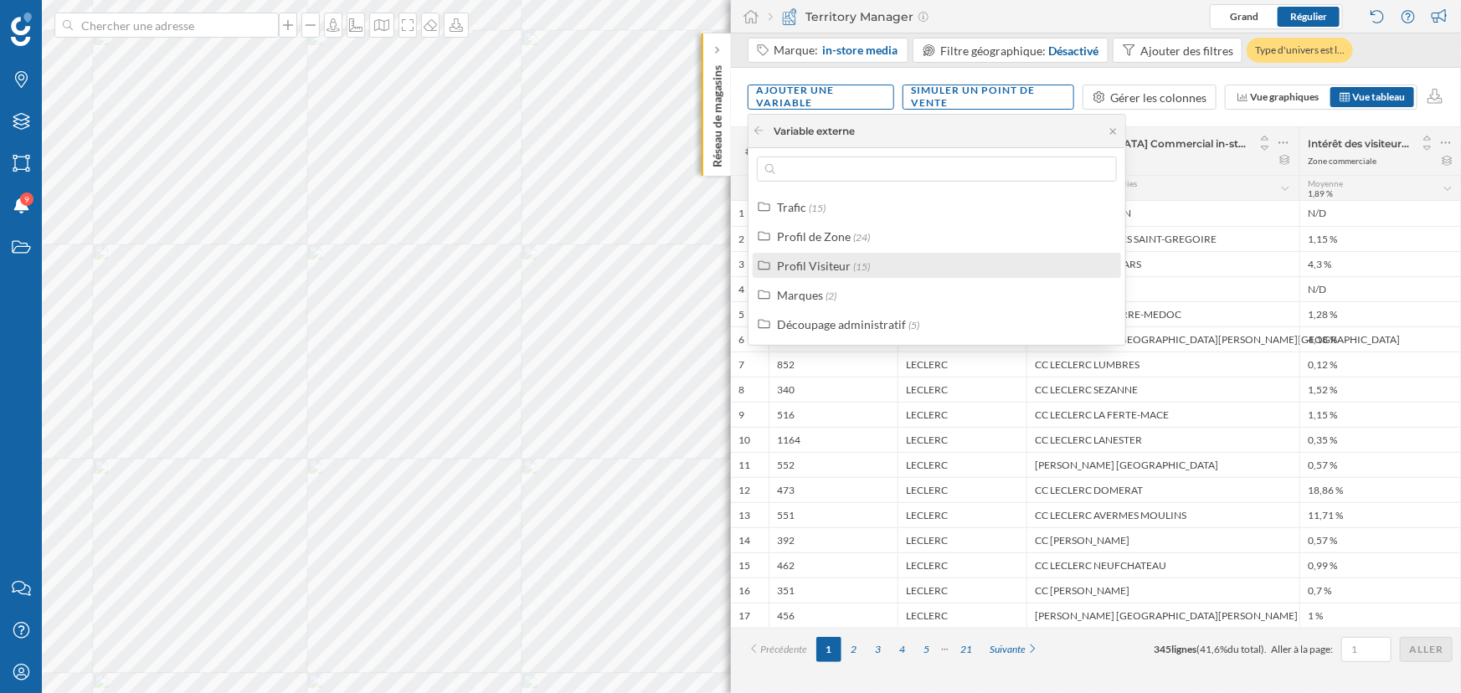
click at [837, 263] on div "Profil Visiteur" at bounding box center [814, 266] width 74 height 14
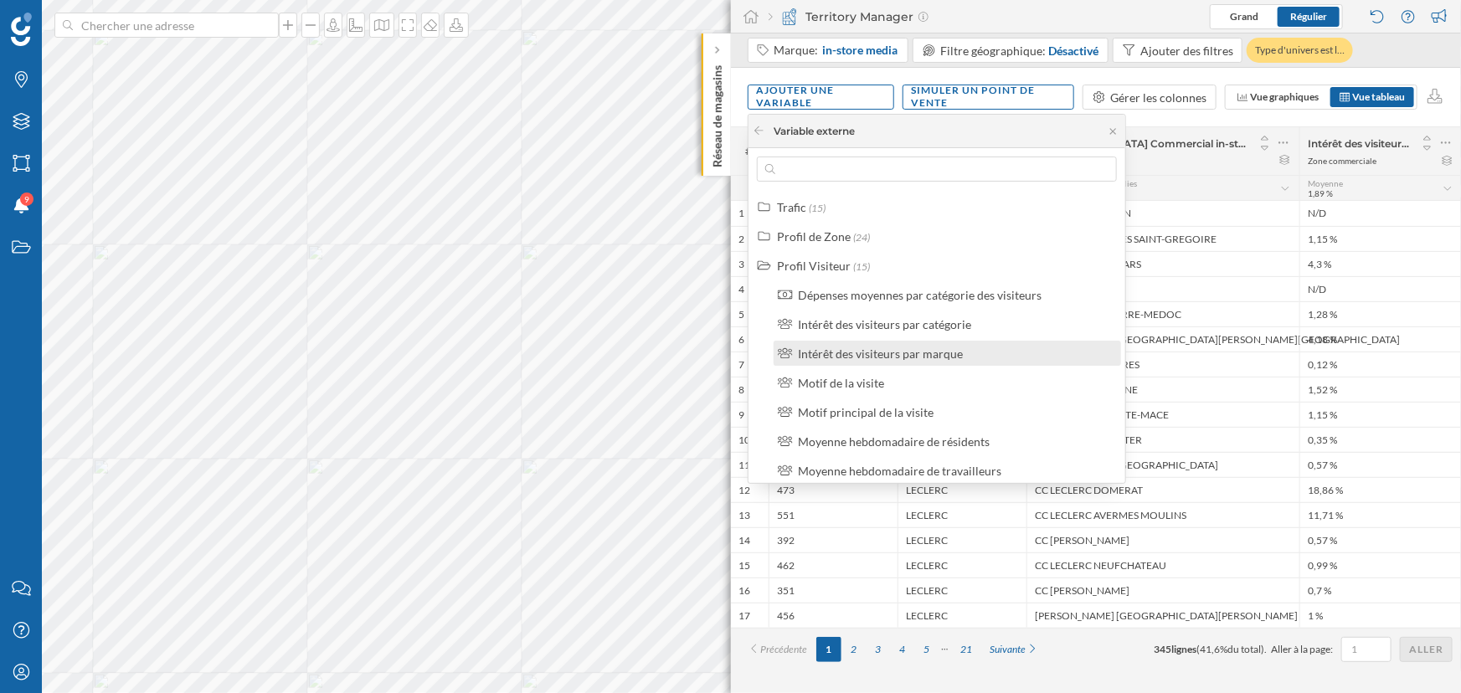
click at [851, 355] on div "Intérêt des visiteurs par marque" at bounding box center [880, 354] width 165 height 14
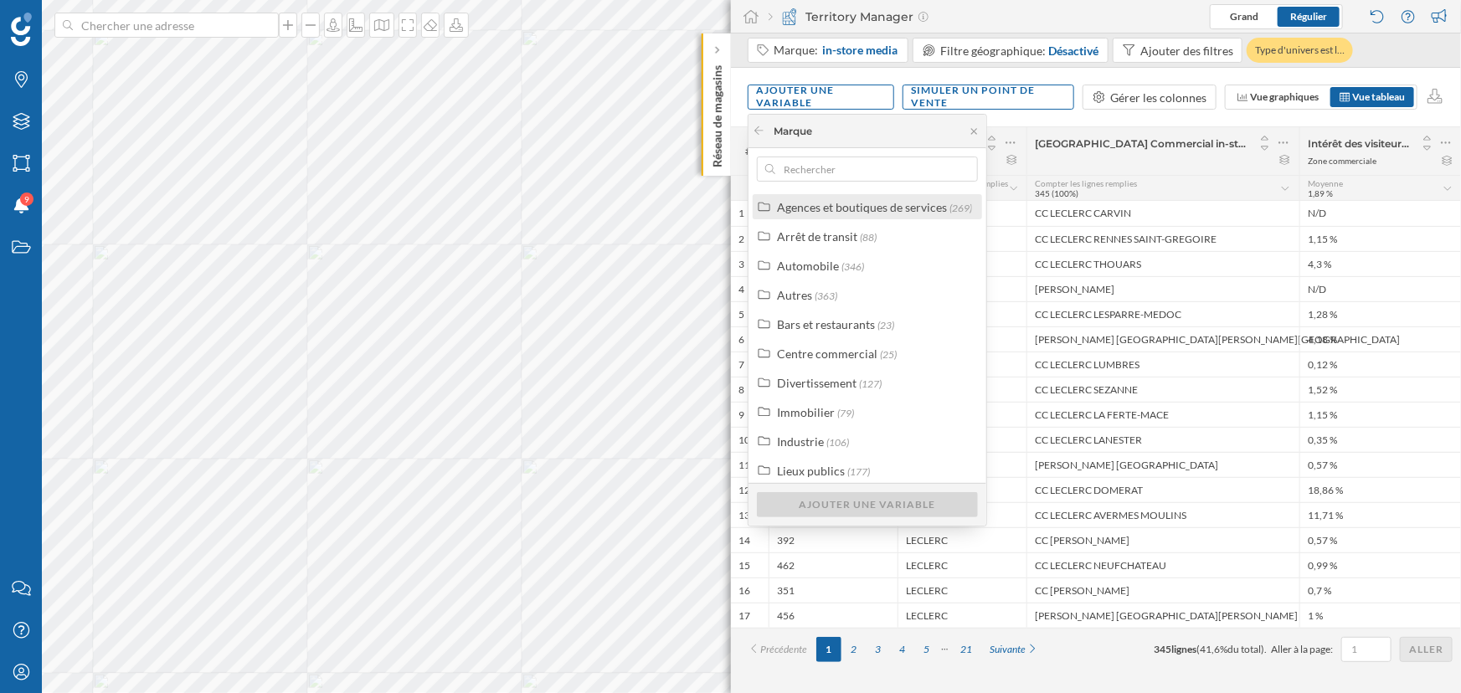
click at [862, 218] on div "Agences et boutiques de services (269)" at bounding box center [867, 206] width 229 height 25
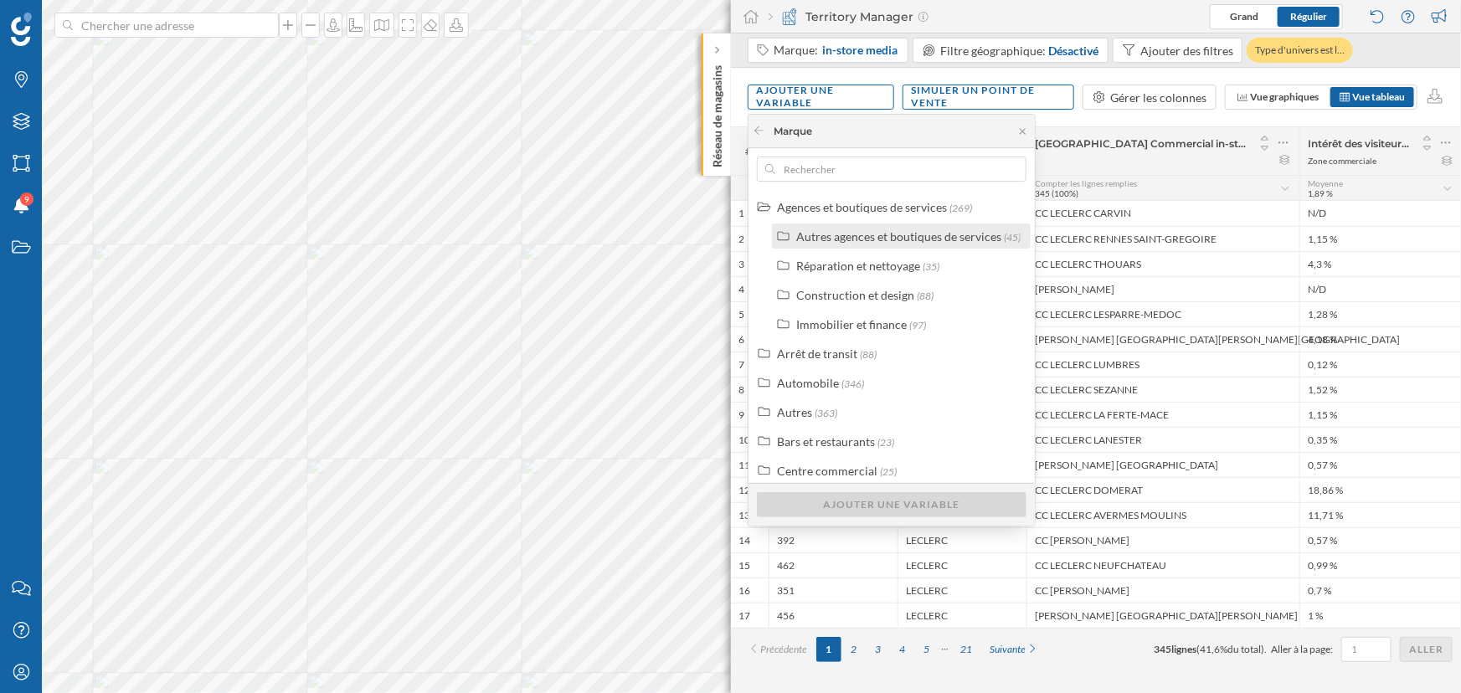
click at [877, 239] on div "Autres agences et boutiques de services" at bounding box center [898, 236] width 205 height 14
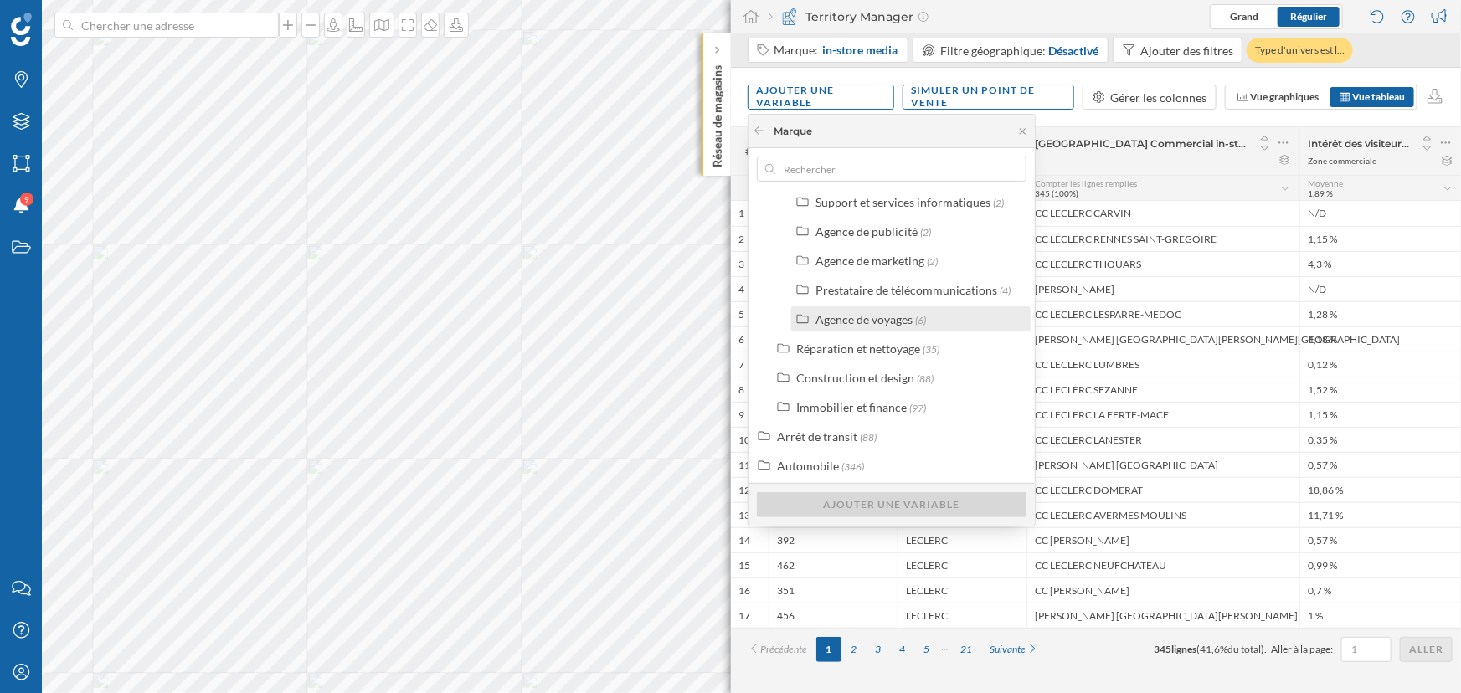
click at [878, 312] on div "Agence de voyages" at bounding box center [863, 319] width 97 height 14
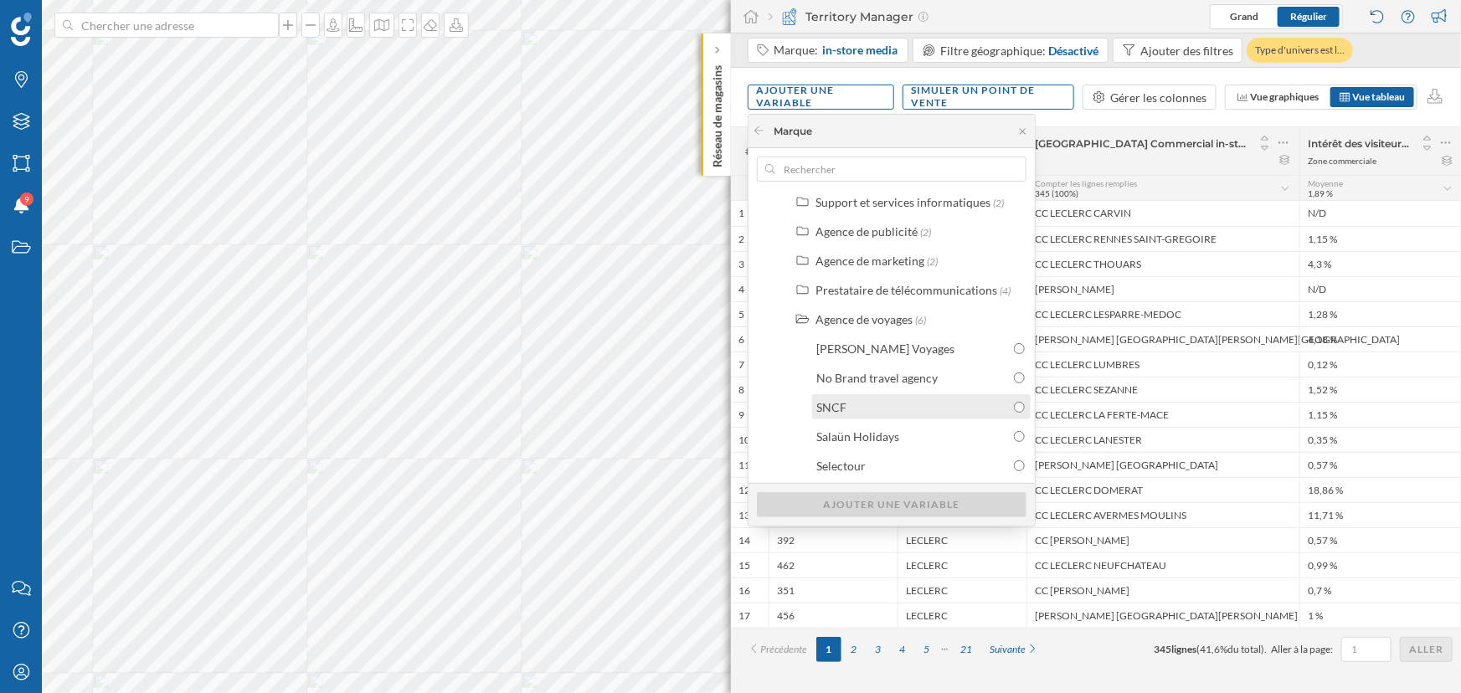
click at [890, 401] on div "SNCF" at bounding box center [912, 407] width 193 height 18
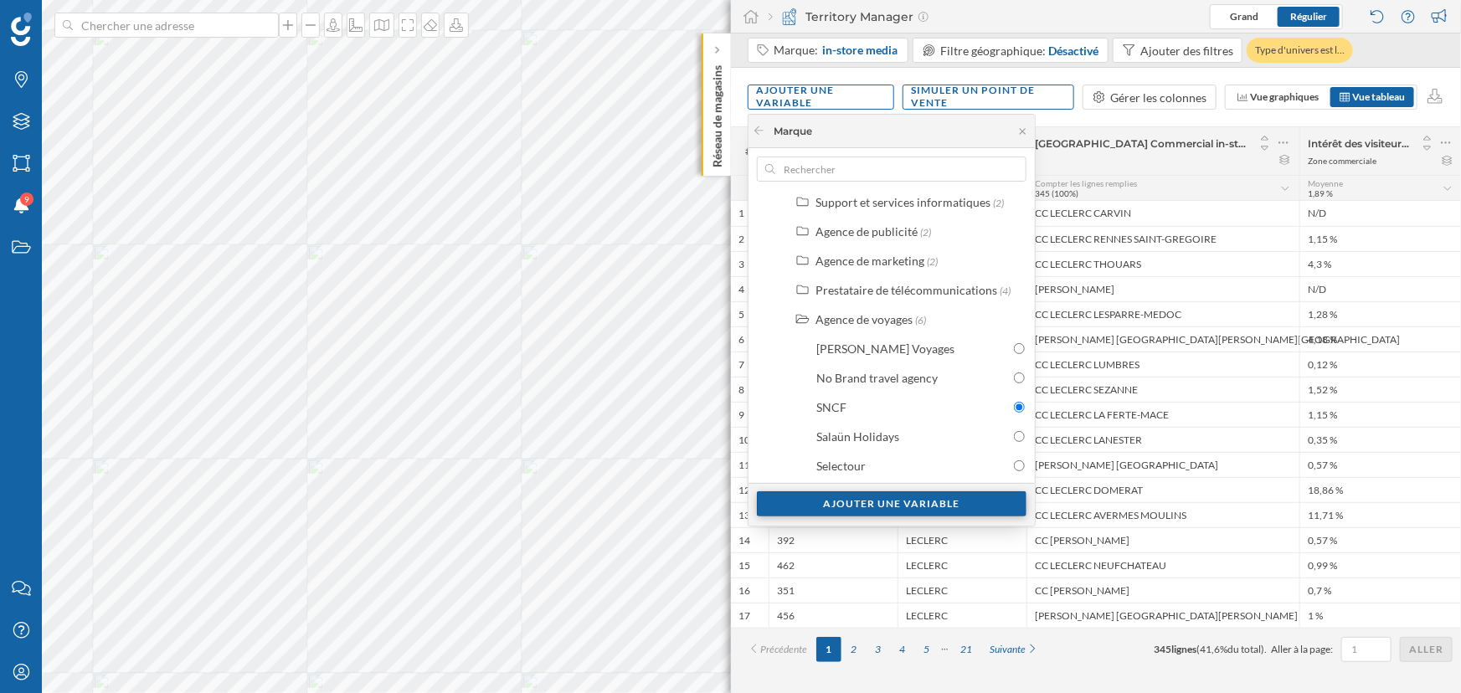
click at [913, 501] on div "Ajouter une variable" at bounding box center [892, 503] width 270 height 25
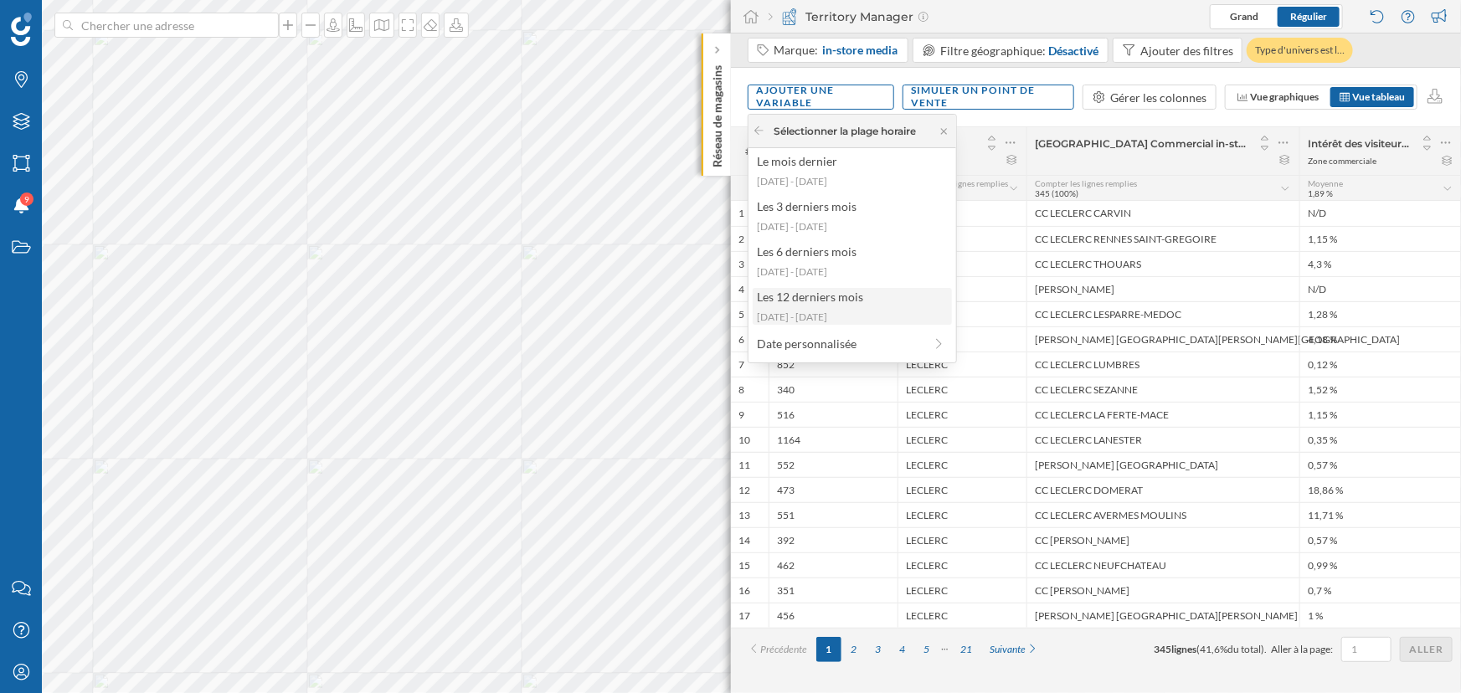
click at [854, 318] on div "[DATE] - [DATE]" at bounding box center [851, 317] width 189 height 15
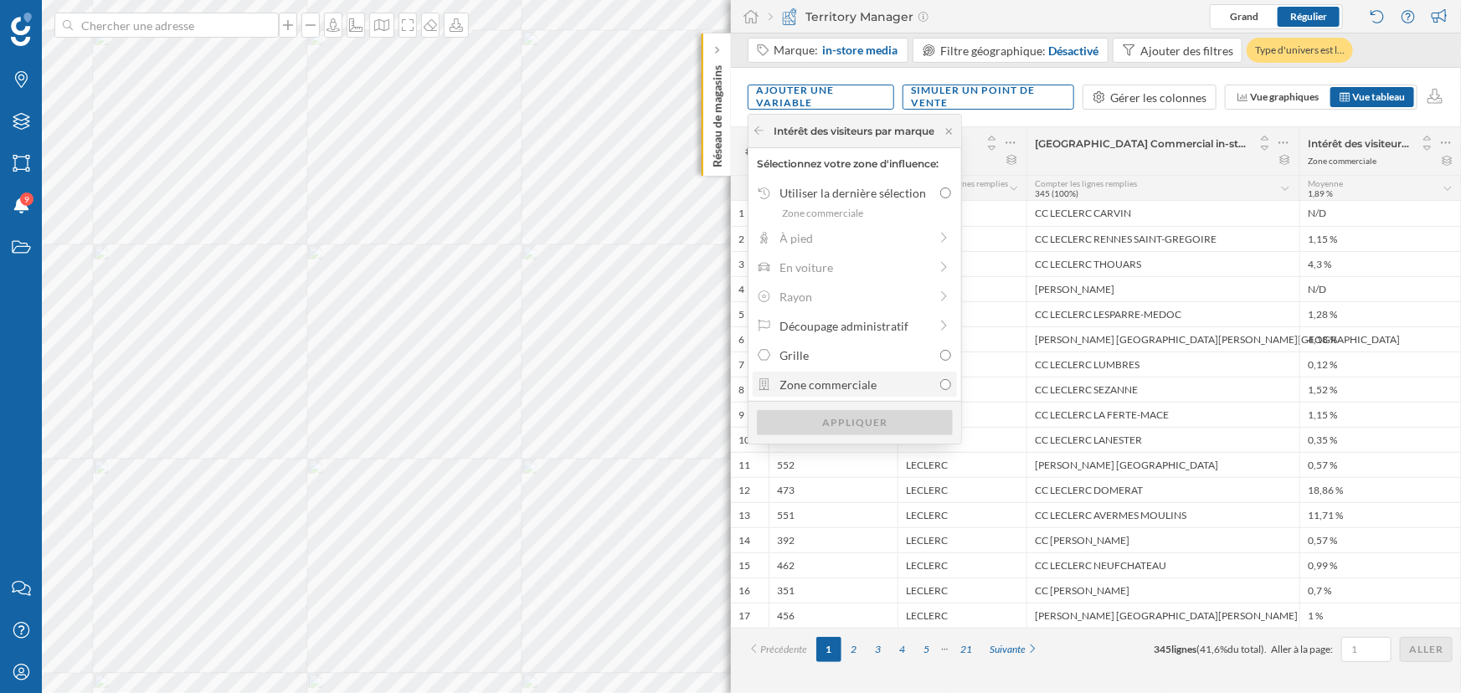
click at [847, 388] on div "Zone commerciale" at bounding box center [856, 385] width 152 height 18
click at [940, 388] on input "Zone commerciale" at bounding box center [945, 384] width 11 height 11
radio input "true"
click at [863, 417] on div "Appliquer" at bounding box center [855, 421] width 196 height 25
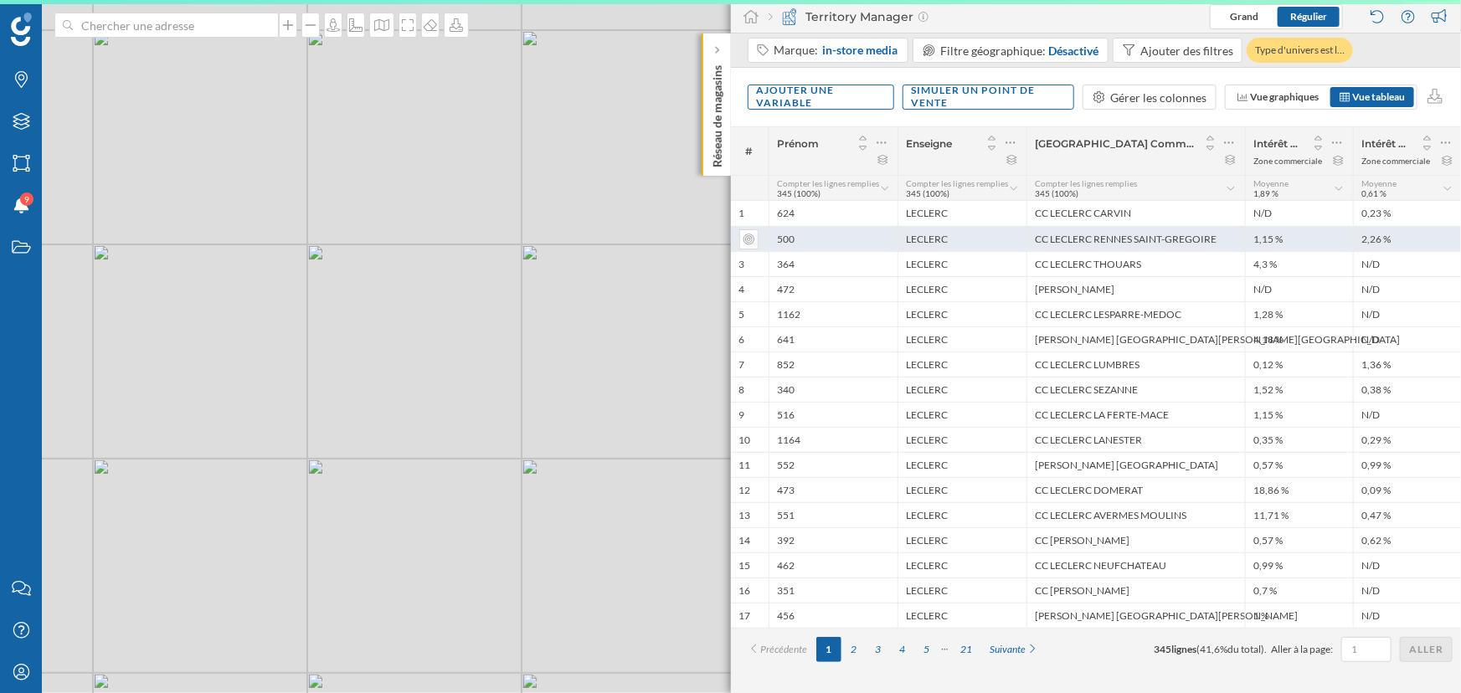
scroll to position [0, 0]
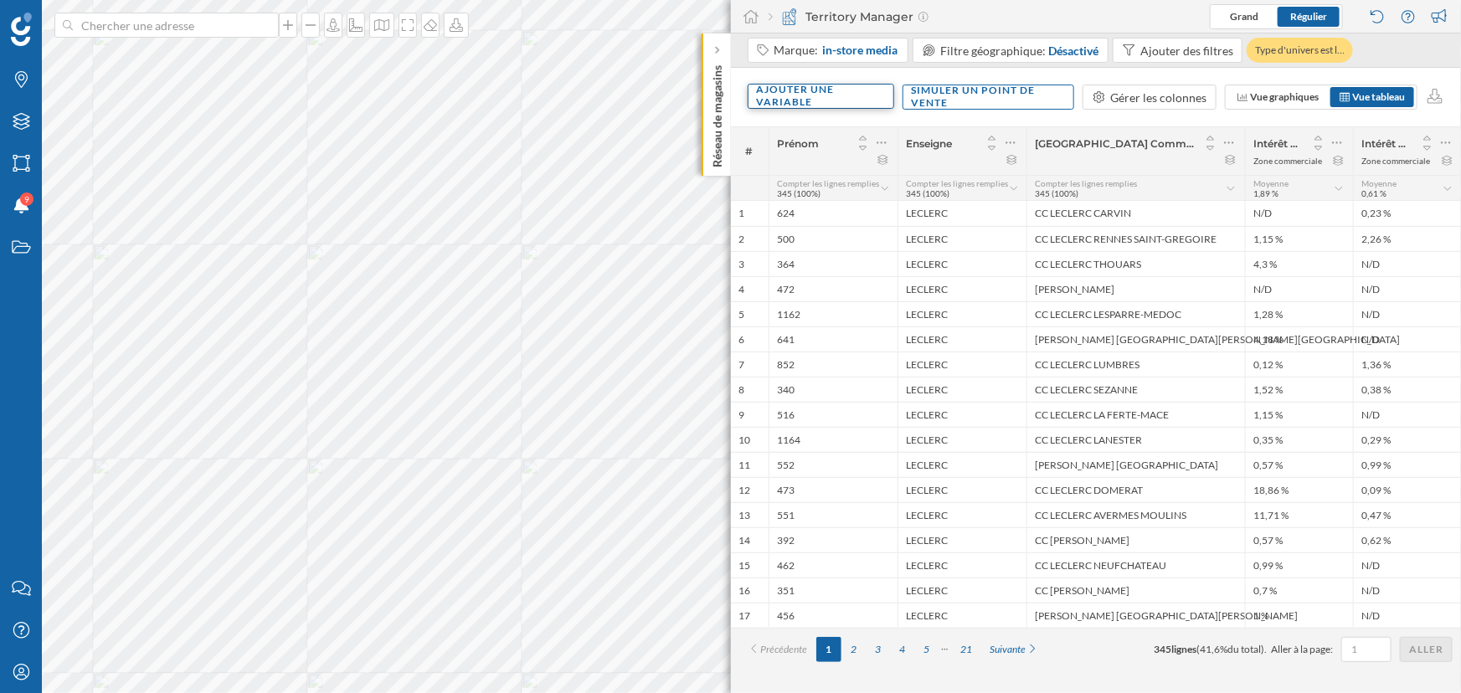
click at [836, 97] on div "Ajouter une variable" at bounding box center [821, 96] width 147 height 25
click at [840, 166] on div "Variable externe" at bounding box center [840, 166] width 167 height 18
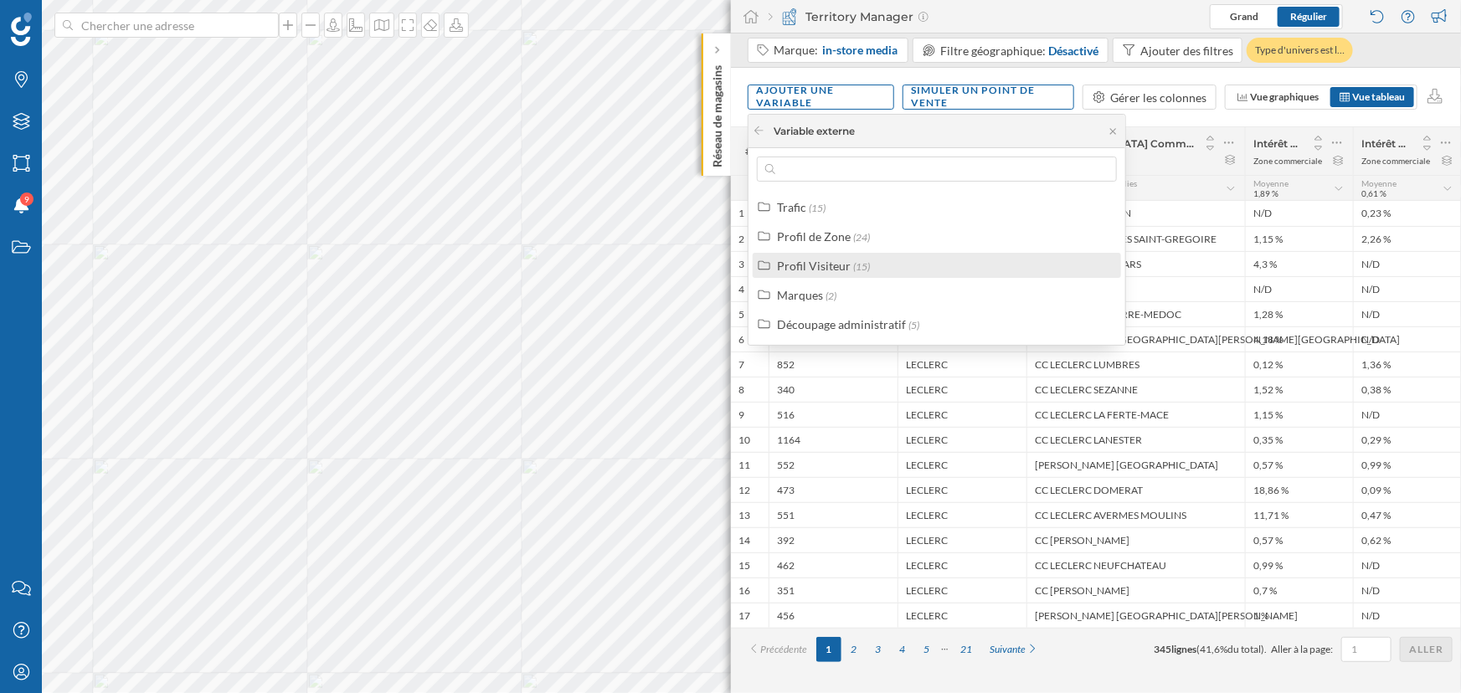
click at [833, 265] on div "Profil Visiteur" at bounding box center [814, 266] width 74 height 14
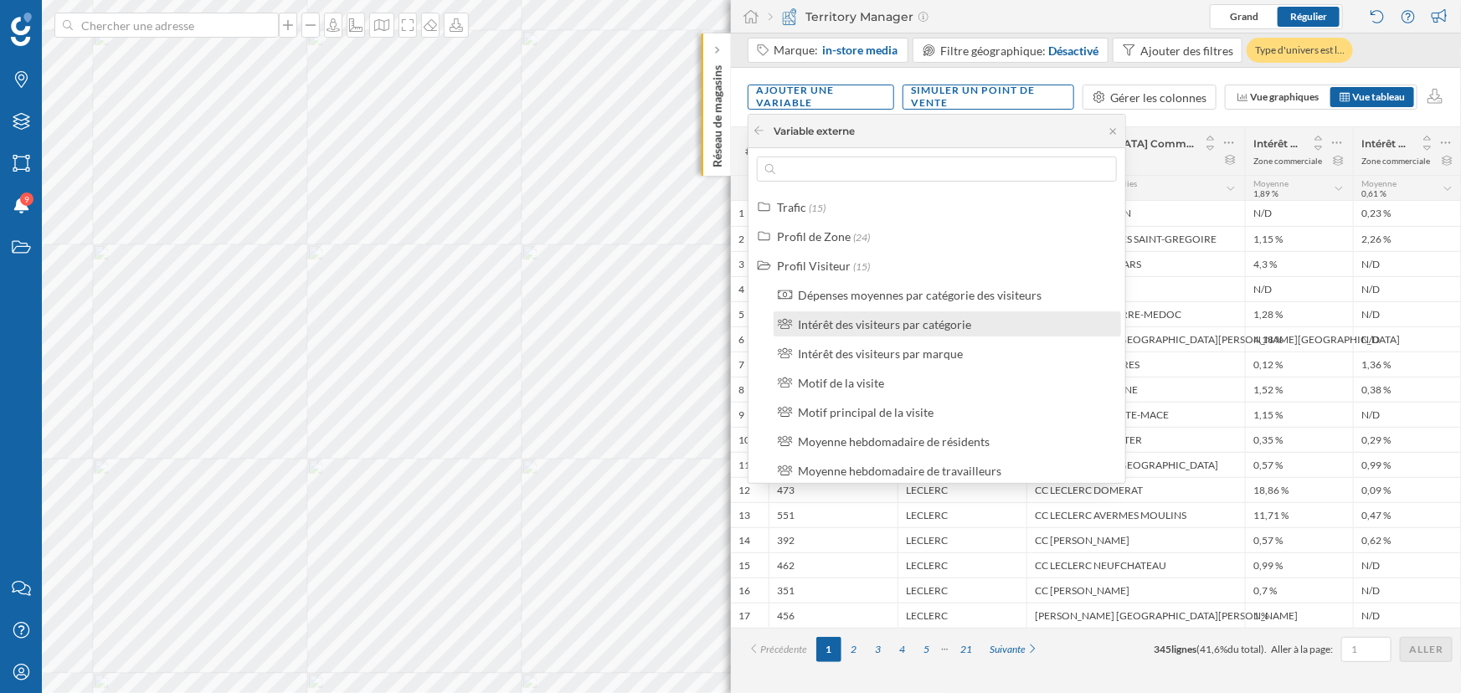
click at [841, 327] on div "Intérêt des visiteurs par catégorie" at bounding box center [884, 324] width 173 height 14
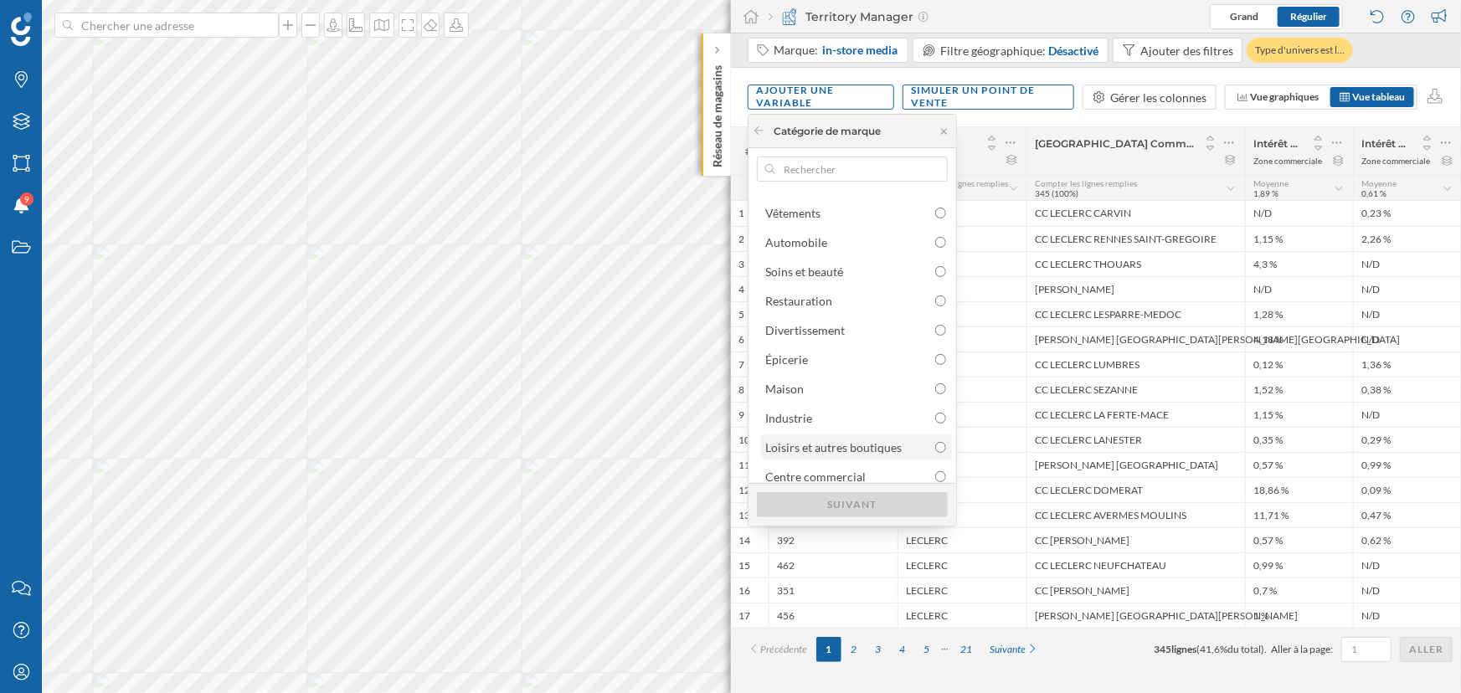
scroll to position [33, 0]
click at [753, 133] on icon at bounding box center [759, 131] width 13 height 10
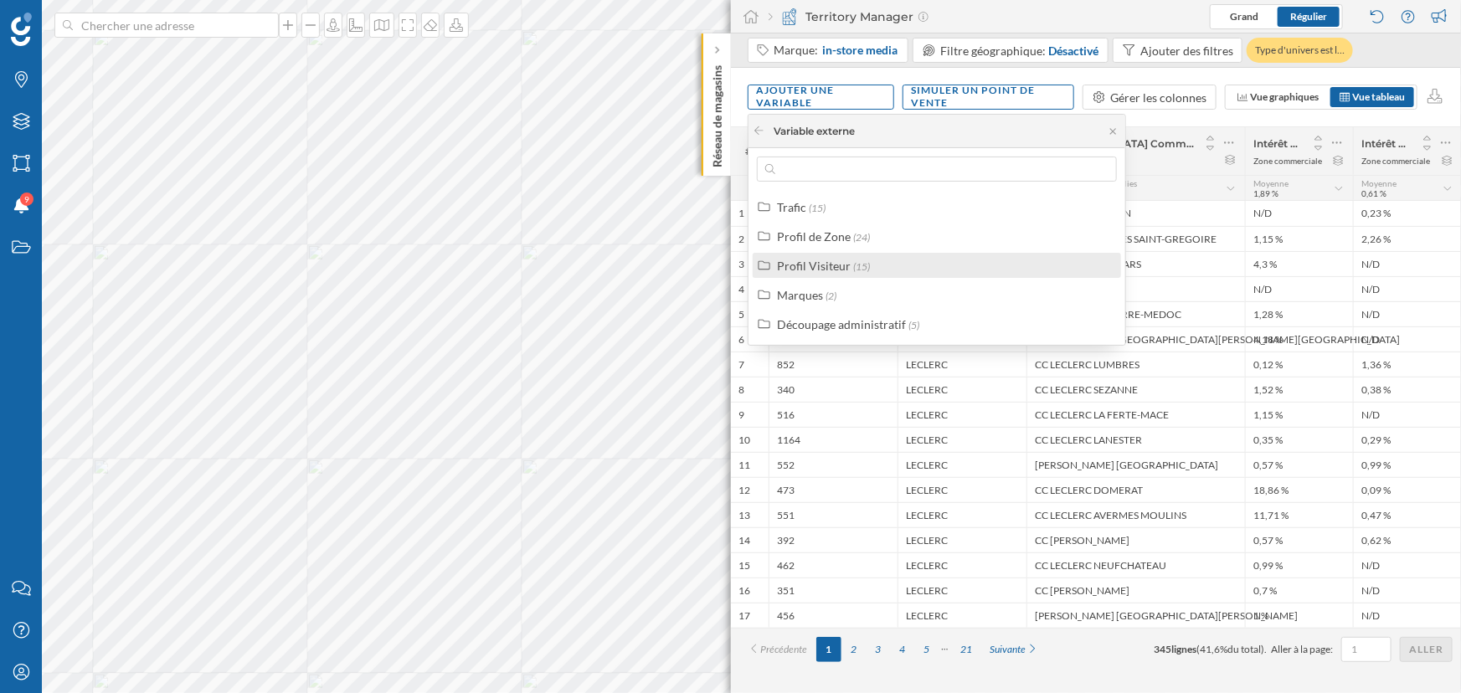
click at [867, 277] on div "Profil Visiteur (15)" at bounding box center [937, 265] width 368 height 25
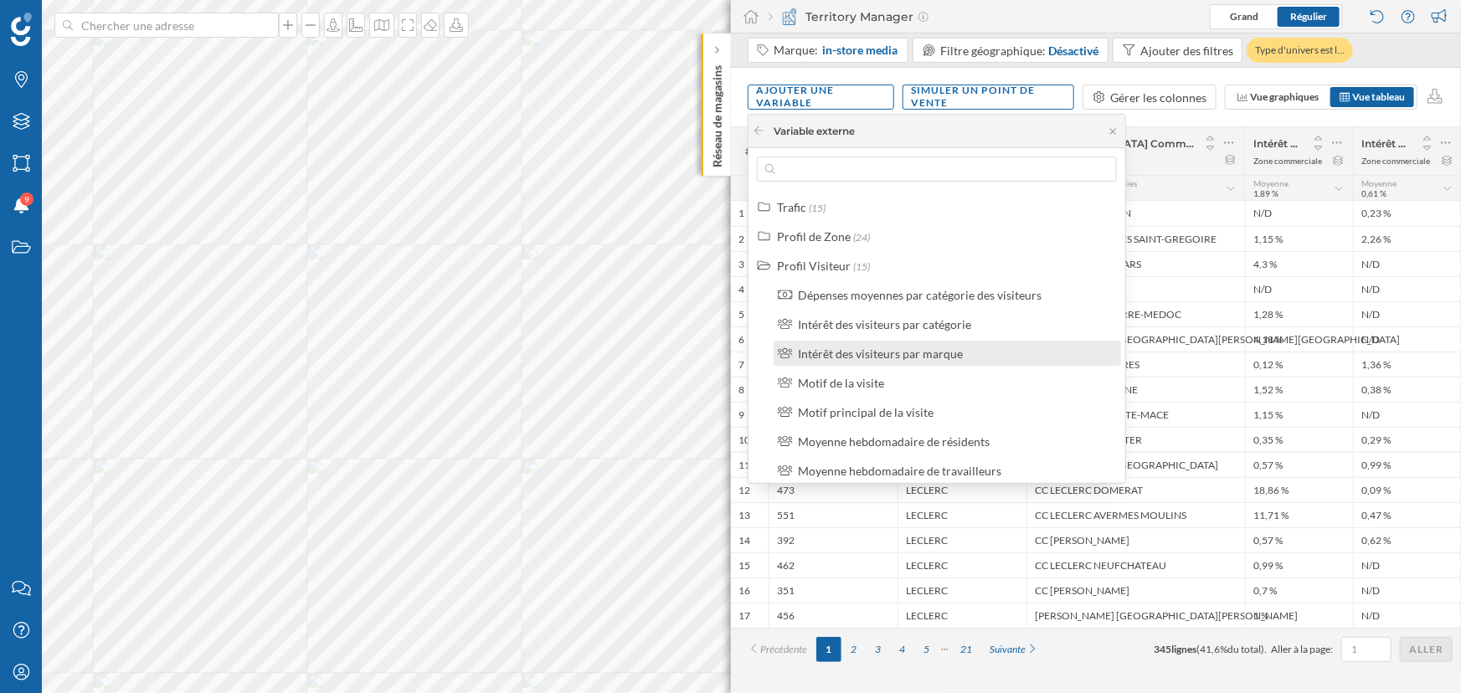
click at [895, 357] on div "Intérêt des visiteurs par marque" at bounding box center [880, 354] width 165 height 14
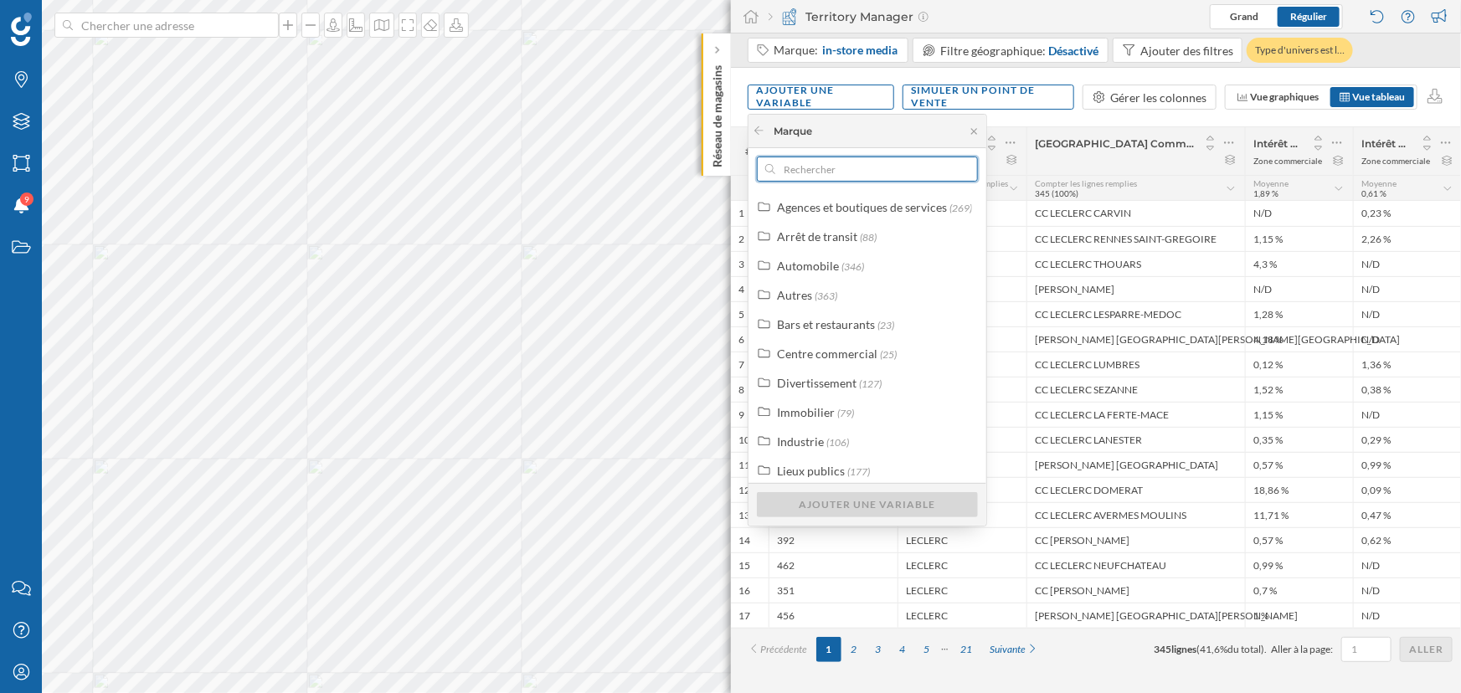
click at [871, 162] on input "text" at bounding box center [867, 169] width 184 height 25
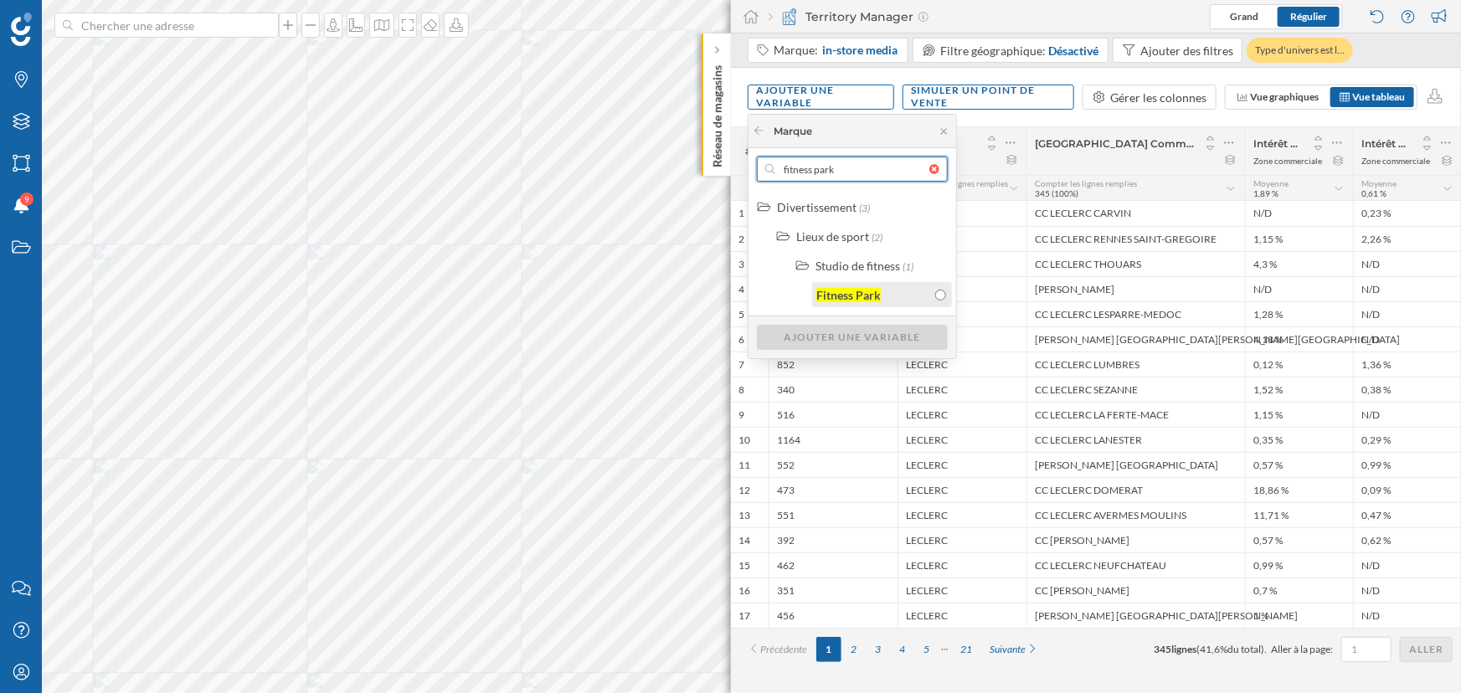
type input "fitness park"
click at [857, 291] on div "Fitness Park" at bounding box center [848, 295] width 64 height 14
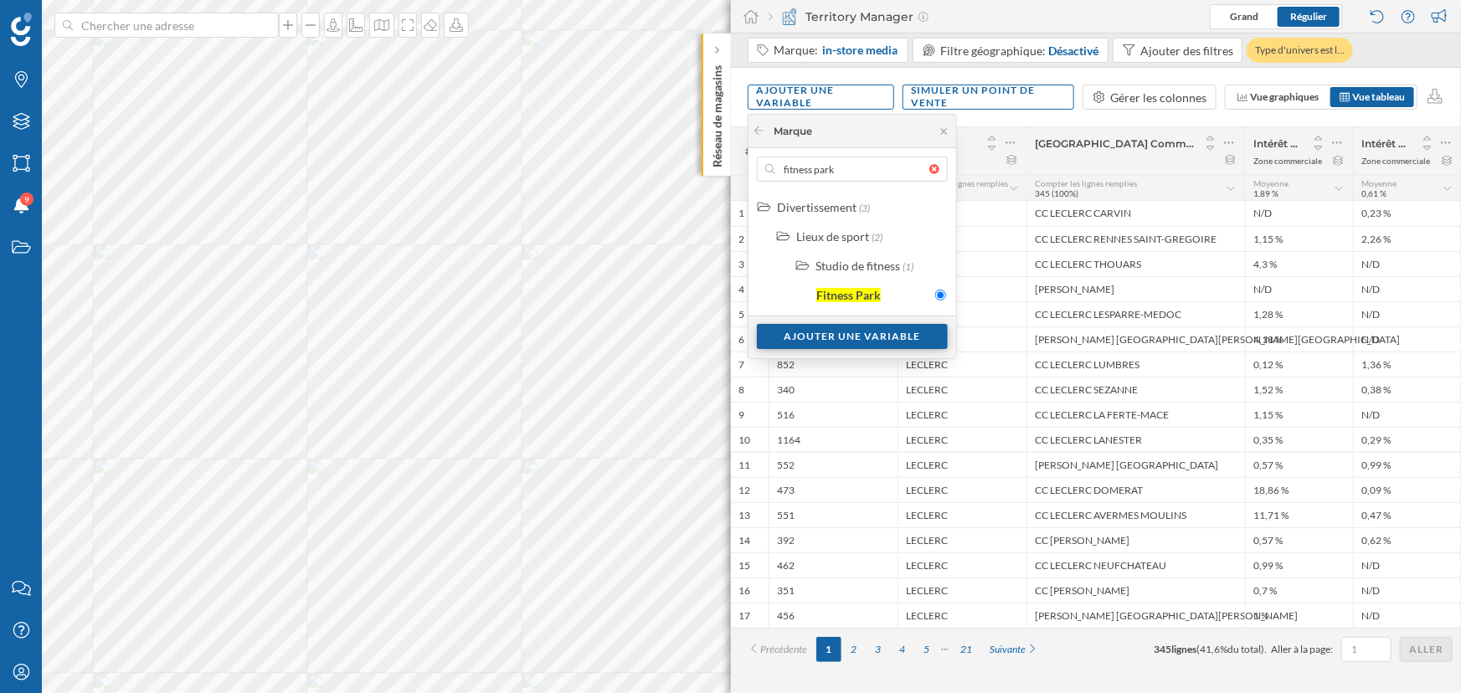
click at [834, 332] on div "Ajouter une variable" at bounding box center [852, 336] width 191 height 25
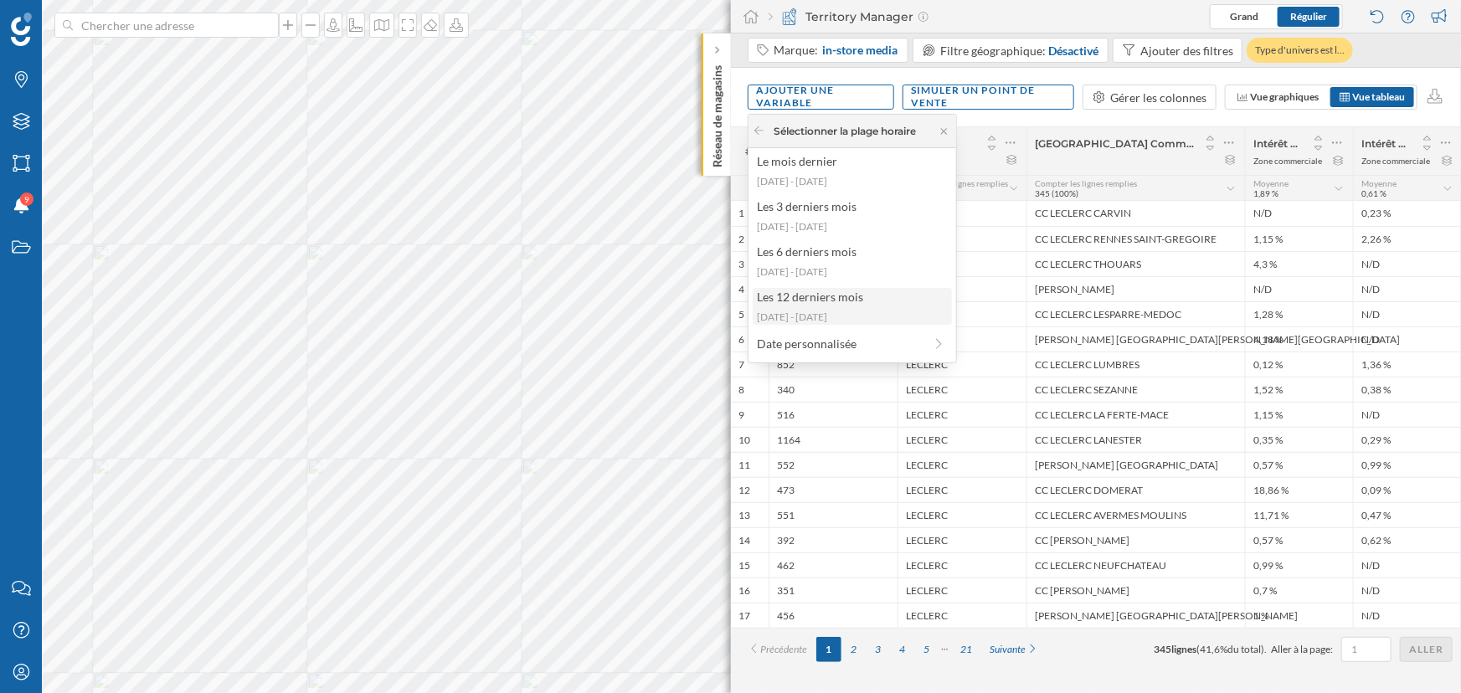
click at [849, 300] on div "Les 12 derniers mois" at bounding box center [851, 297] width 189 height 18
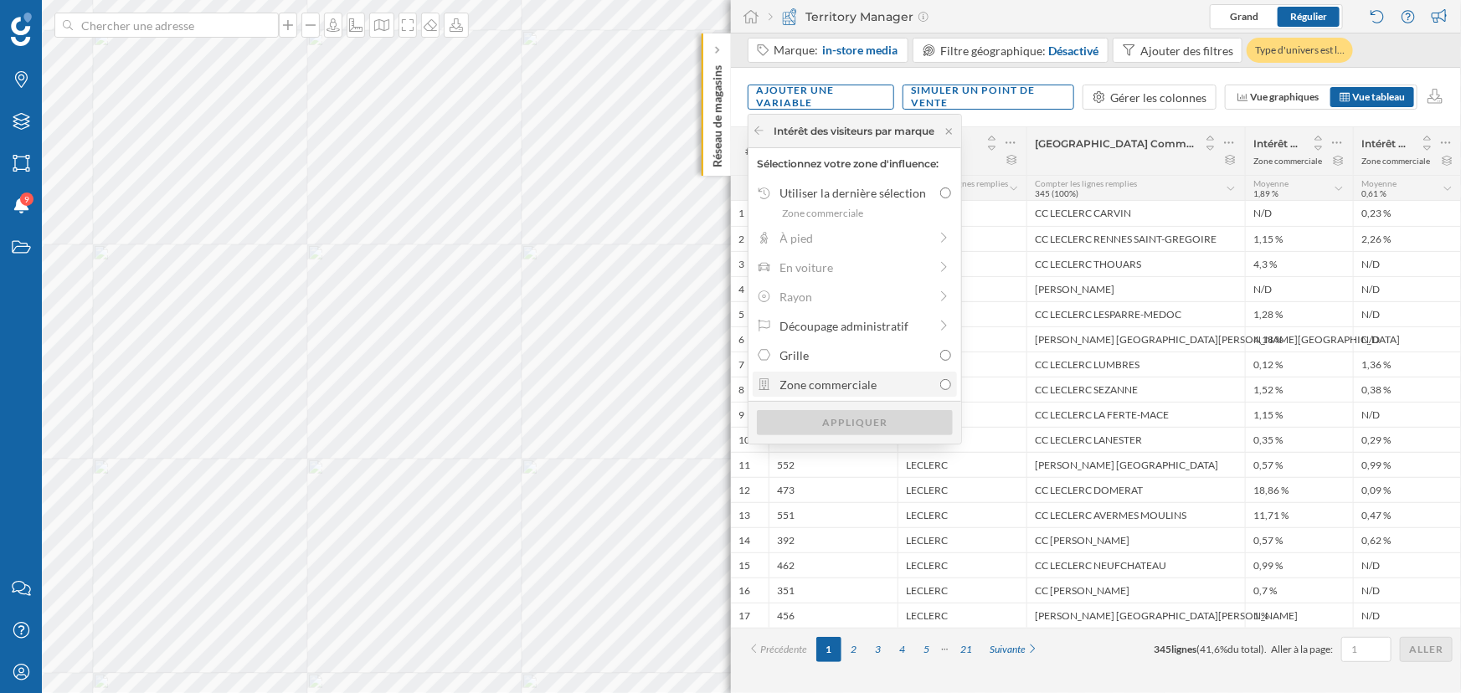
click at [853, 376] on div "Zone commerciale" at bounding box center [856, 385] width 152 height 18
click at [940, 379] on input "Zone commerciale" at bounding box center [945, 384] width 11 height 11
radio input "true"
click at [848, 415] on div "Appliquer" at bounding box center [855, 421] width 196 height 25
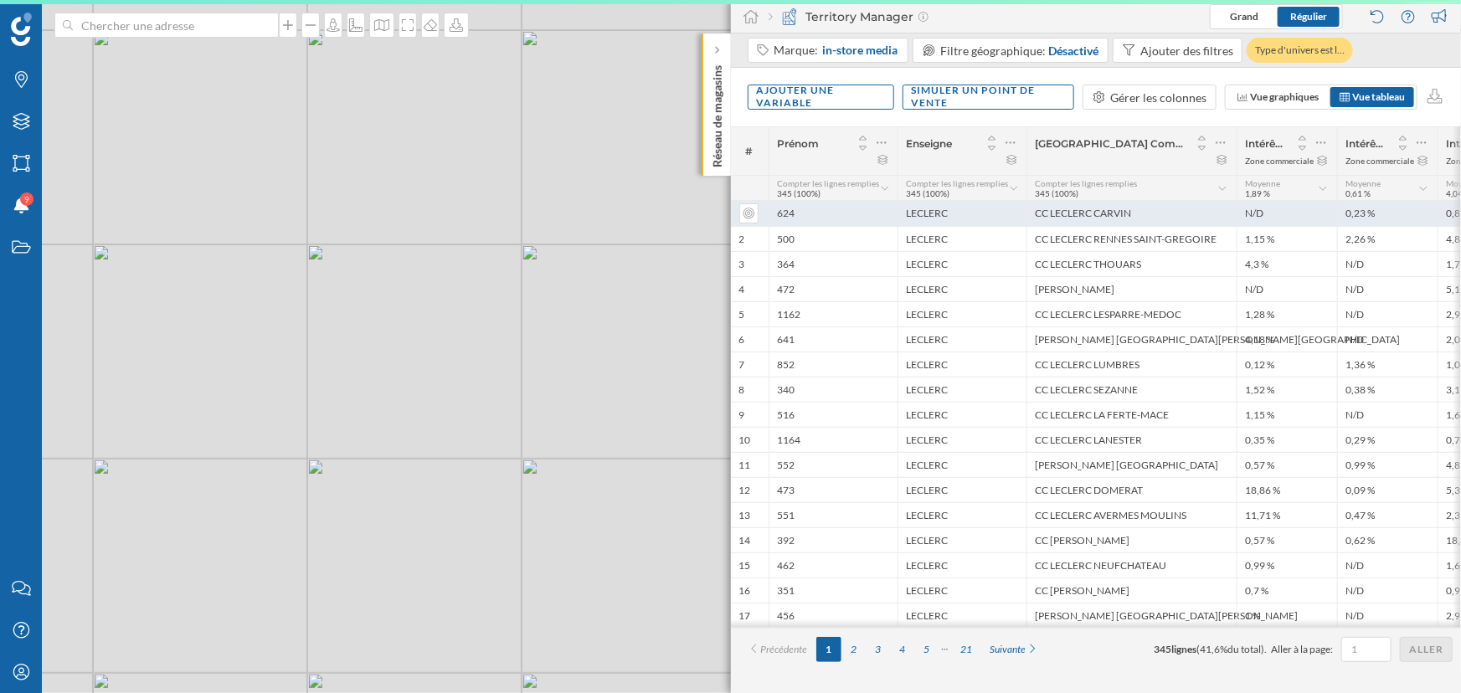
scroll to position [0, 75]
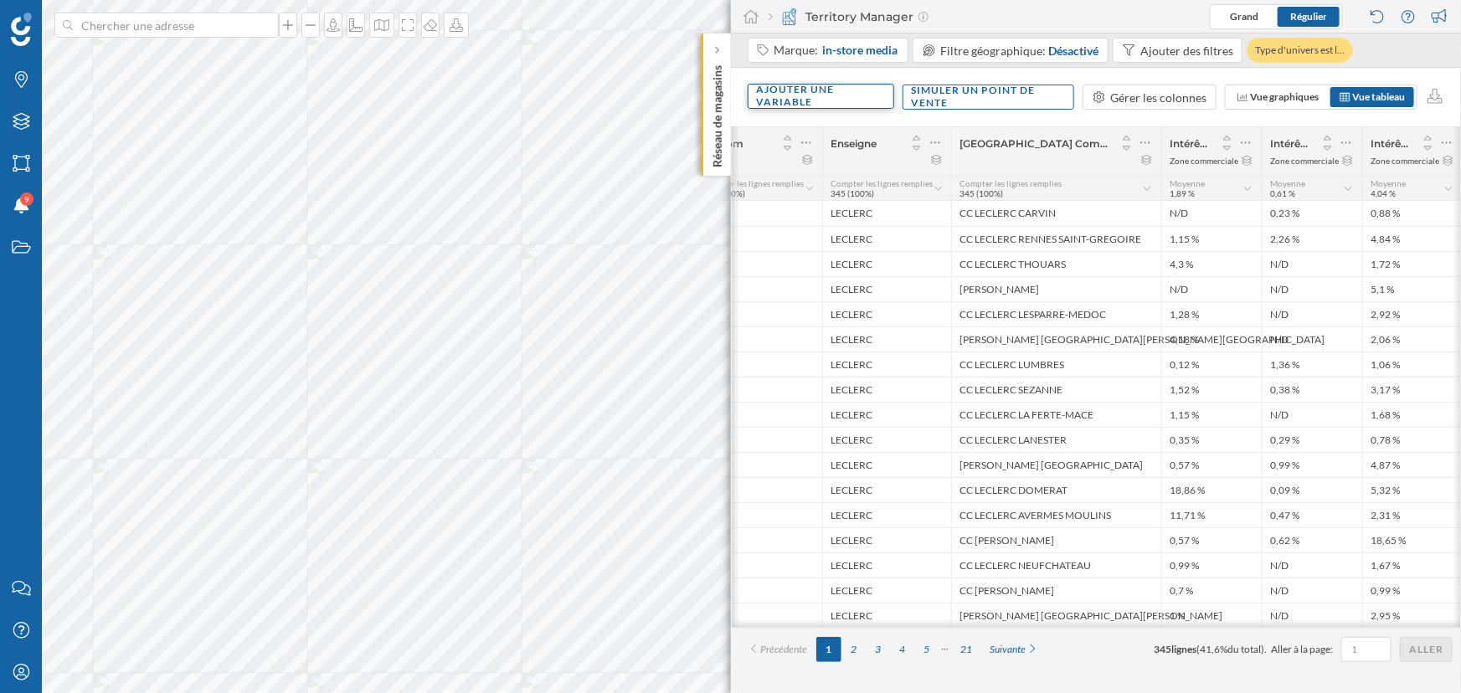
click at [830, 90] on div "Ajouter une variable" at bounding box center [821, 96] width 147 height 25
click at [856, 197] on div "Variable interne" at bounding box center [840, 199] width 167 height 18
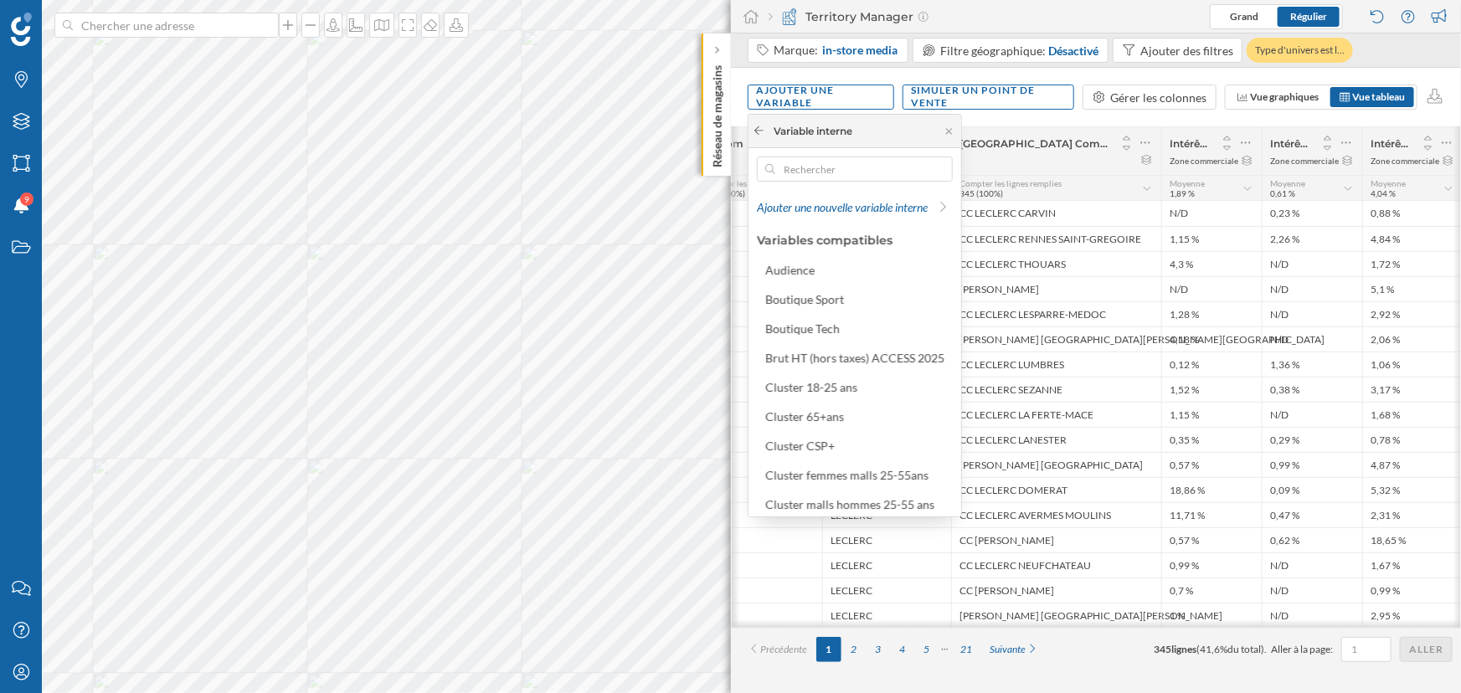
click at [764, 130] on icon at bounding box center [759, 131] width 13 height 10
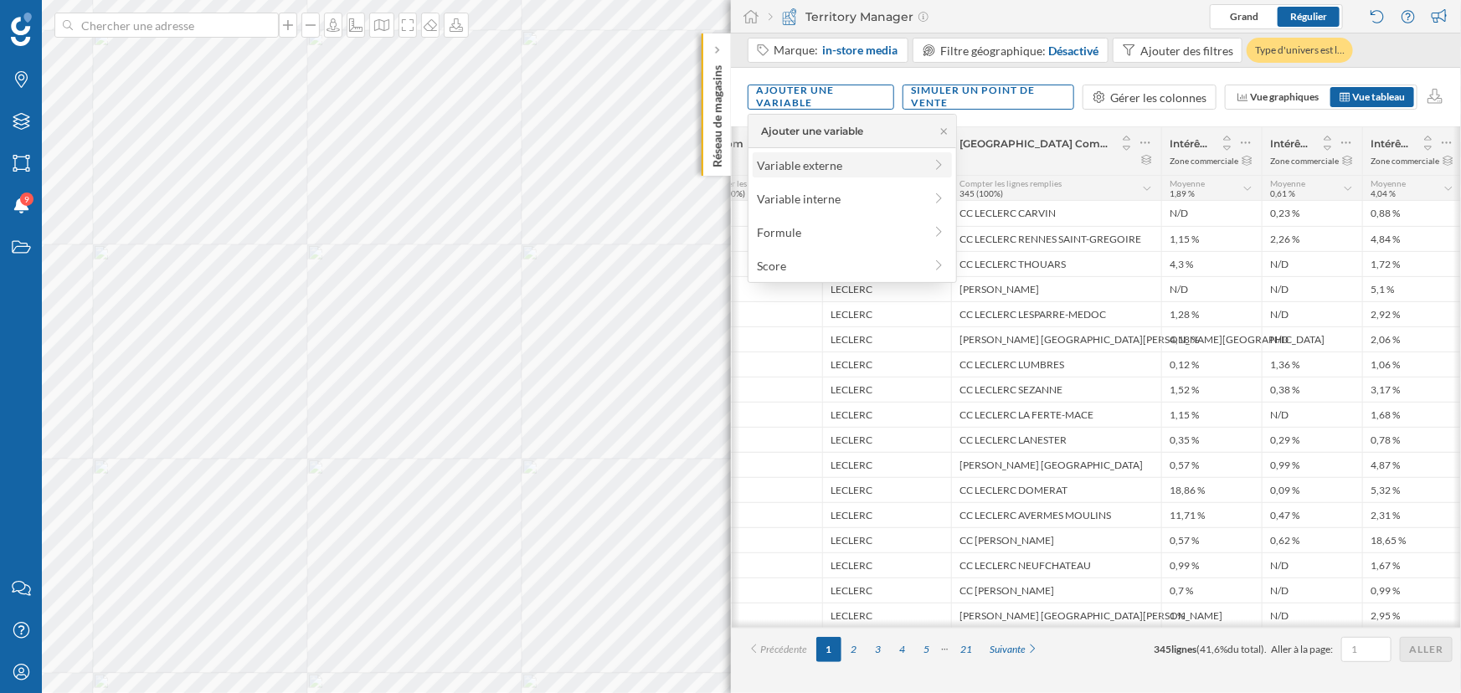
click at [803, 166] on div "Variable externe" at bounding box center [840, 166] width 167 height 18
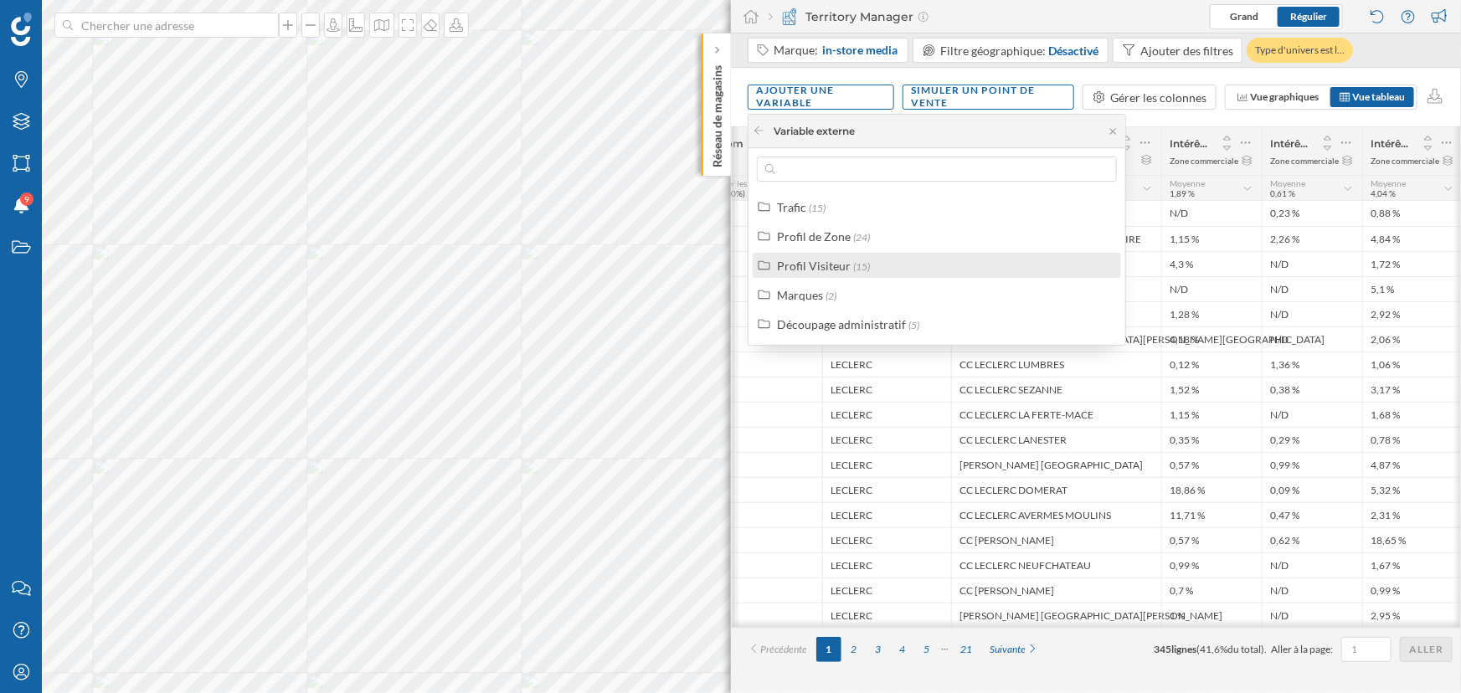
click at [853, 261] on span "(15)" at bounding box center [861, 266] width 17 height 13
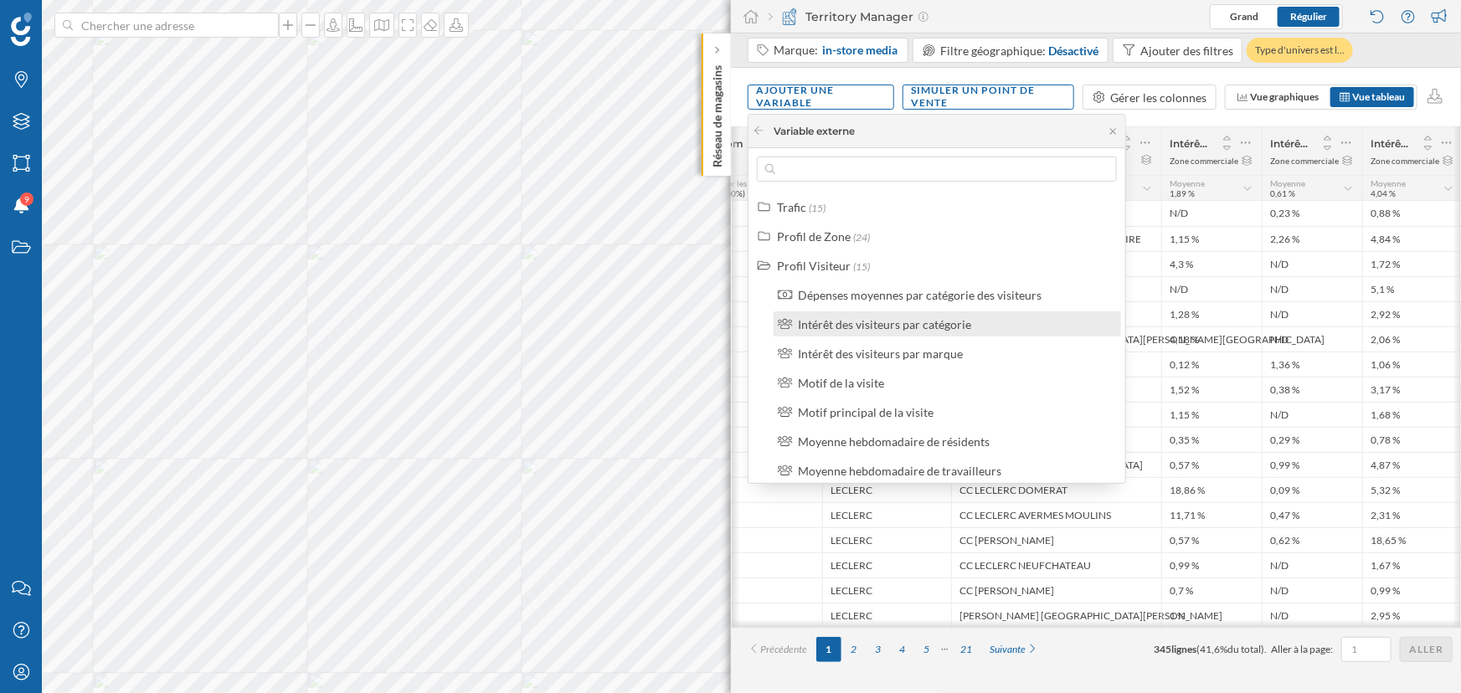
click at [871, 324] on div "Intérêt des visiteurs par catégorie" at bounding box center [884, 324] width 173 height 14
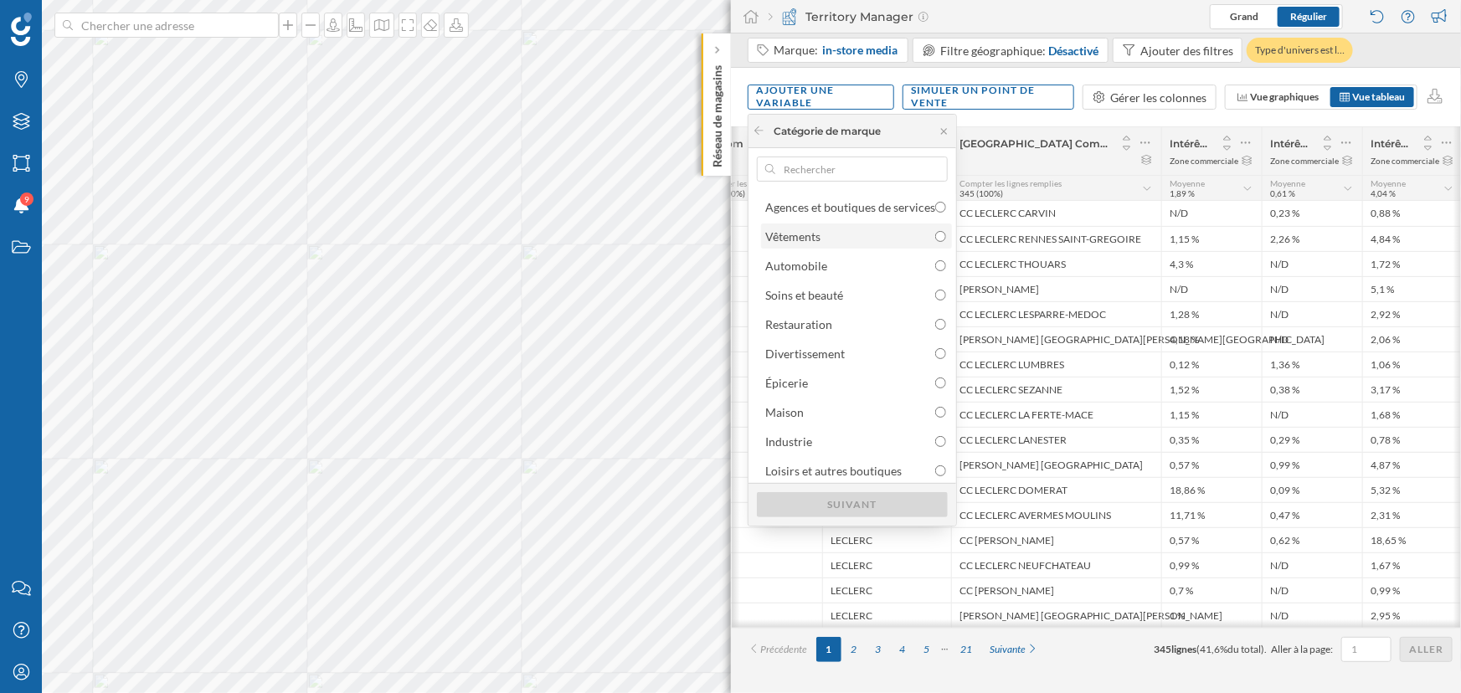
click at [810, 233] on div "Vêtements" at bounding box center [792, 236] width 55 height 14
radio input "true"
click at [871, 496] on div "Suivant" at bounding box center [852, 503] width 191 height 25
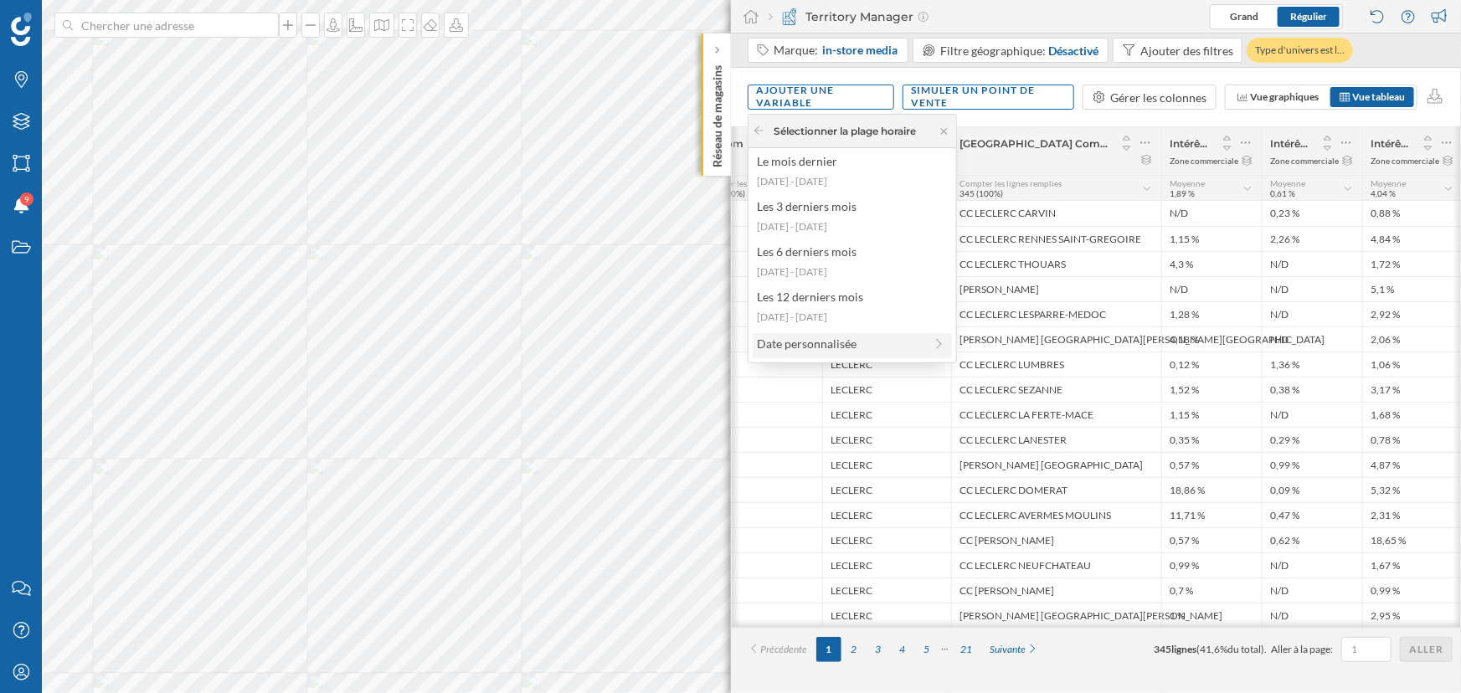
click at [807, 342] on div "Date personnalisée" at bounding box center [840, 344] width 167 height 18
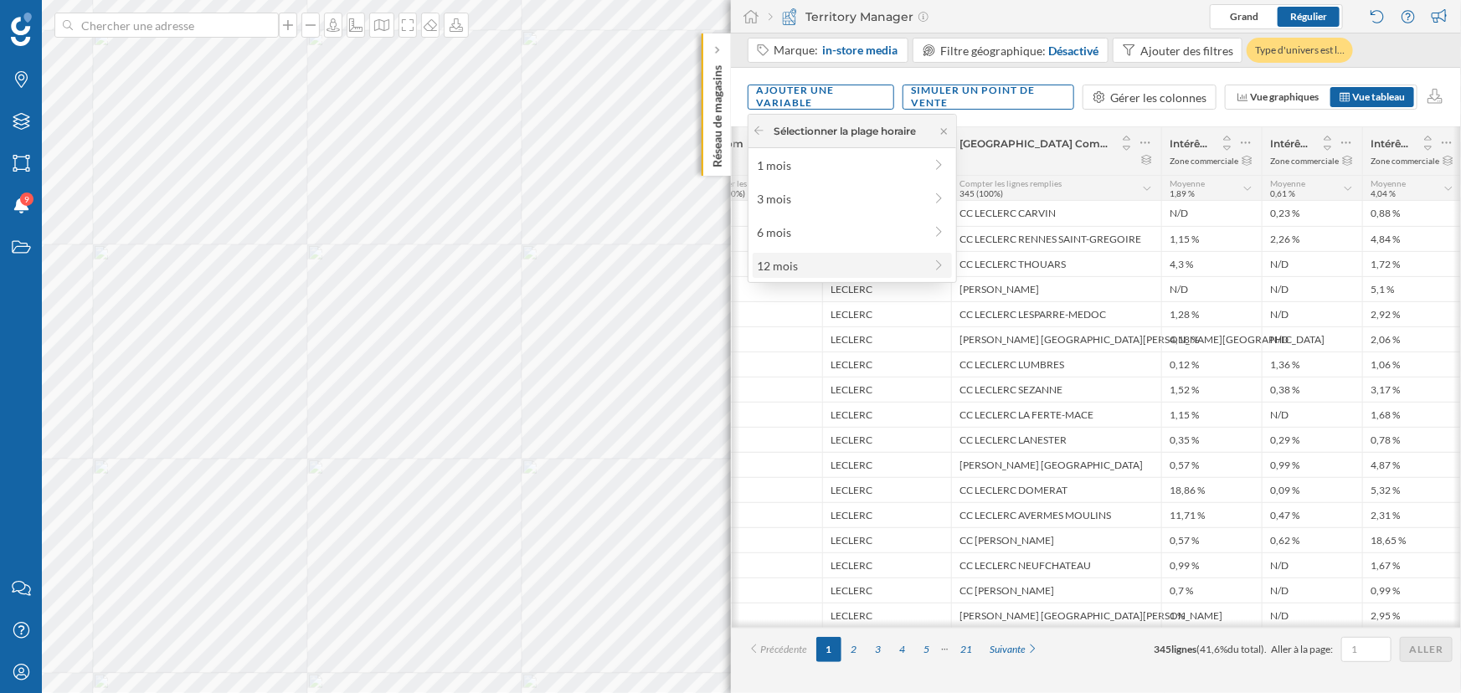
click at [793, 267] on div "12 mois" at bounding box center [840, 266] width 167 height 18
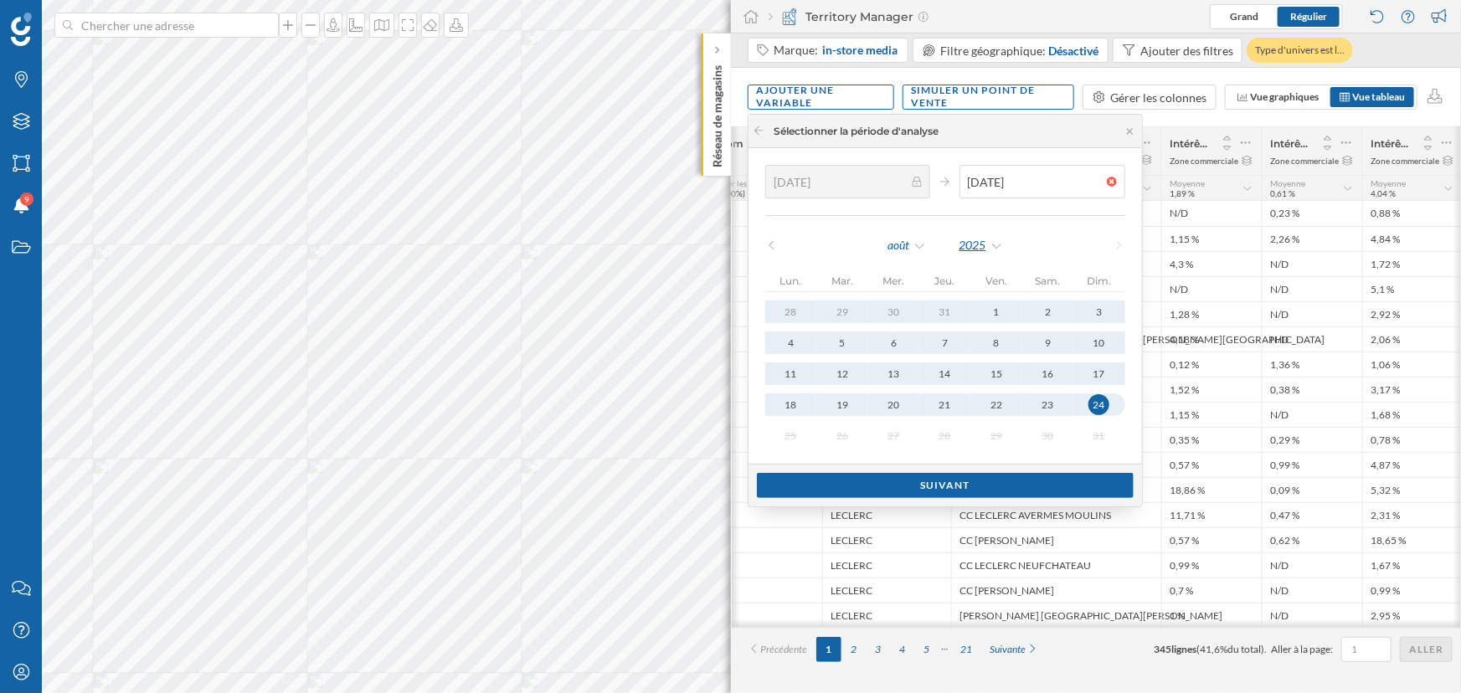
click at [995, 242] on div "2025" at bounding box center [981, 245] width 45 height 25
click at [991, 409] on div "2024" at bounding box center [1020, 418] width 109 height 18
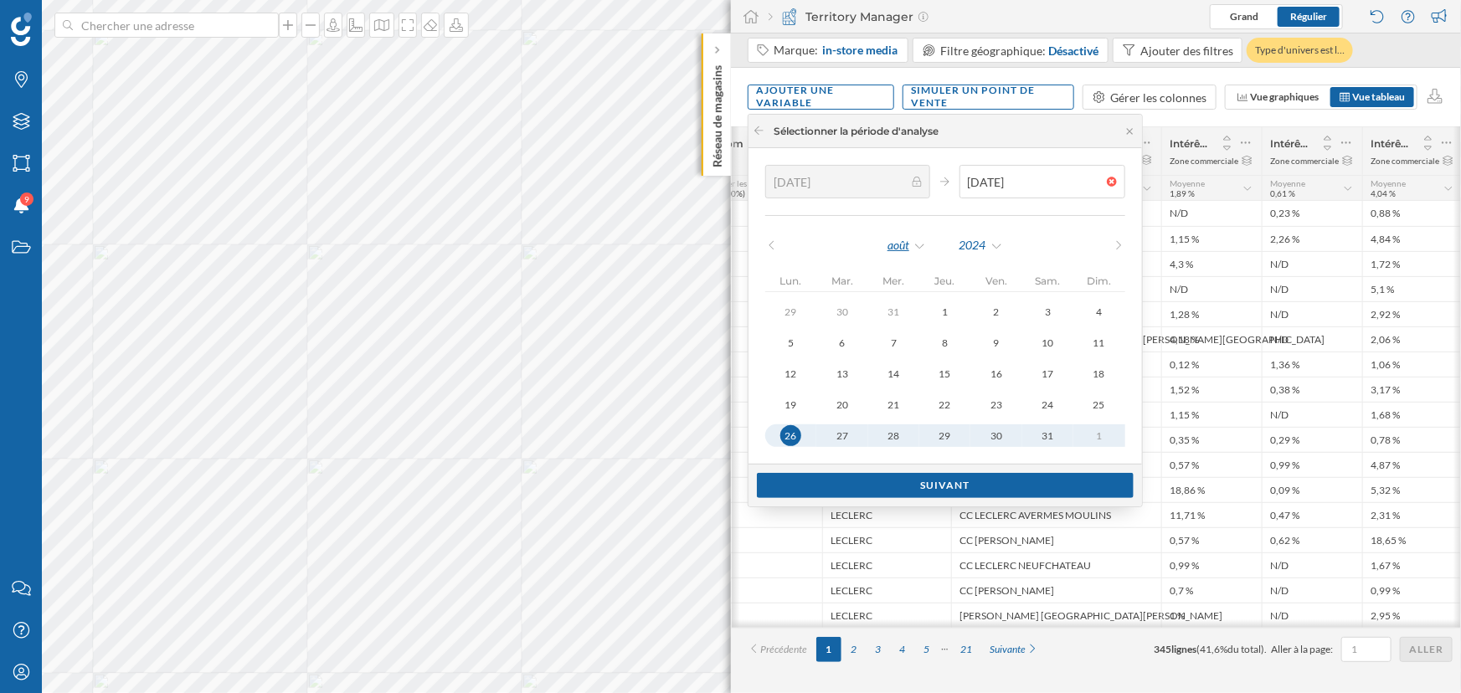
click at [902, 240] on div "août" at bounding box center [907, 245] width 40 height 25
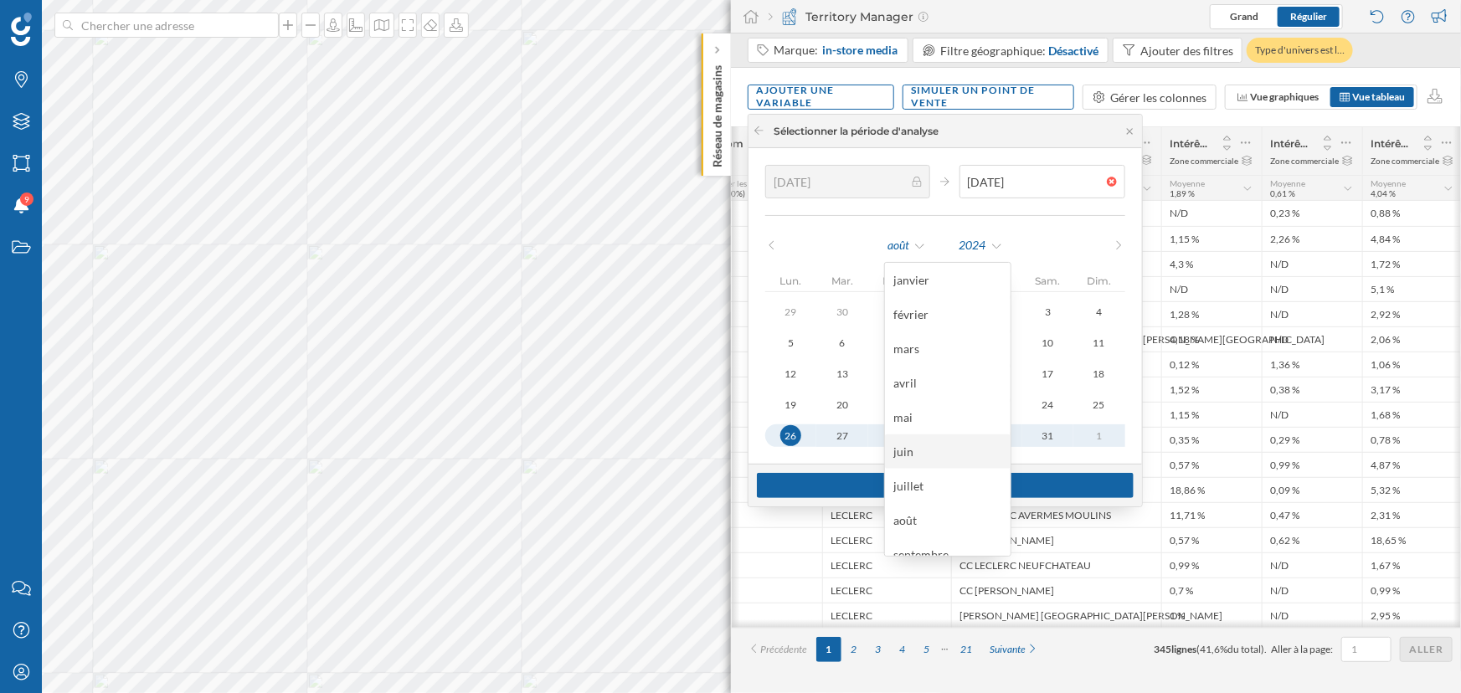
scroll to position [118, 0]
click at [943, 541] on div "décembre" at bounding box center [947, 540] width 109 height 18
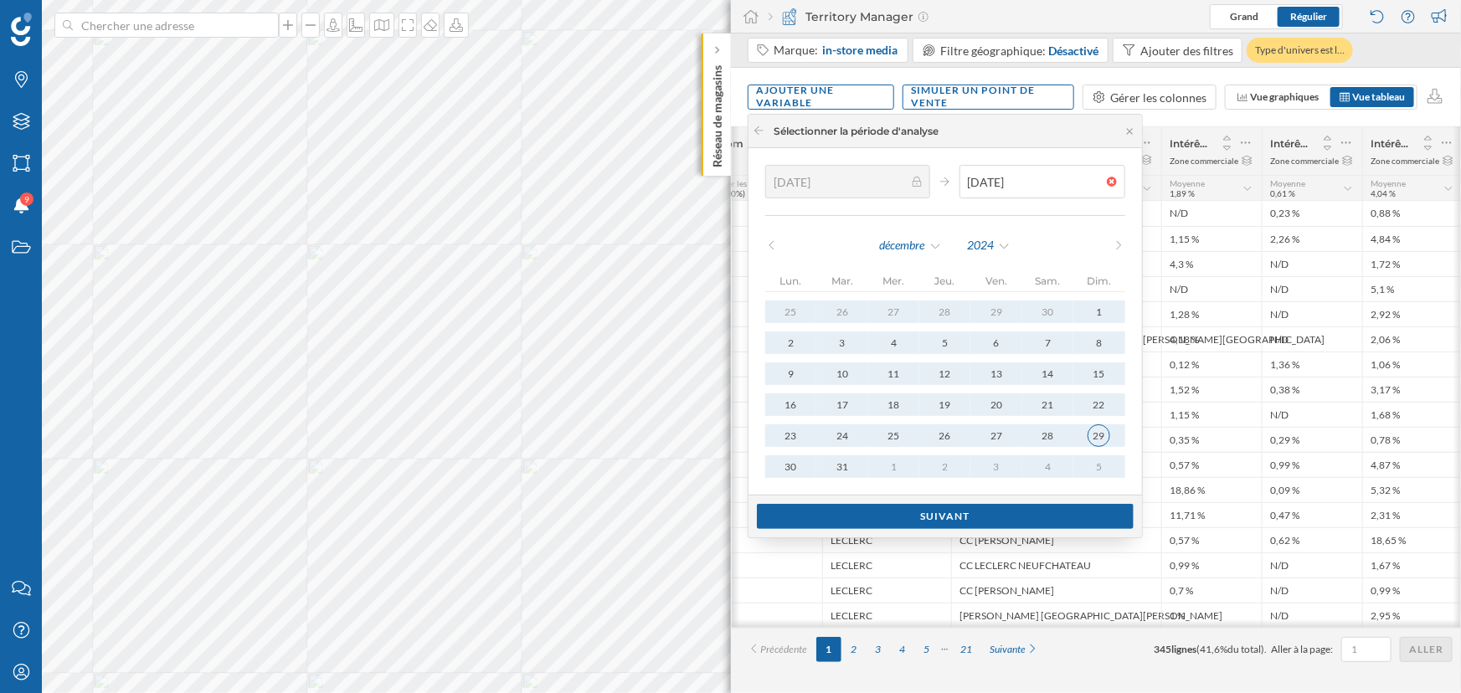
type input "[DATE]"
click at [1107, 435] on div "29" at bounding box center [1098, 435] width 21 height 21
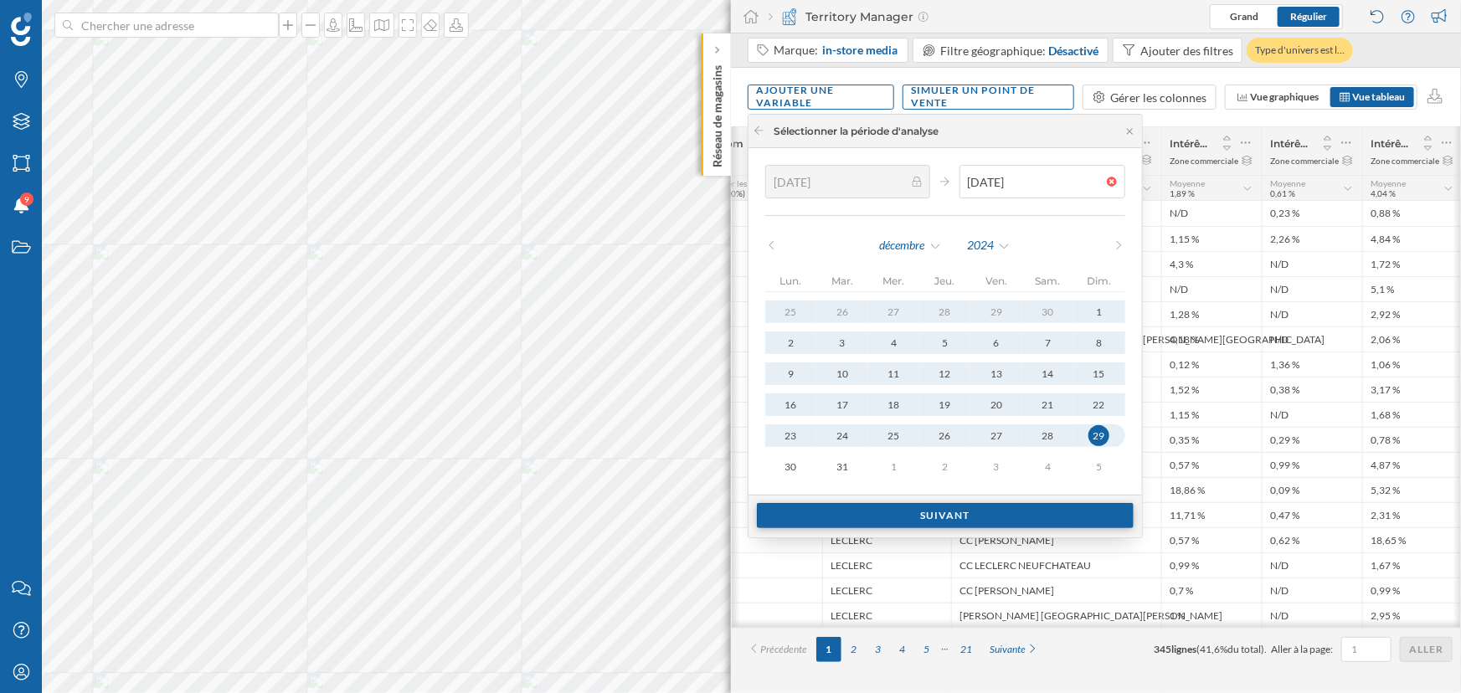
click at [938, 517] on div "Suivant" at bounding box center [945, 515] width 377 height 25
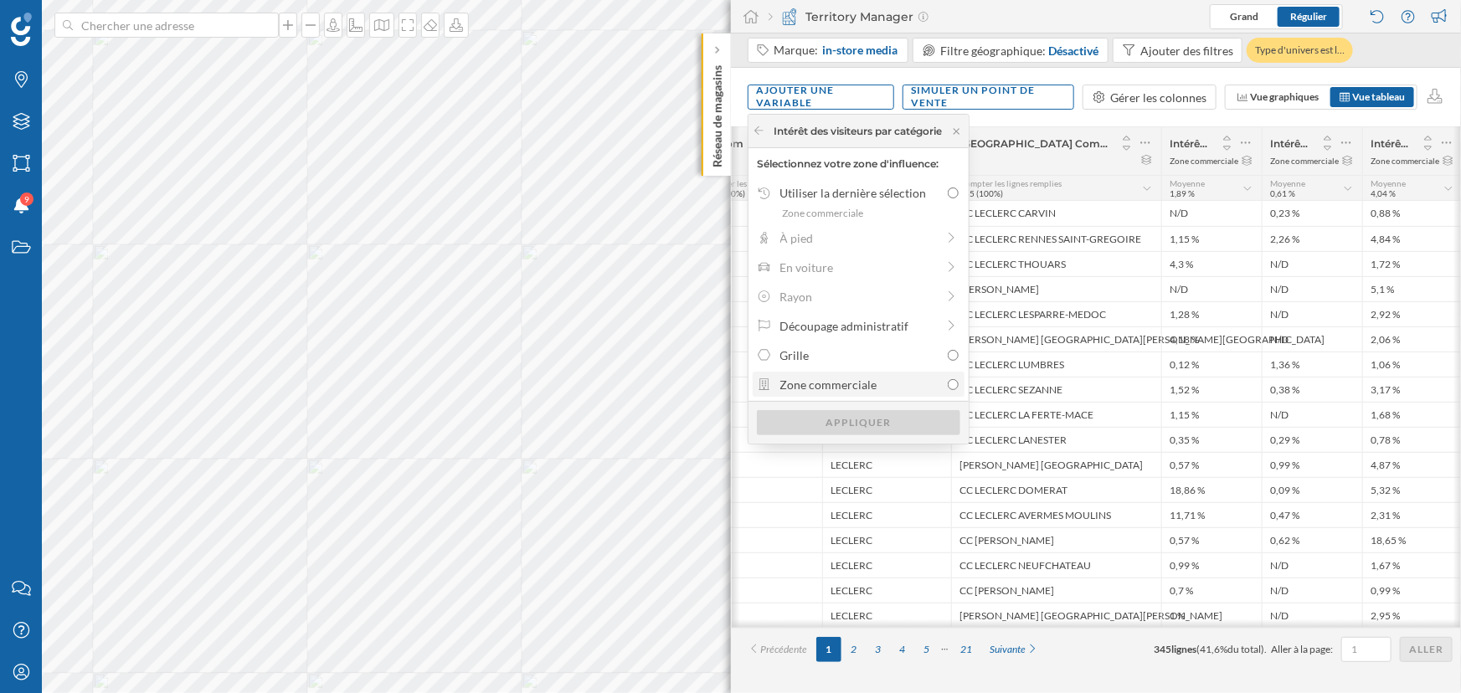
click at [867, 388] on div "Zone commerciale" at bounding box center [860, 385] width 160 height 18
click at [948, 388] on input "Zone commerciale" at bounding box center [953, 384] width 11 height 11
radio input "true"
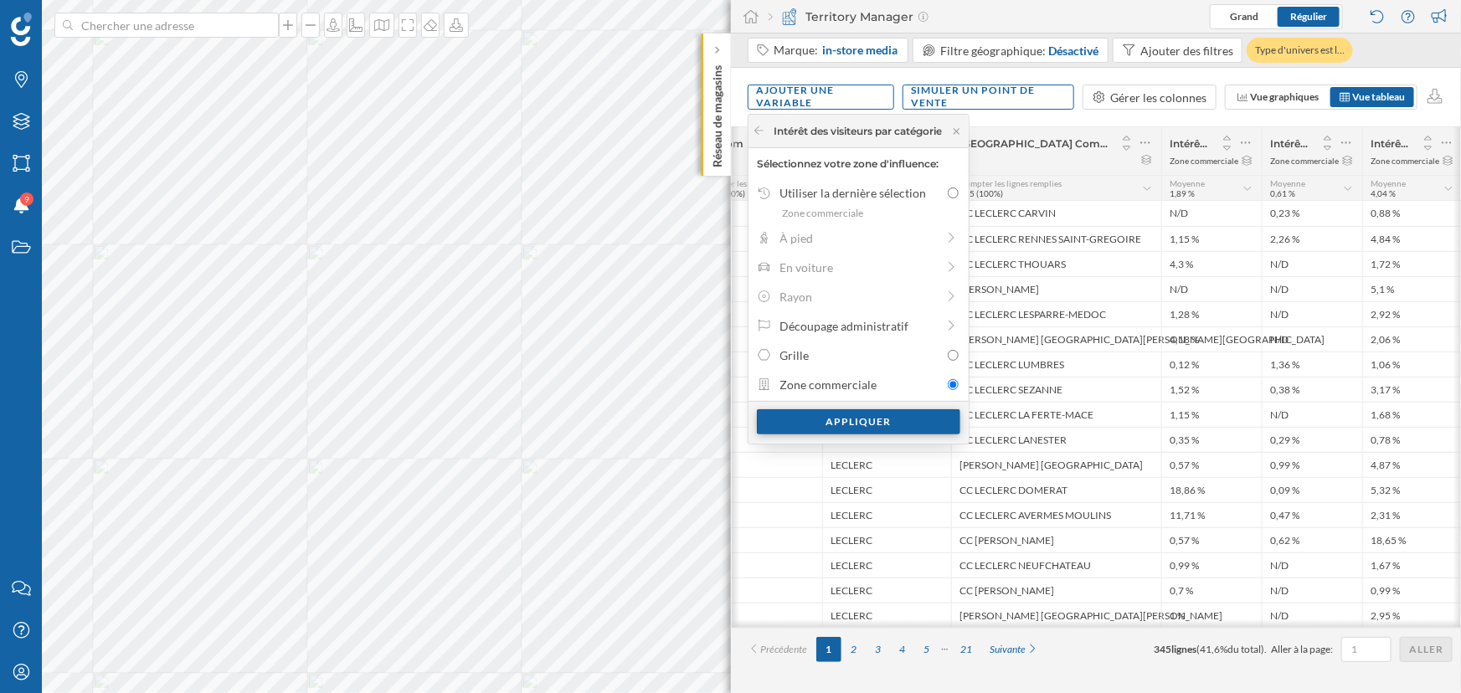
click at [872, 419] on div "Appliquer" at bounding box center [858, 421] width 203 height 25
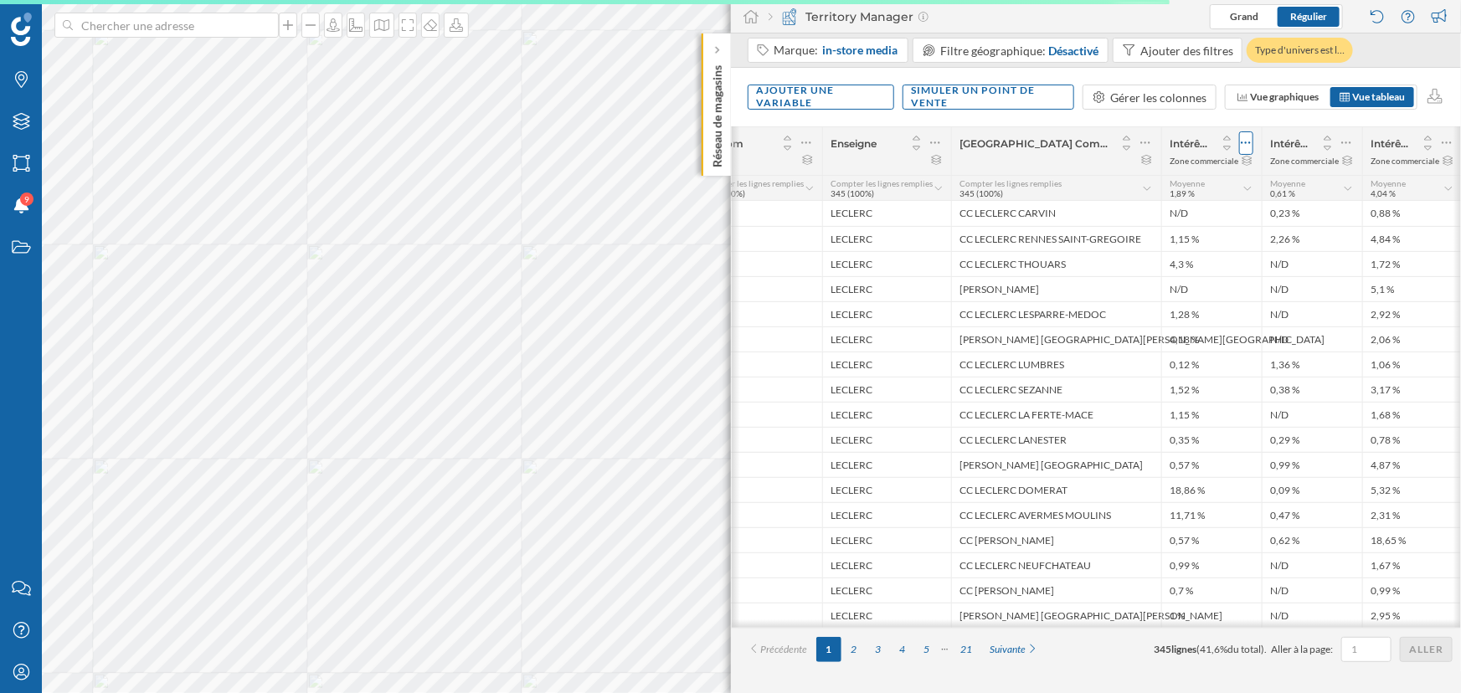
click at [1241, 140] on icon at bounding box center [1246, 143] width 11 height 17
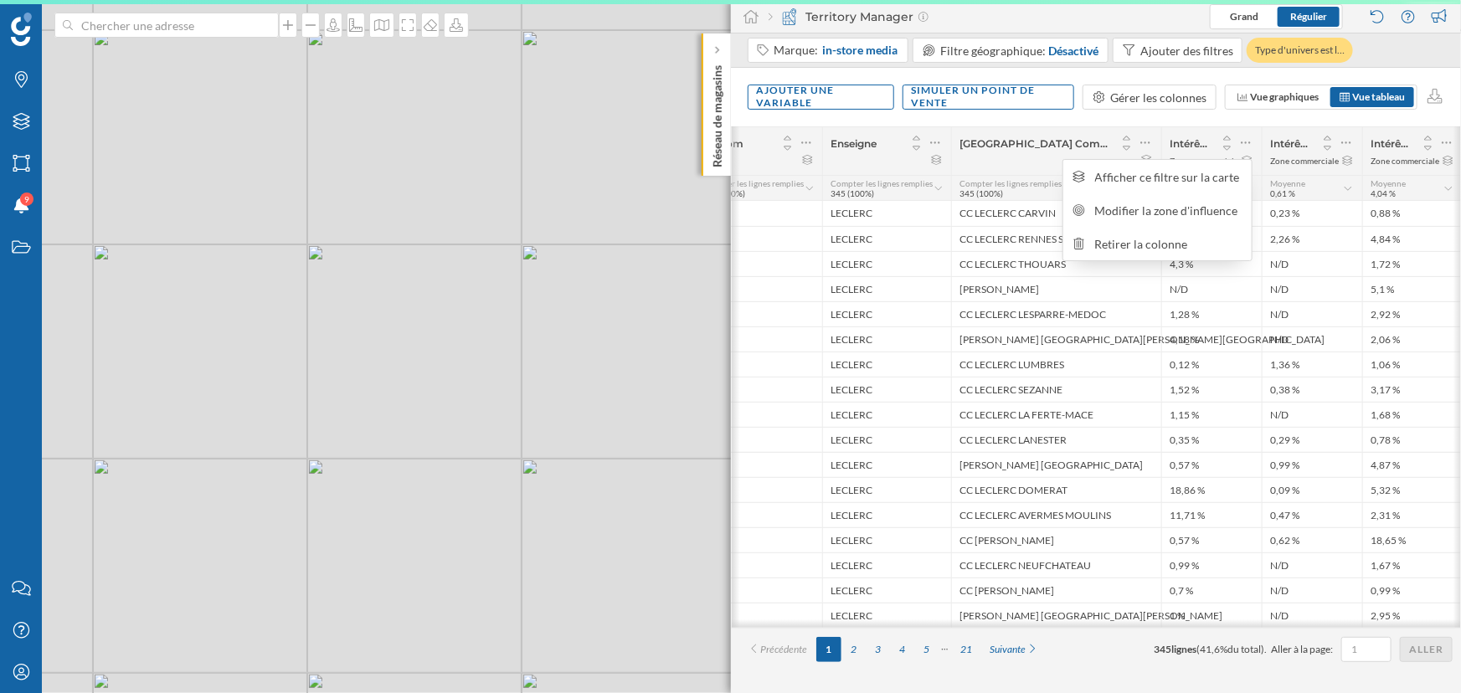
scroll to position [0, 75]
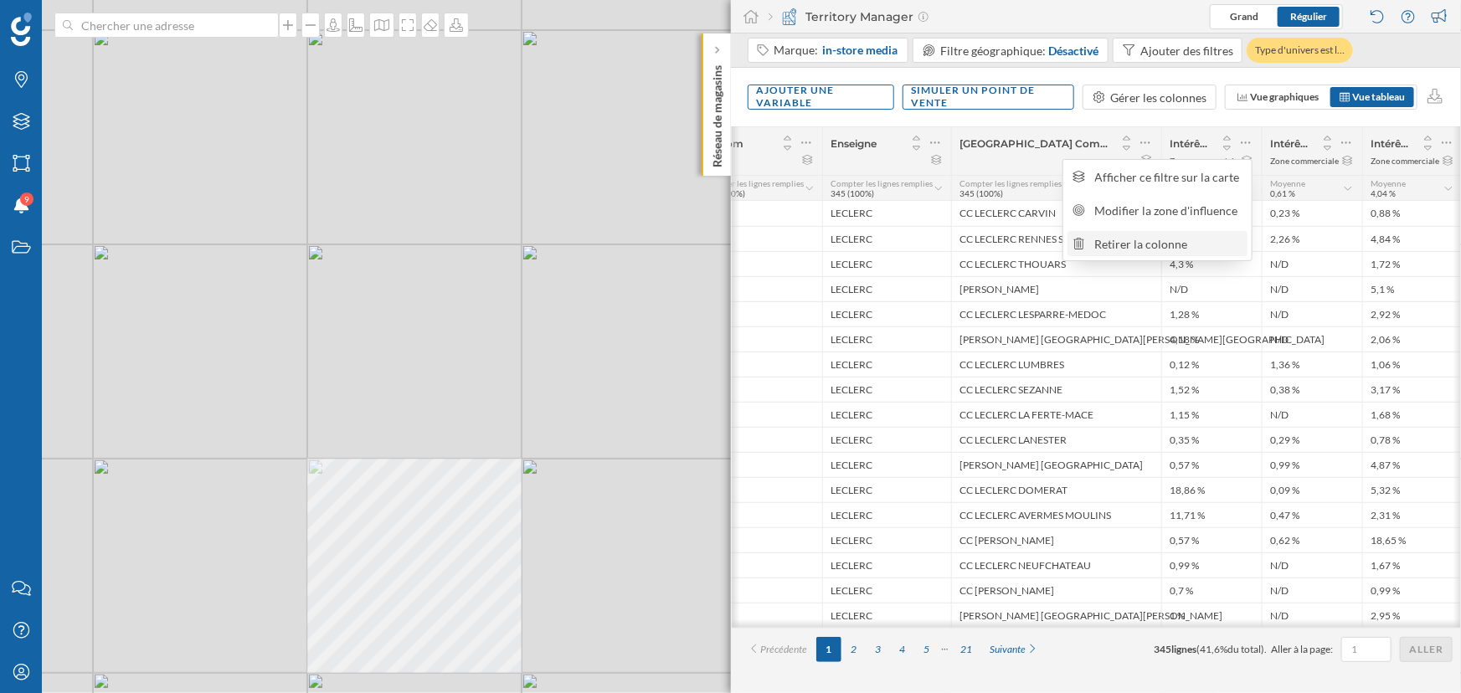
click at [1175, 251] on div "Retirer la colonne" at bounding box center [1168, 244] width 147 height 18
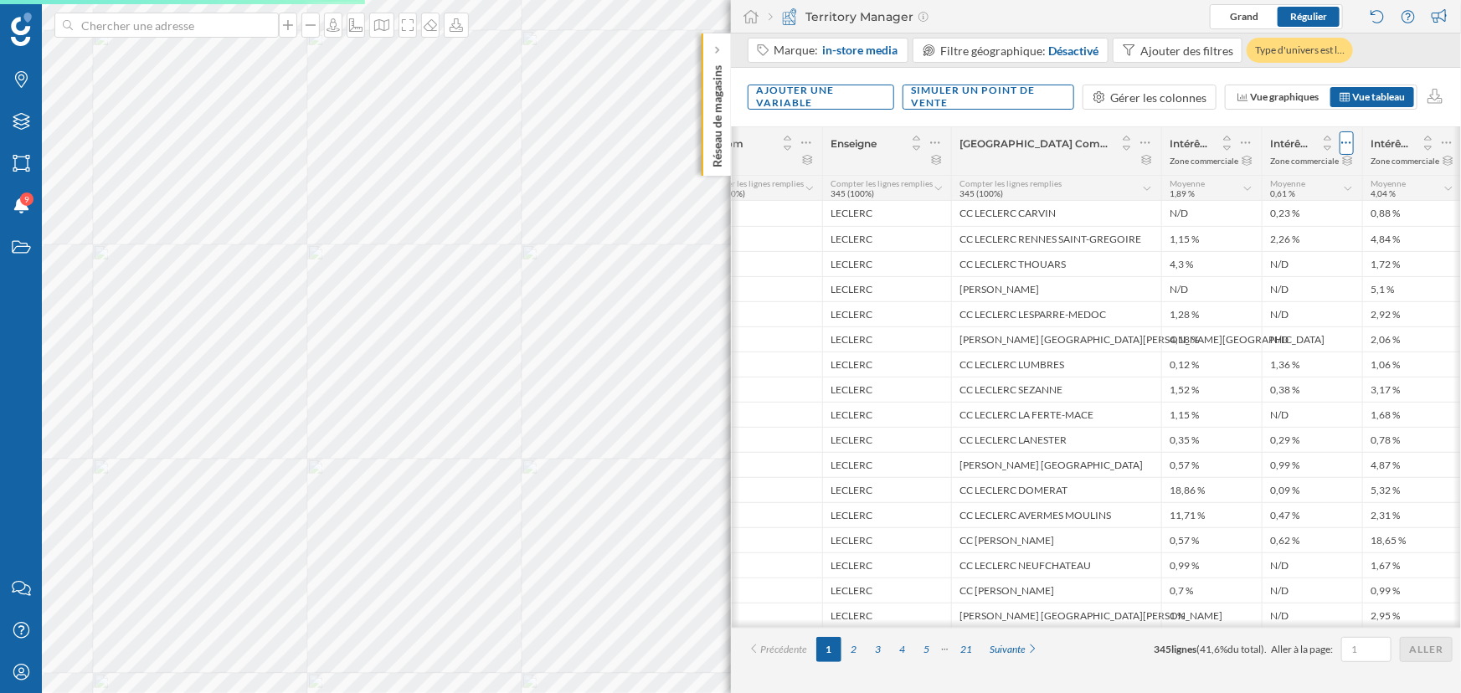
click at [1339, 144] on div at bounding box center [1346, 142] width 14 height 23
click at [1247, 245] on div "Retirer la colonne" at bounding box center [1268, 244] width 147 height 18
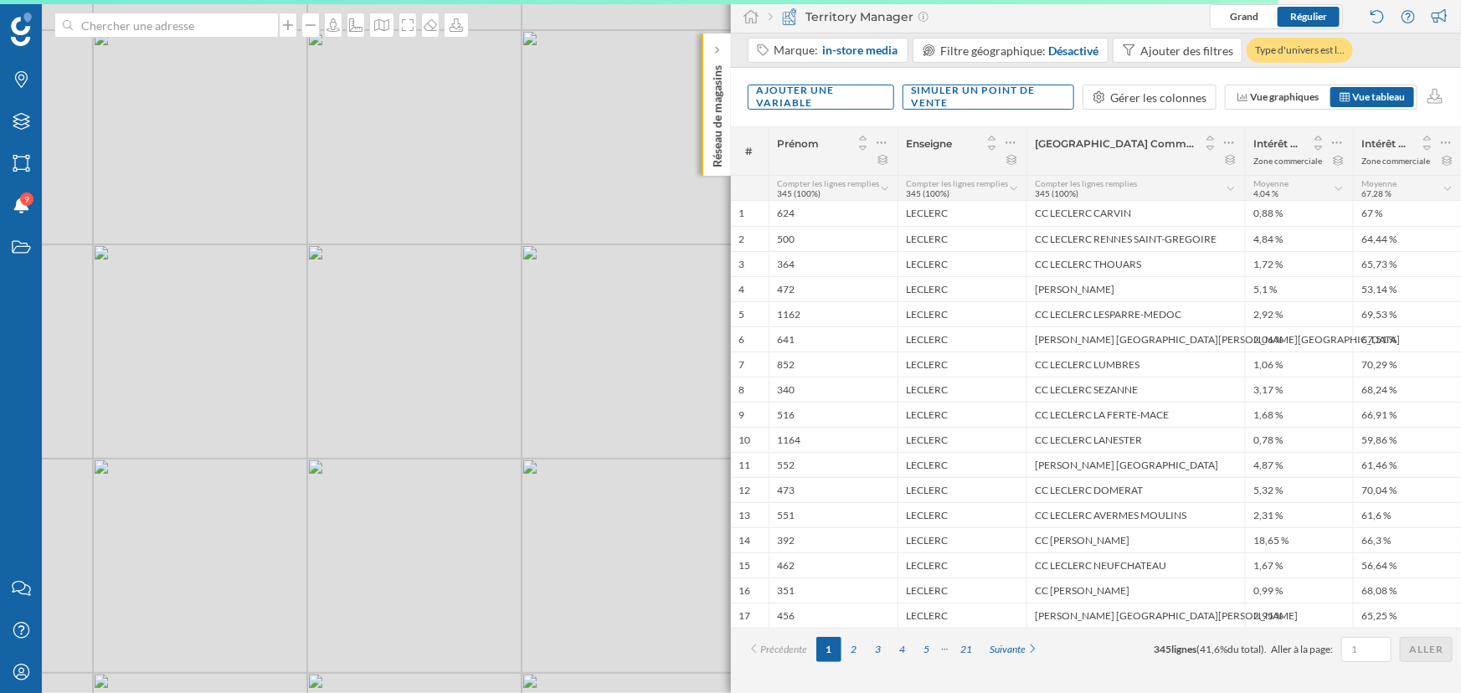
scroll to position [0, 0]
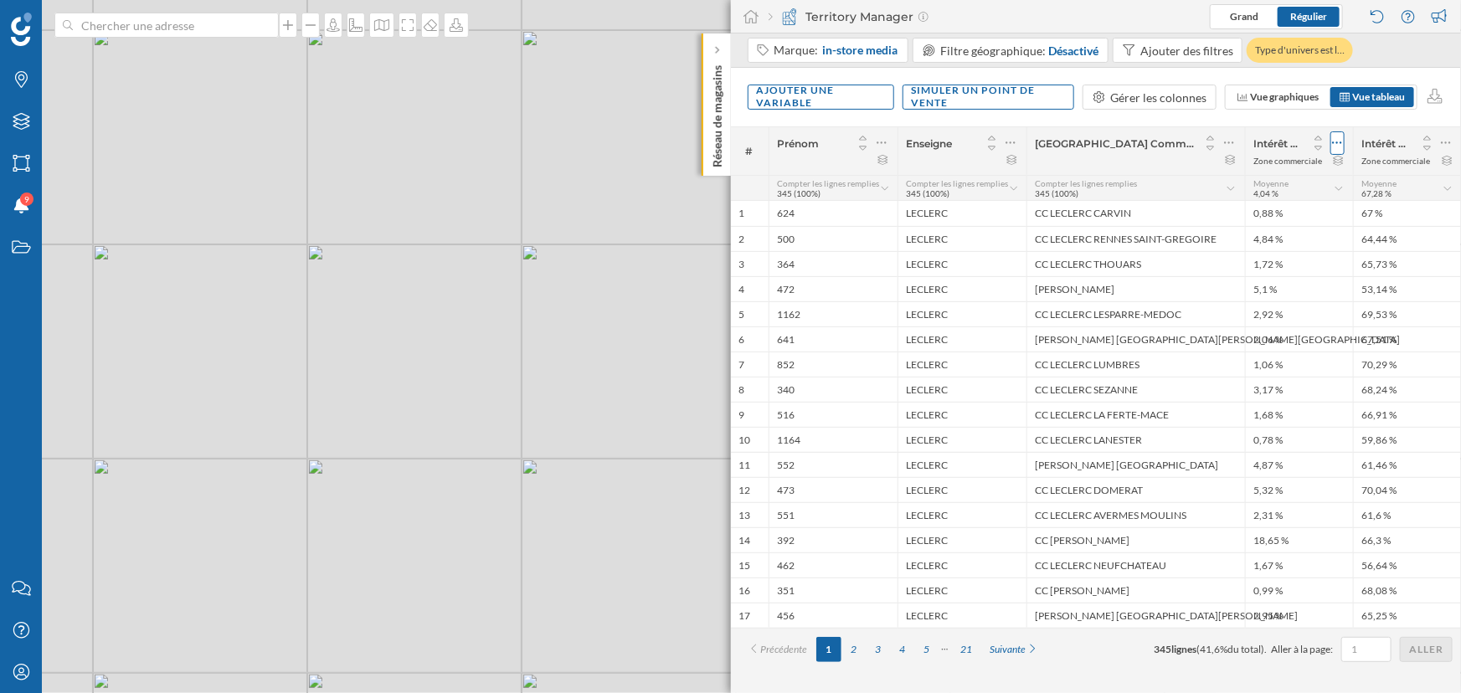
click at [1339, 139] on icon at bounding box center [1337, 143] width 11 height 17
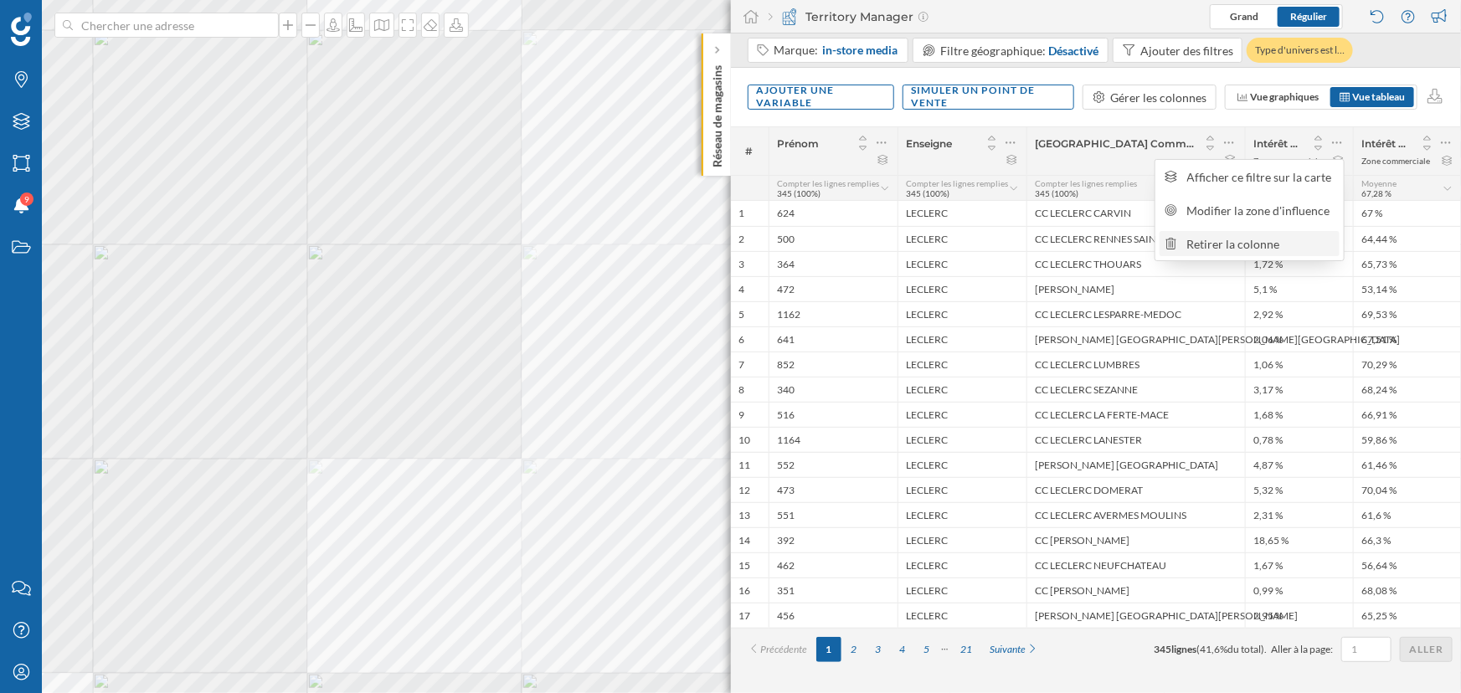
click at [1260, 249] on div "Retirer la colonne" at bounding box center [1260, 244] width 147 height 18
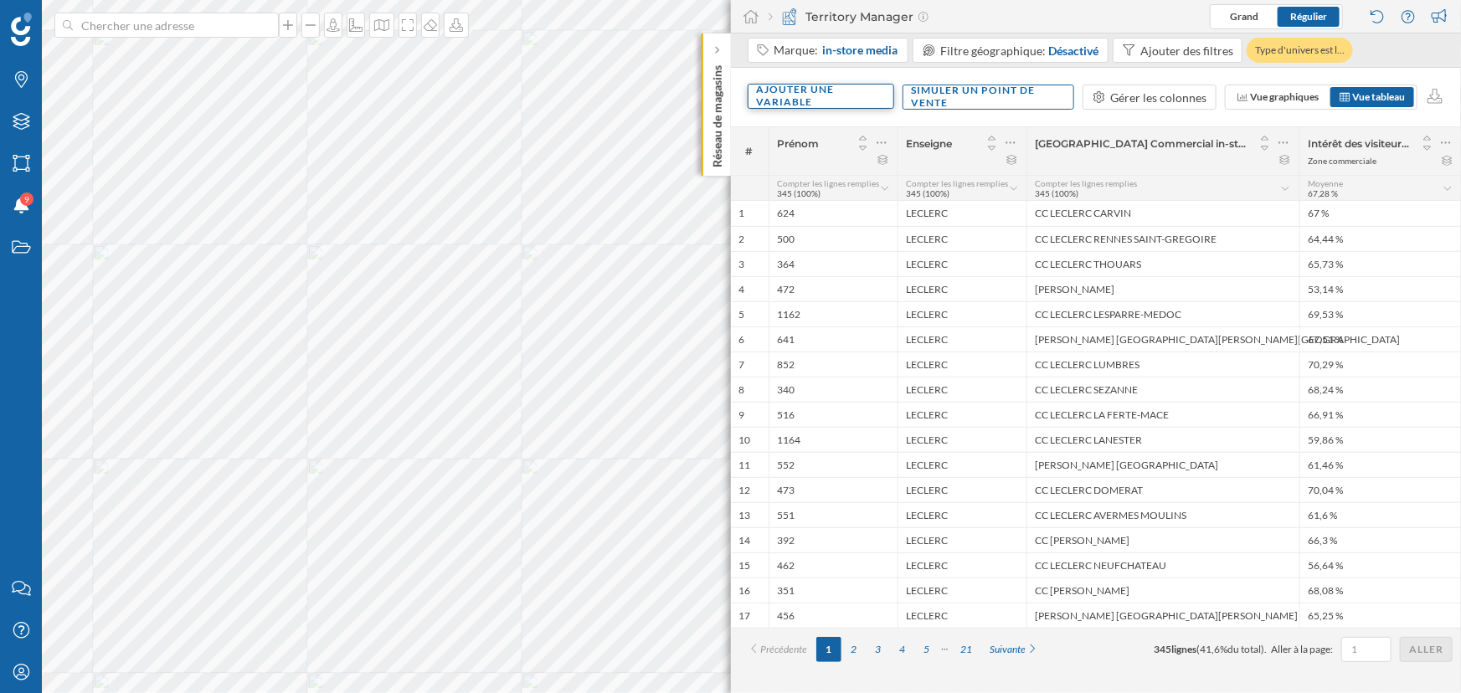
click at [789, 94] on div "Ajouter une variable" at bounding box center [821, 96] width 147 height 25
click at [794, 169] on div "Variable externe" at bounding box center [840, 166] width 167 height 18
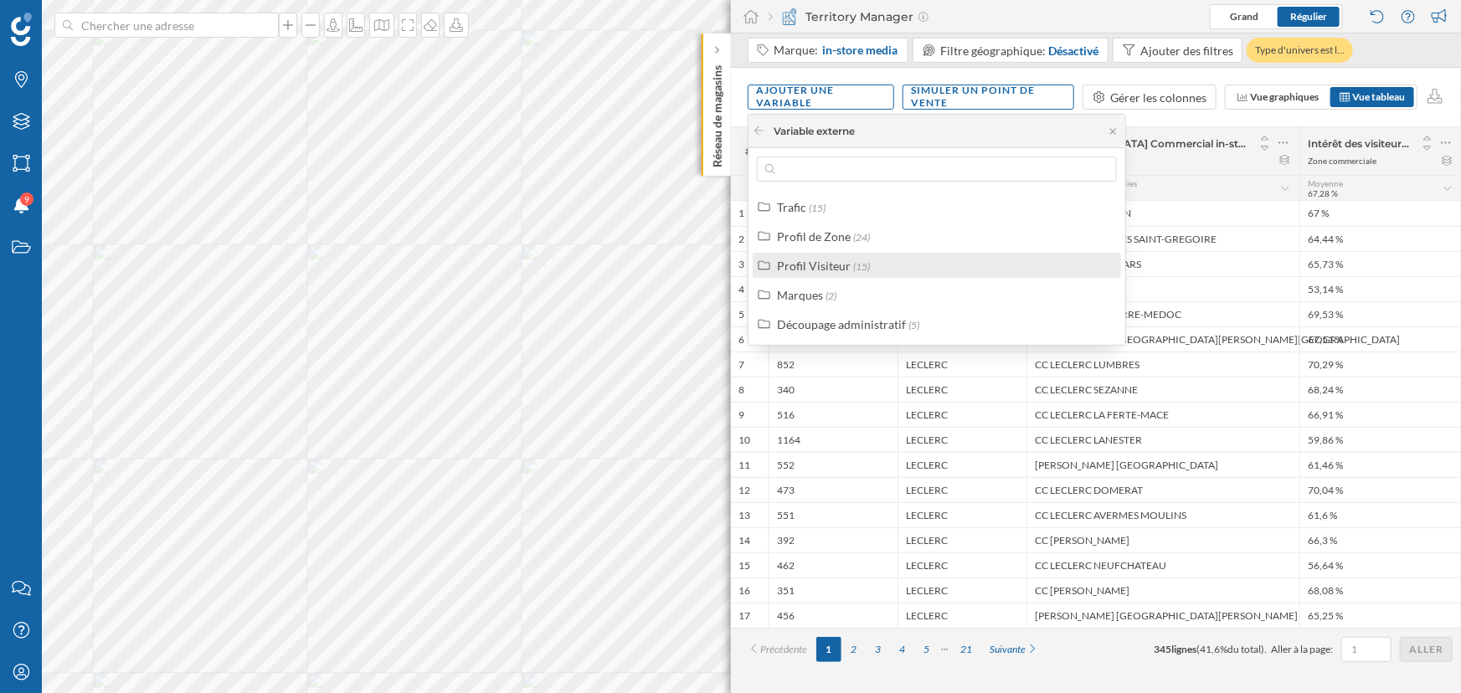
click at [918, 266] on div "Profil Visiteur (15)" at bounding box center [944, 266] width 334 height 18
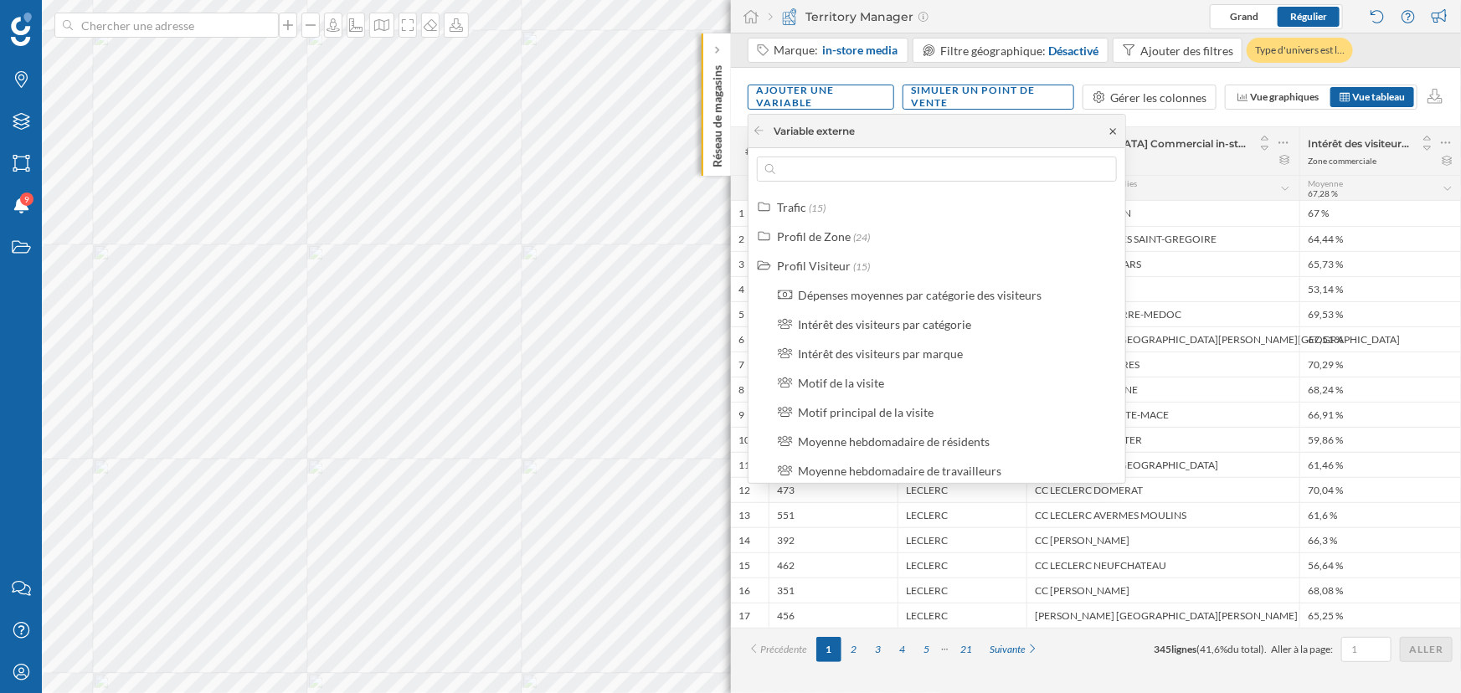
click at [1114, 130] on icon at bounding box center [1113, 131] width 13 height 10
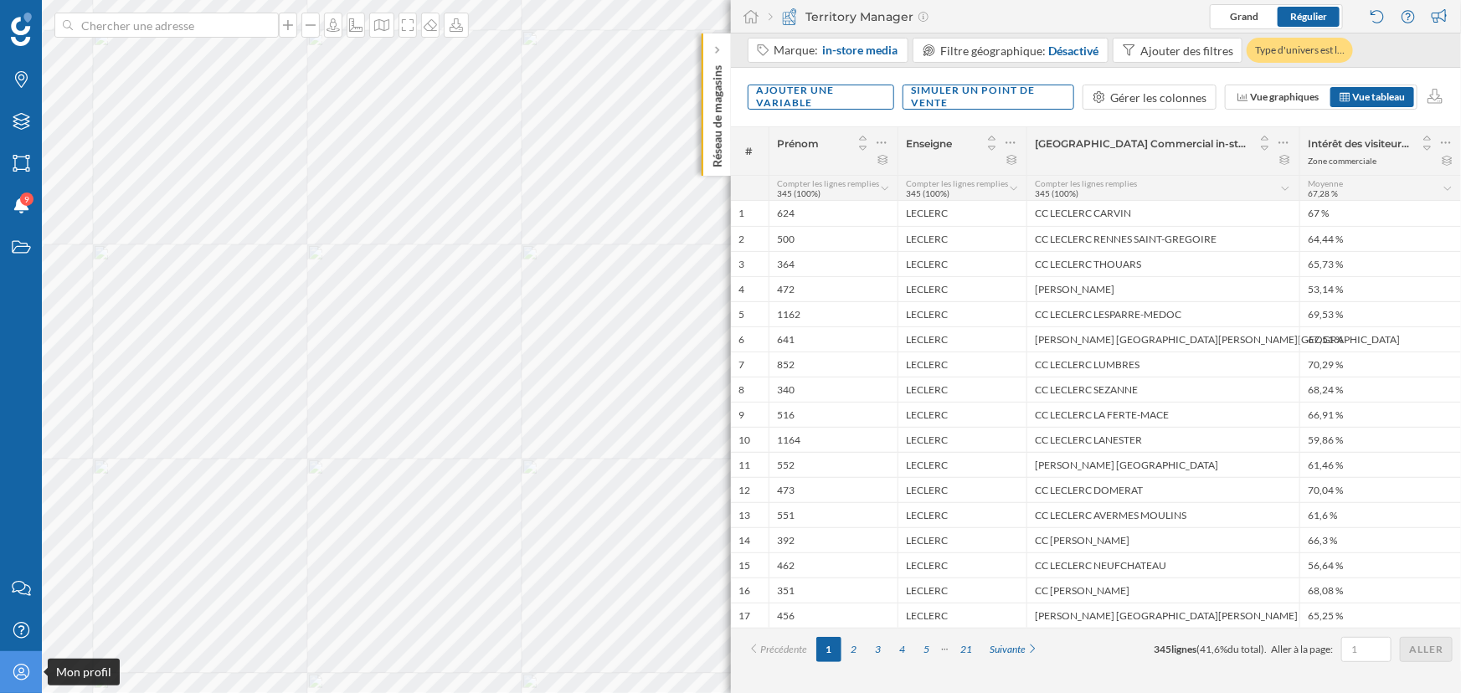
click at [35, 667] on div "Mon profil" at bounding box center [21, 672] width 42 height 42
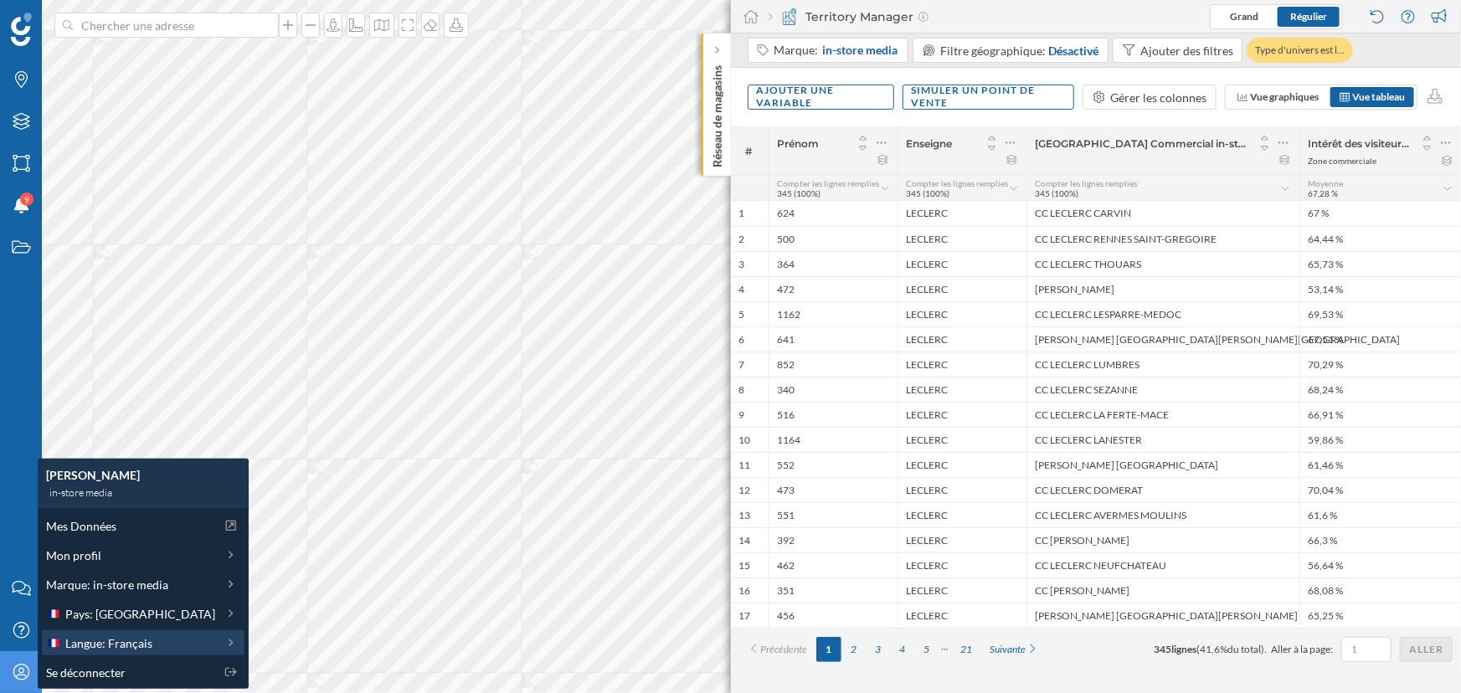
click at [168, 645] on div "Langue: Français" at bounding box center [130, 644] width 169 height 18
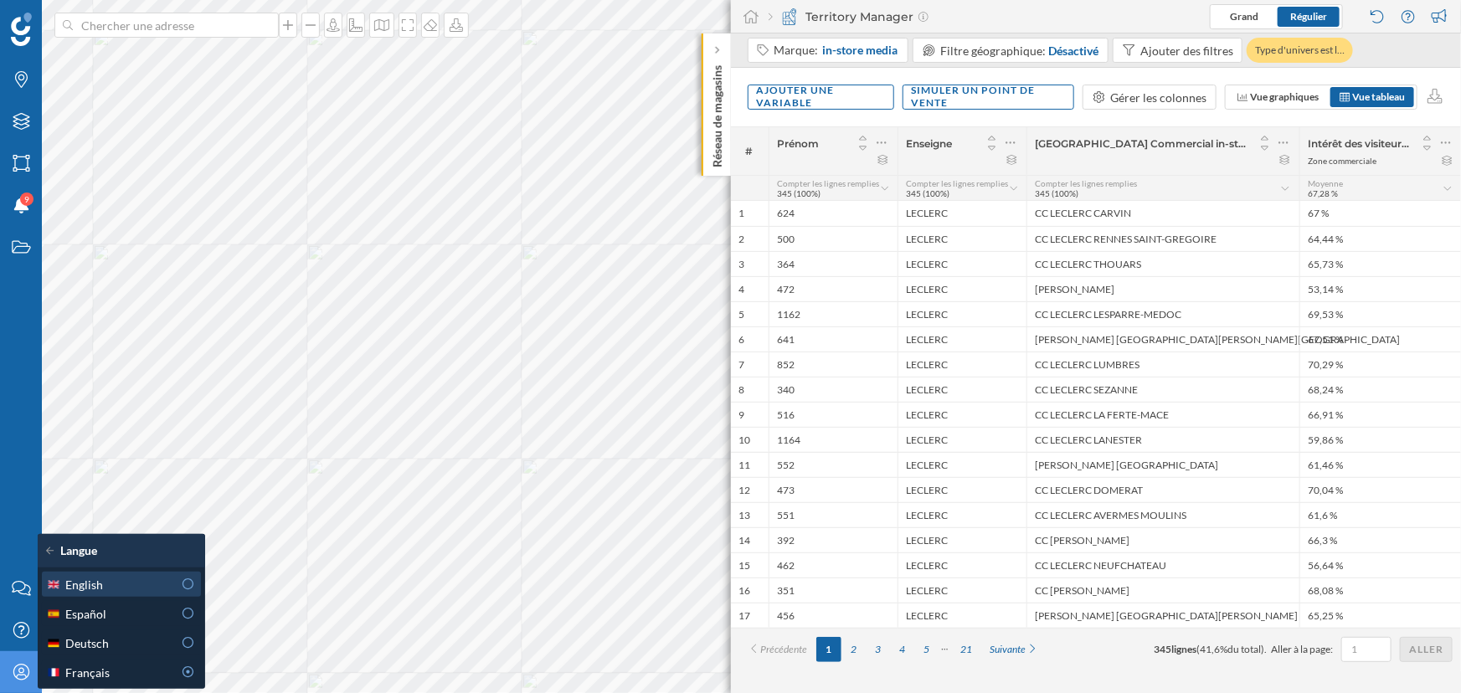
click at [145, 584] on div "English" at bounding box center [109, 585] width 126 height 18
